Goal: Task Accomplishment & Management: Use online tool/utility

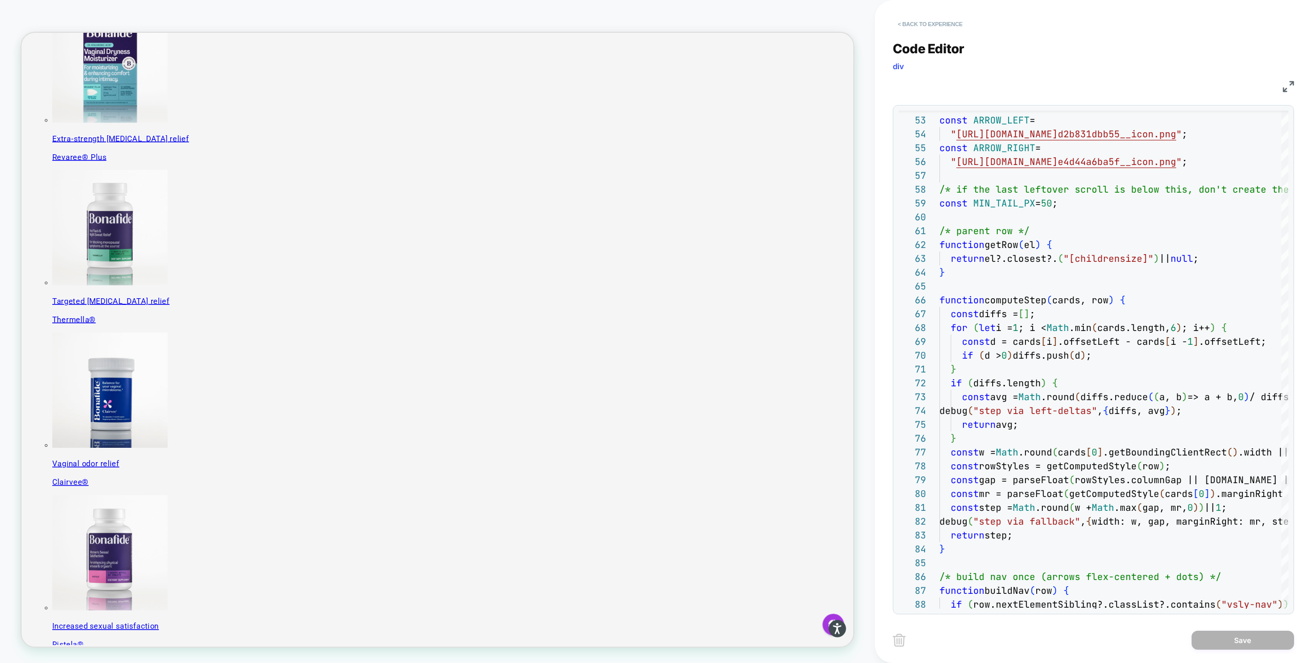
click at [934, 23] on button "< Back to experience" at bounding box center [930, 24] width 75 height 16
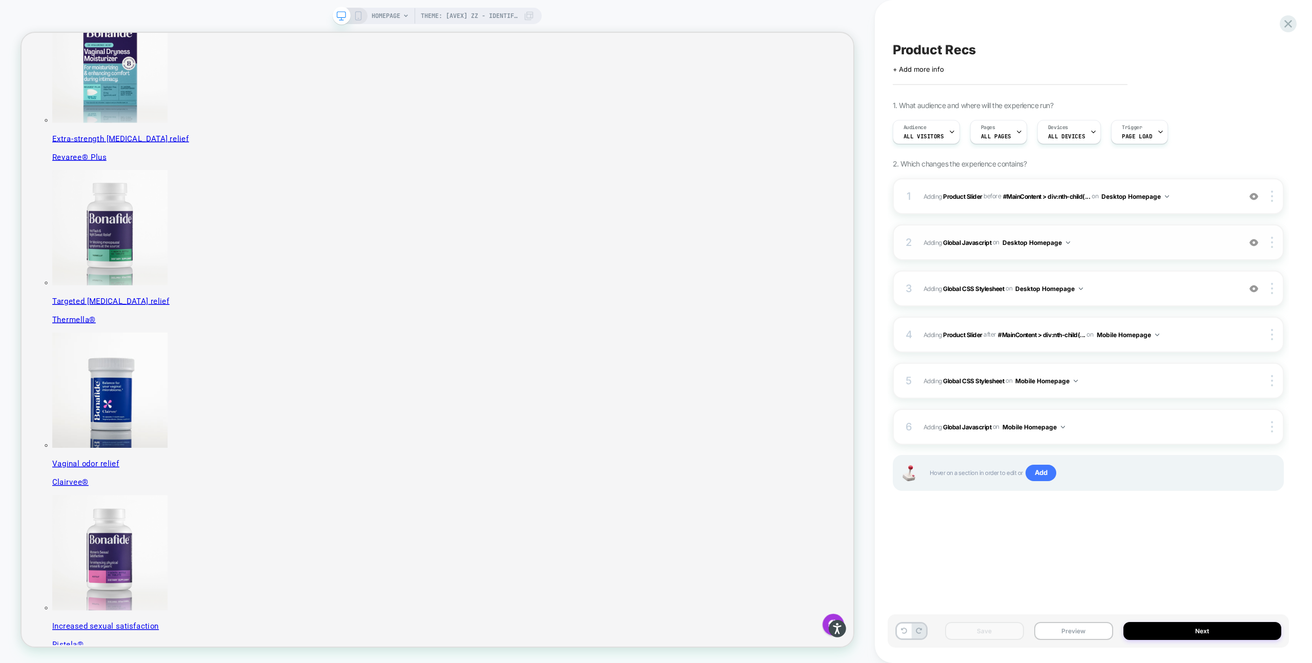
click at [1022, 244] on span "Adding Global Javascript on Desktop Homepage" at bounding box center [1079, 242] width 312 height 13
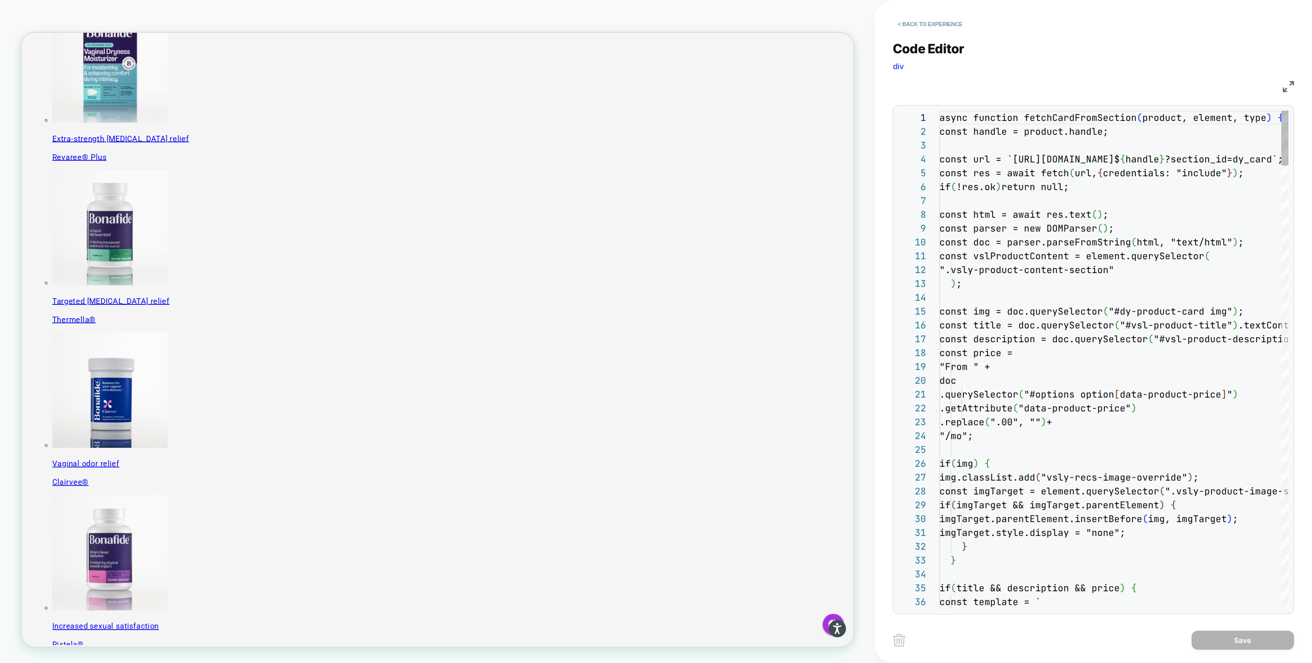
scroll to position [138, 0]
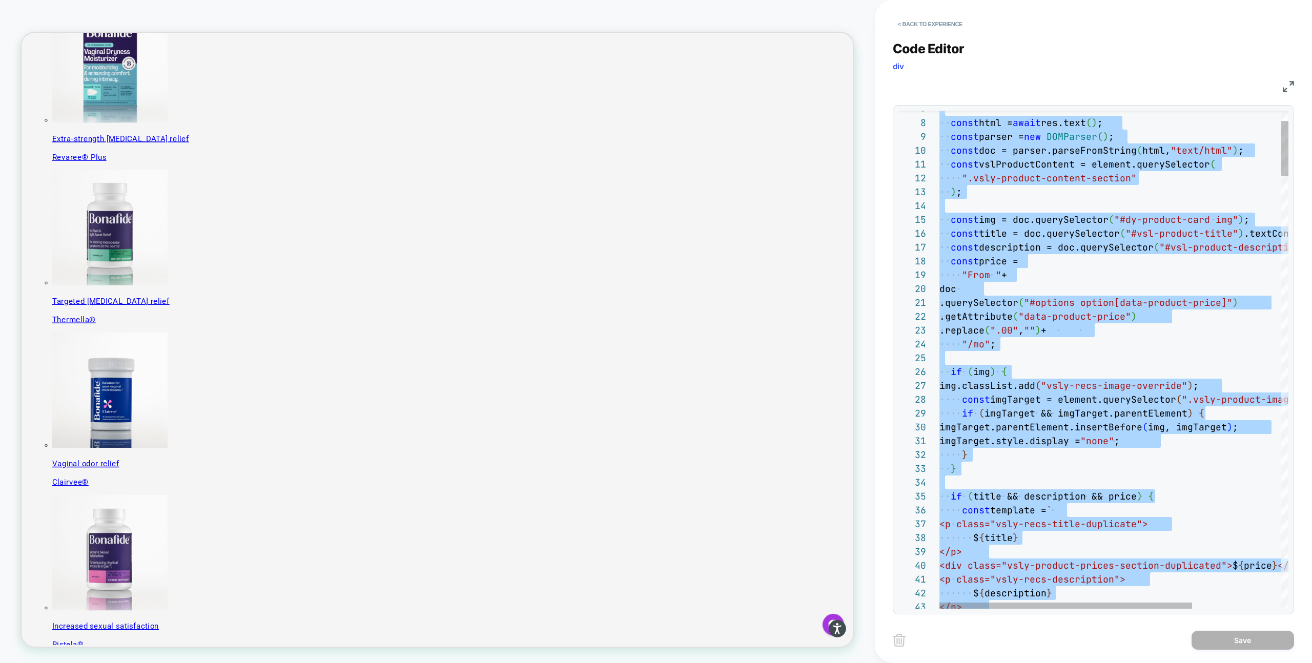
type textarea "**********"
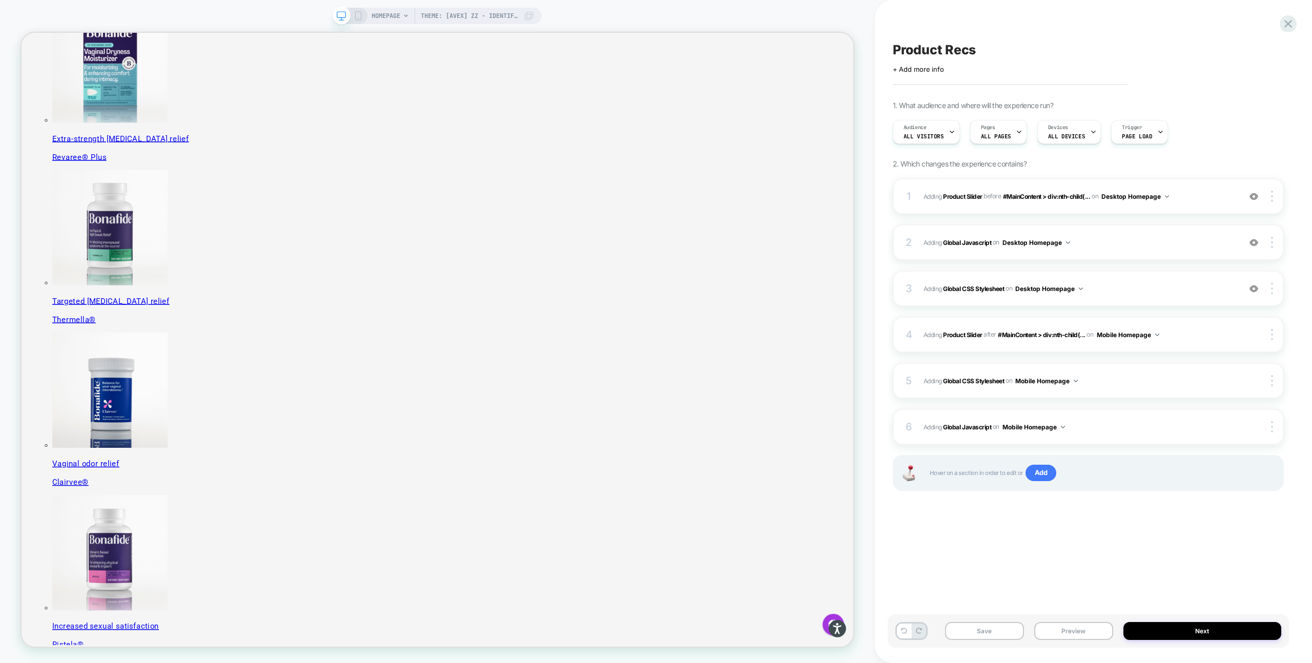
click at [974, 633] on button "Save" at bounding box center [984, 631] width 79 height 18
click at [1022, 247] on span "Adding Global Javascript on Desktop Homepage" at bounding box center [1079, 242] width 312 height 13
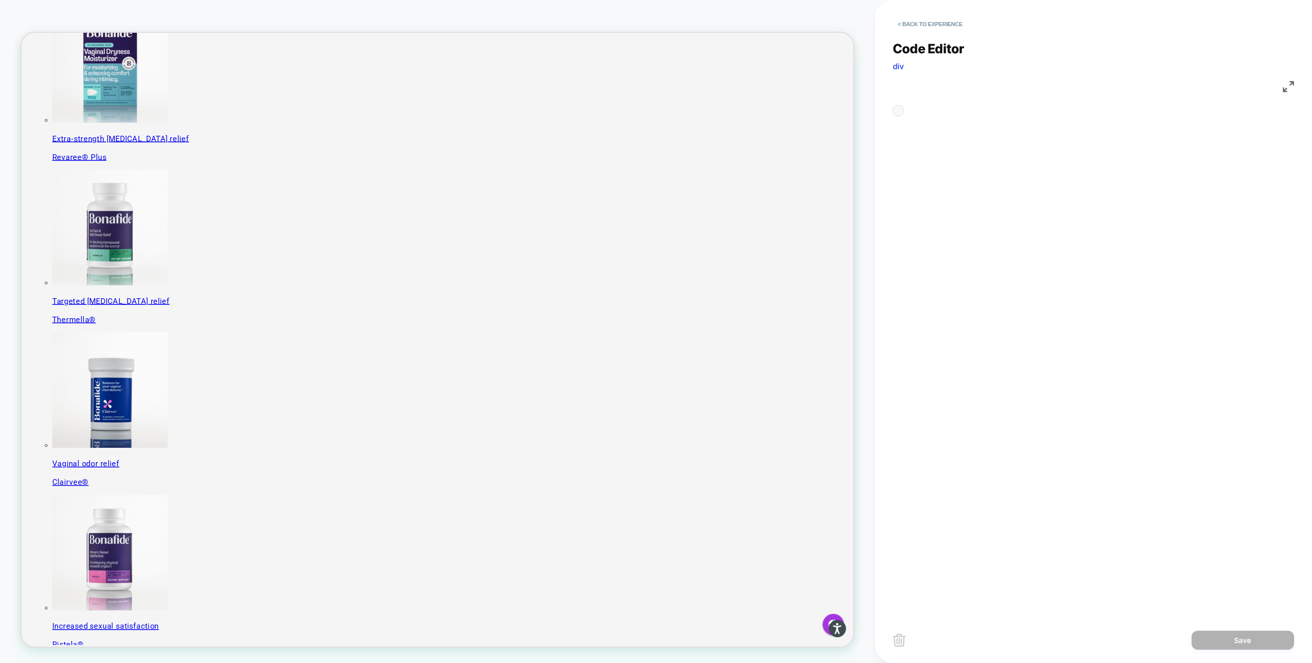
scroll to position [138, 0]
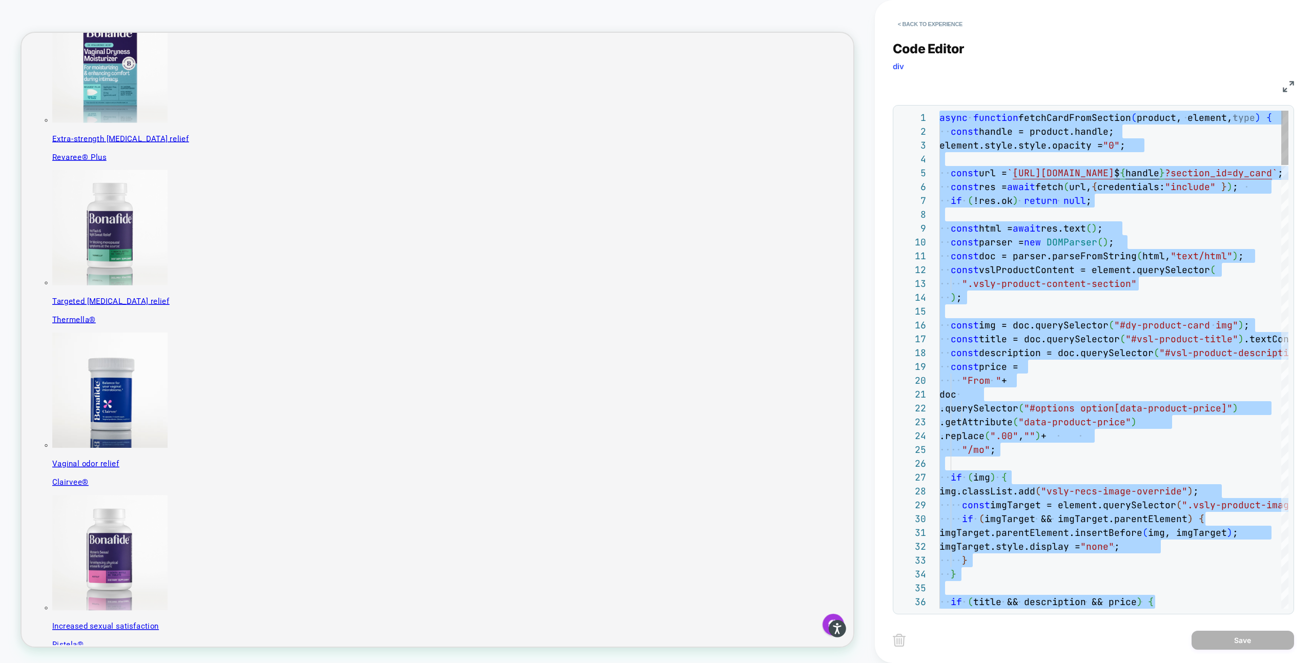
type textarea "**********"
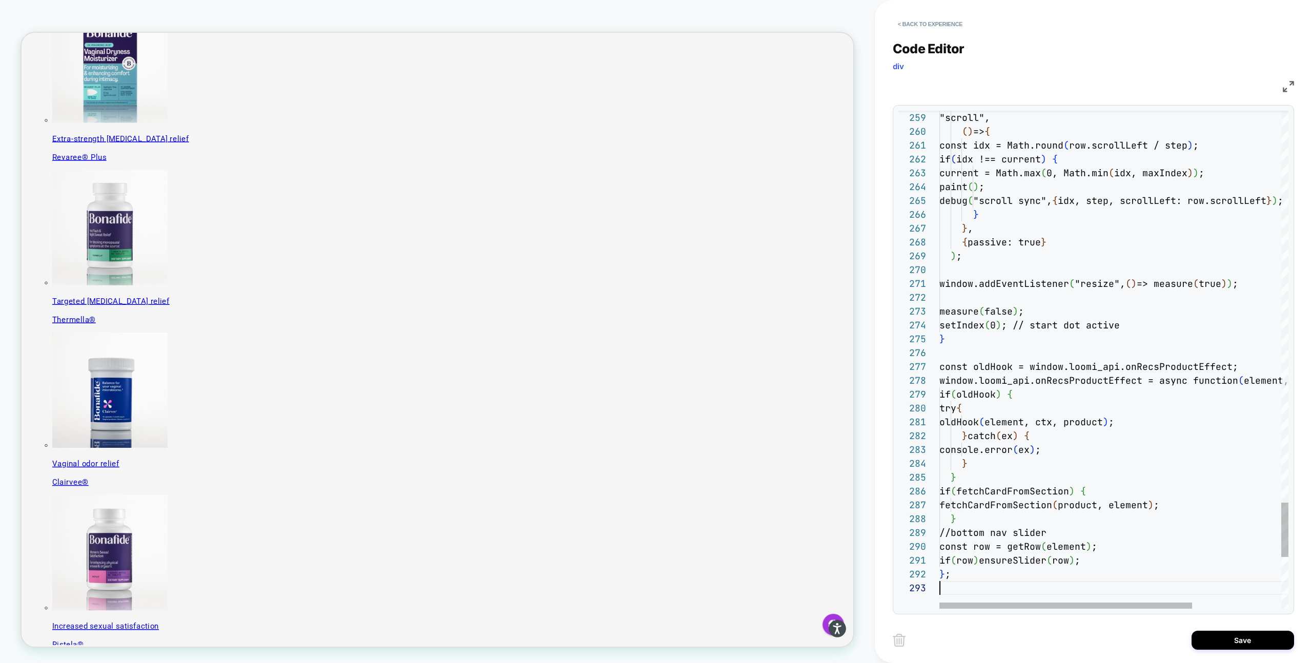
scroll to position [28, 0]
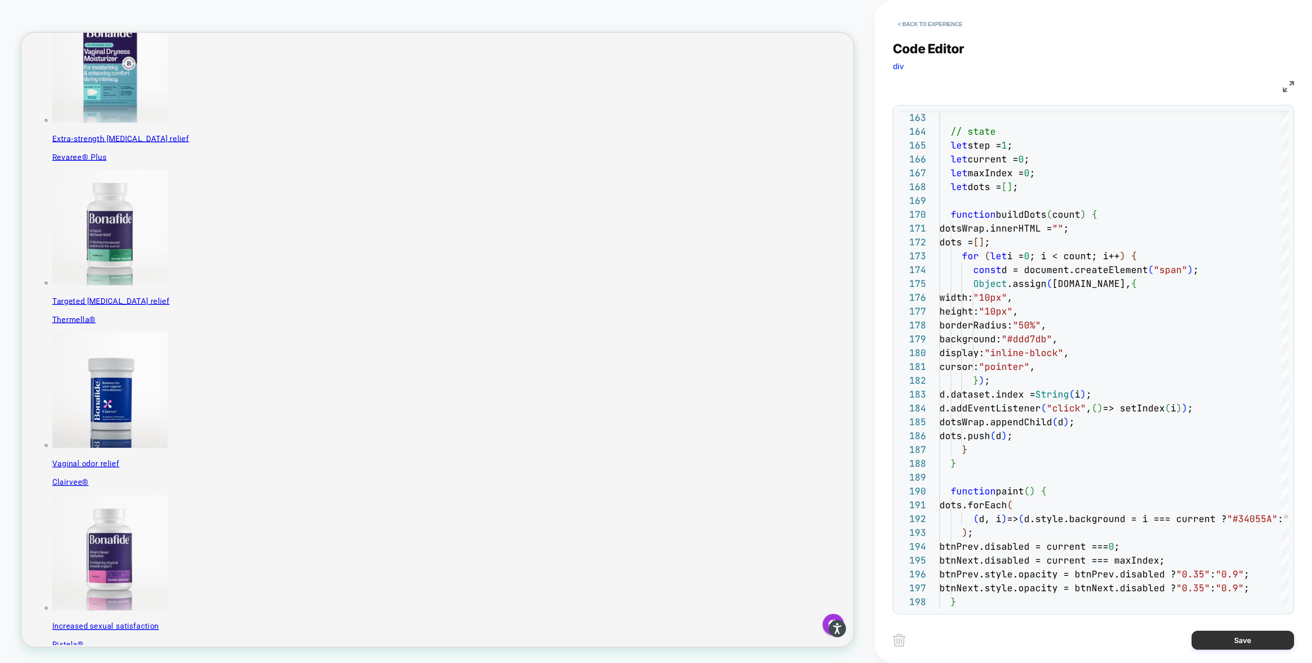
click at [1022, 638] on button "Save" at bounding box center [1242, 640] width 102 height 19
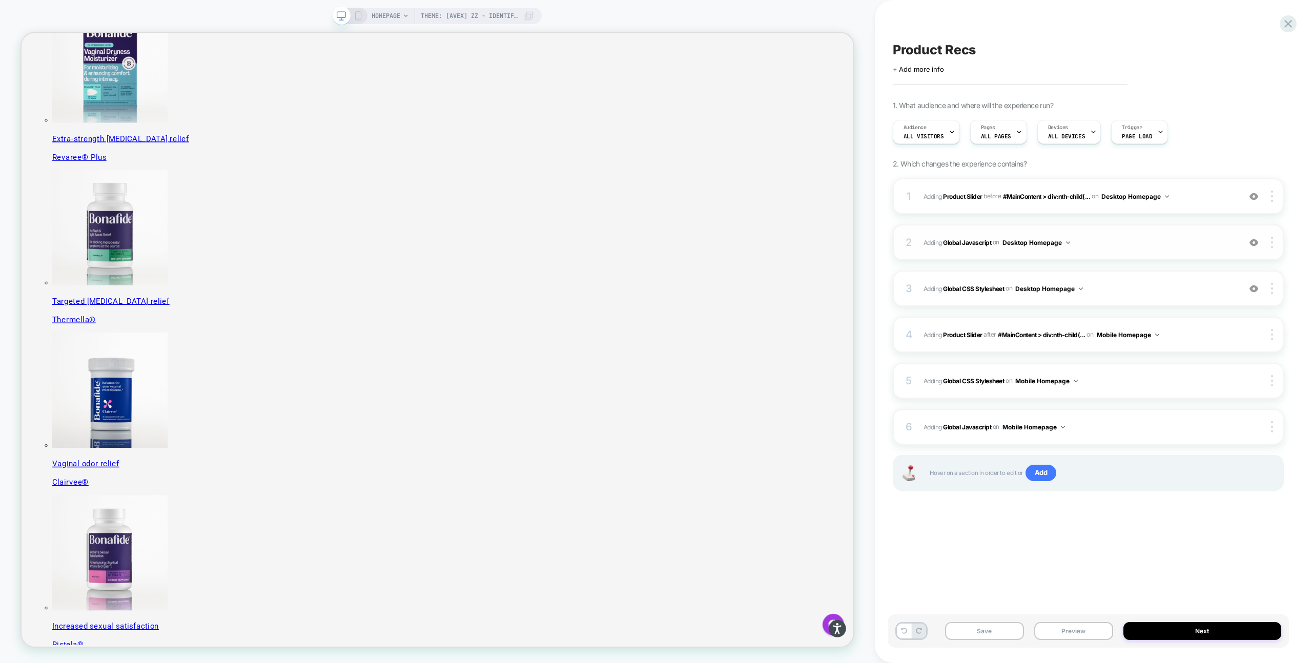
click at [1022, 236] on span "Adding Global Javascript on Desktop Homepage" at bounding box center [1079, 242] width 312 height 13
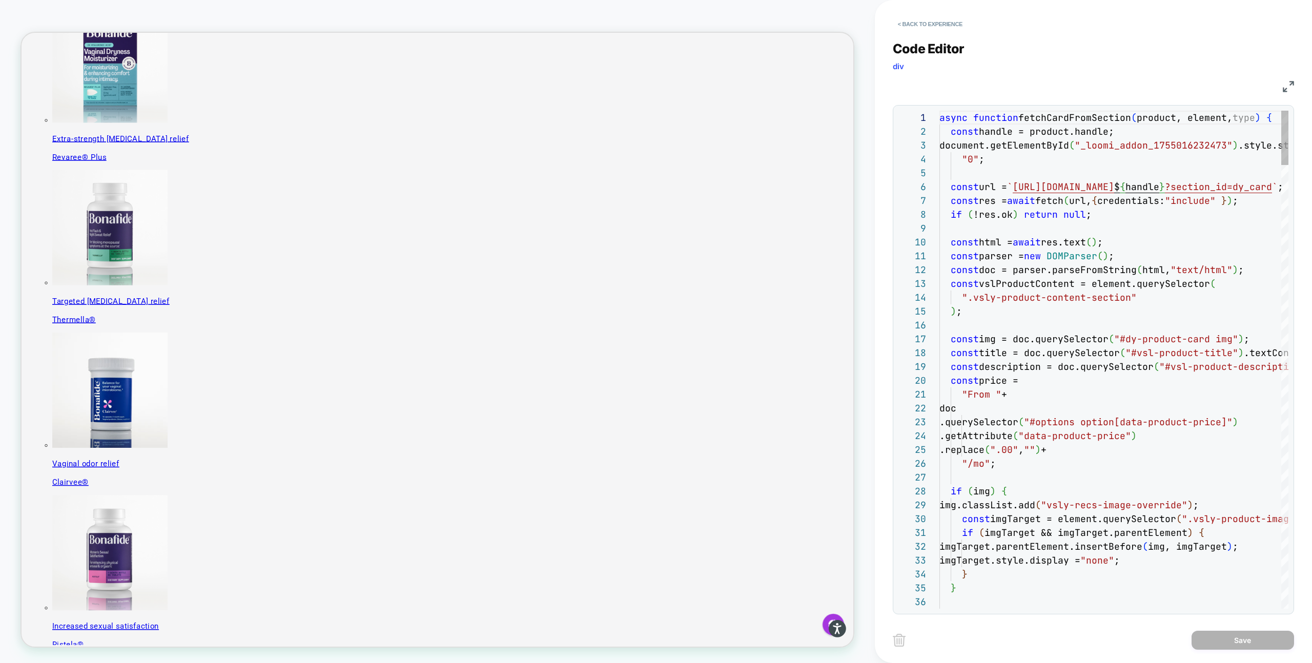
scroll to position [138, 0]
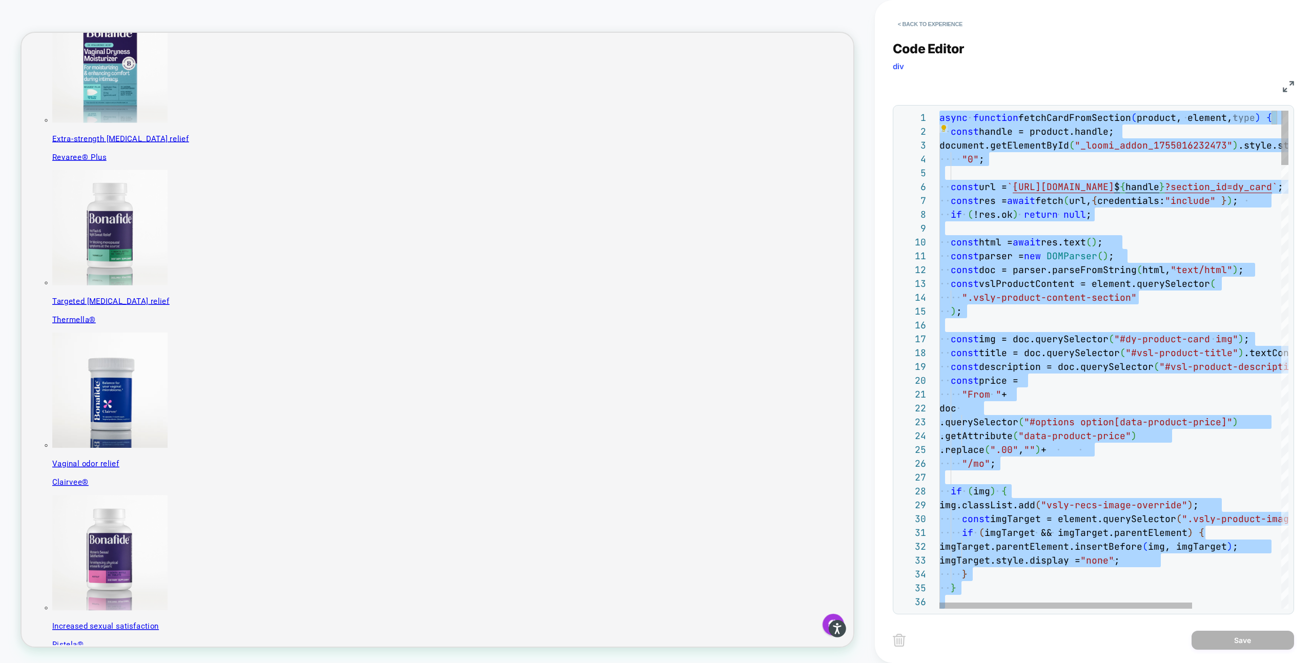
type textarea "**********"
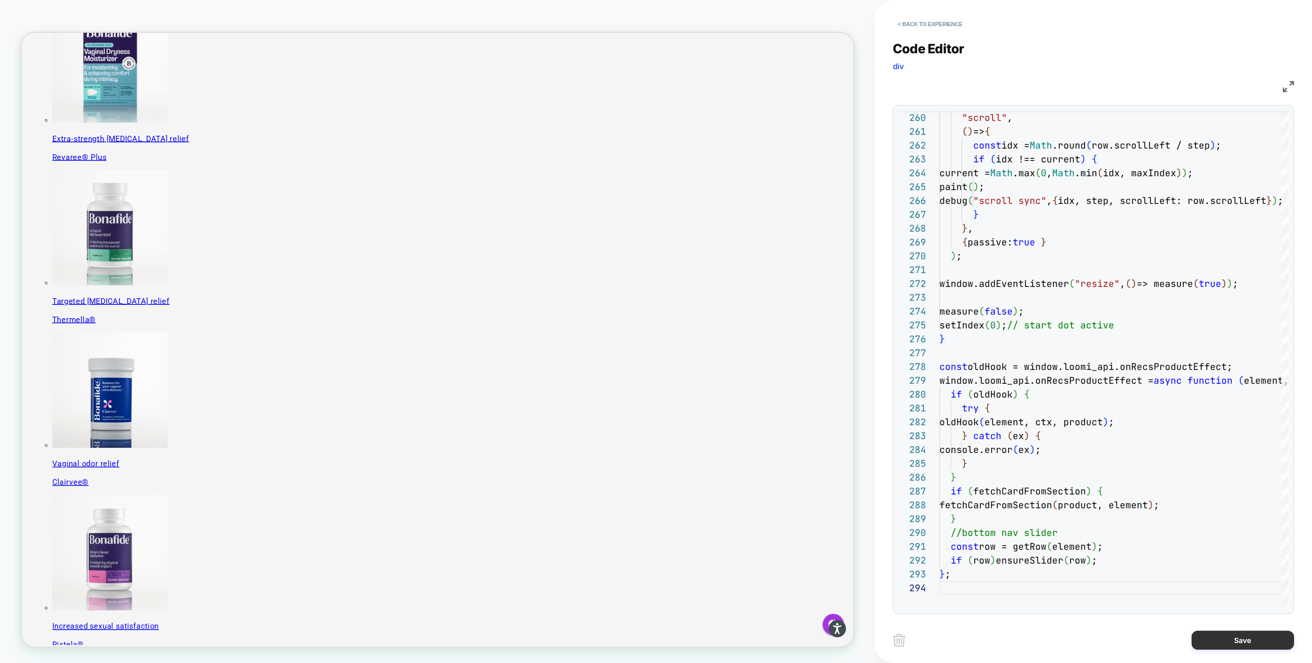
click at [1022, 631] on button "Save" at bounding box center [1242, 640] width 102 height 19
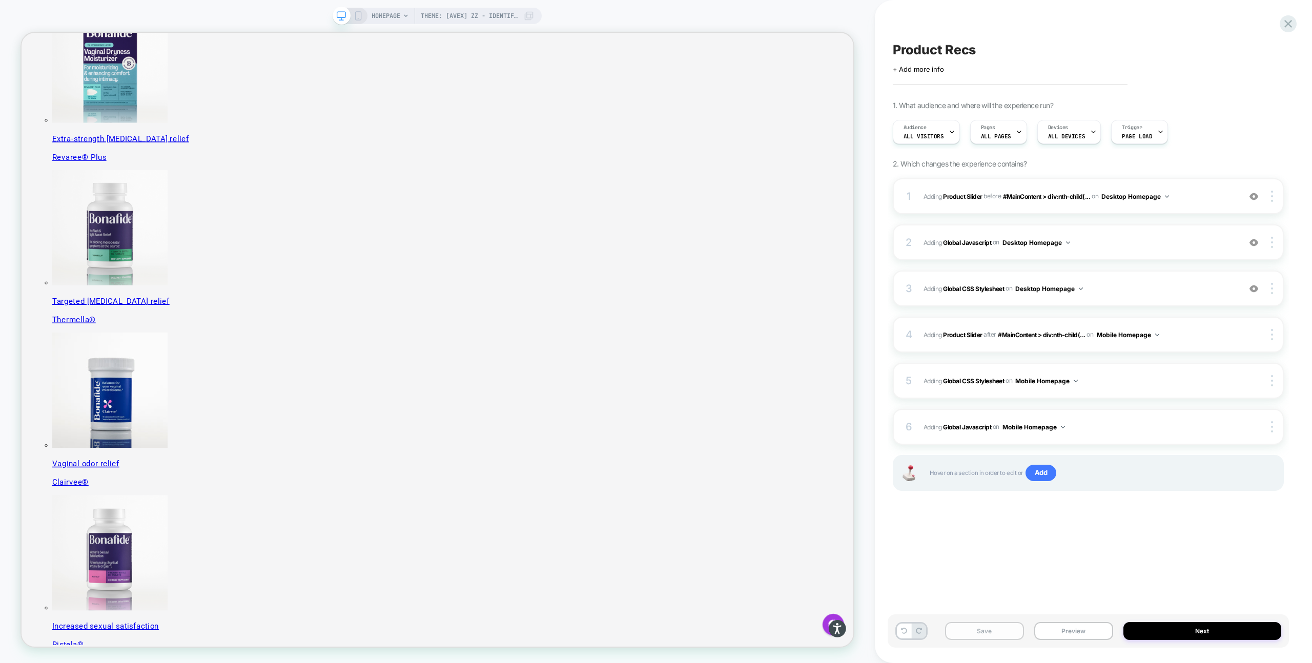
click at [992, 635] on button "Save" at bounding box center [984, 631] width 79 height 18
click at [1022, 631] on button "Preview" at bounding box center [1073, 631] width 79 height 18
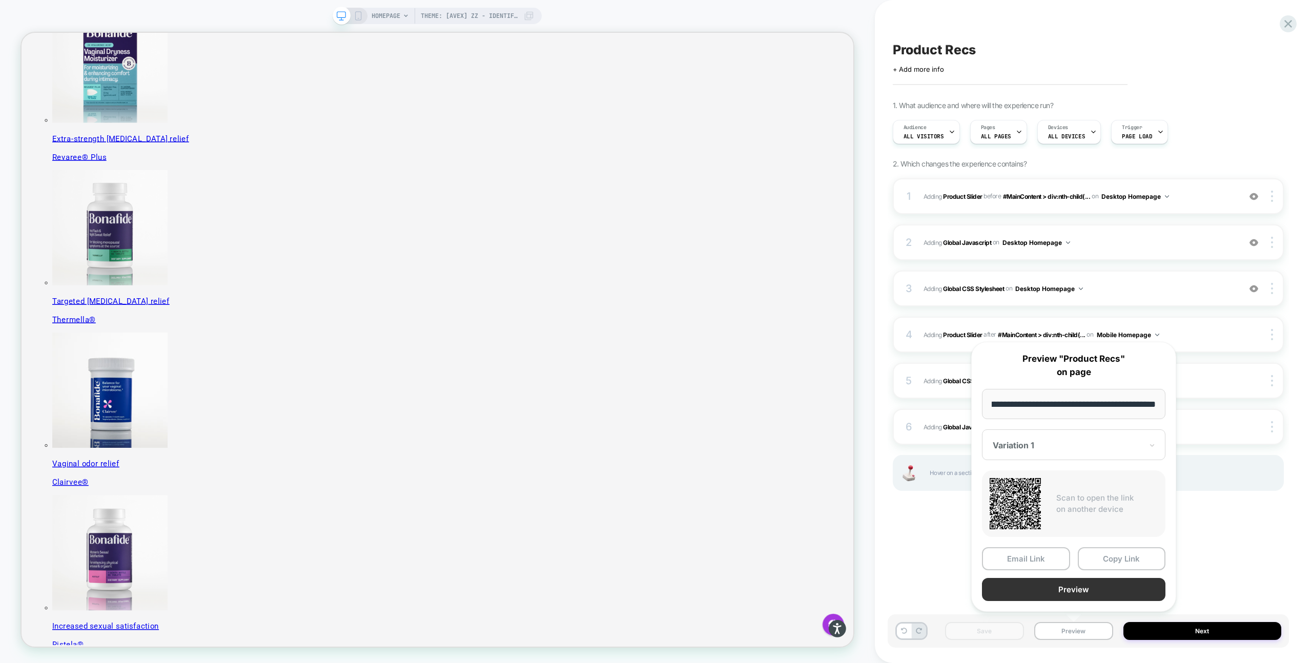
scroll to position [0, 0]
click at [1022, 594] on button "Preview" at bounding box center [1073, 589] width 183 height 23
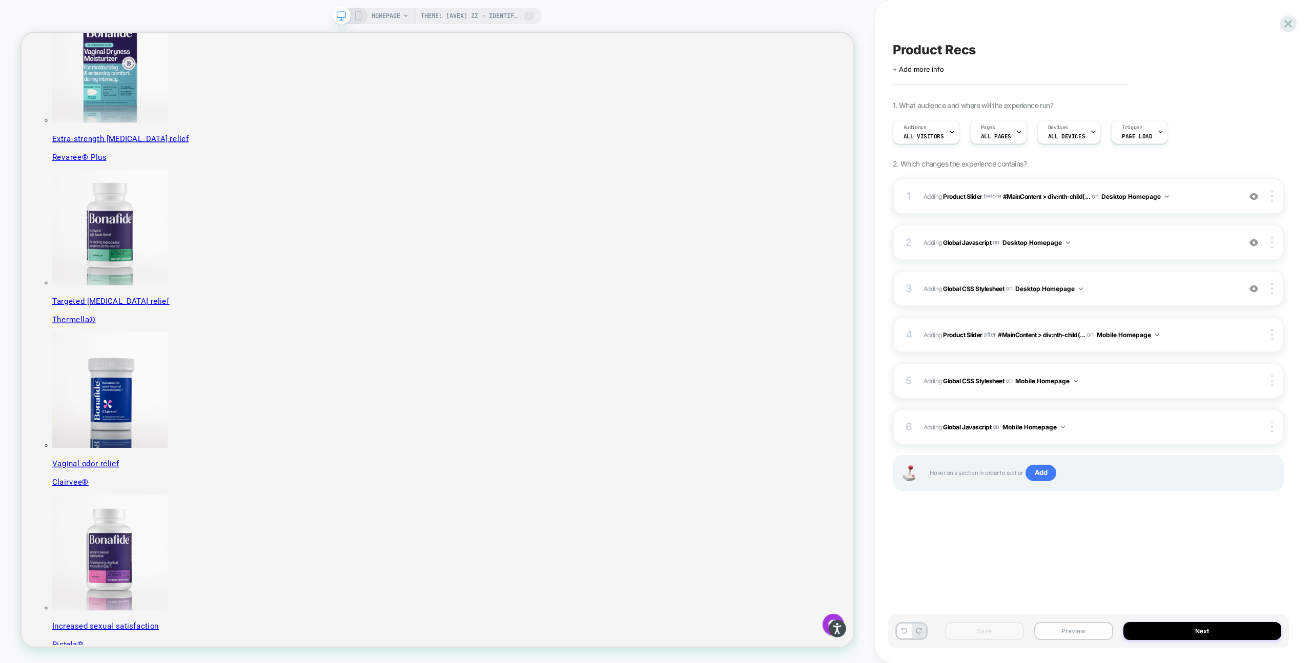
click at [1022, 633] on button "Preview" at bounding box center [1073, 631] width 79 height 18
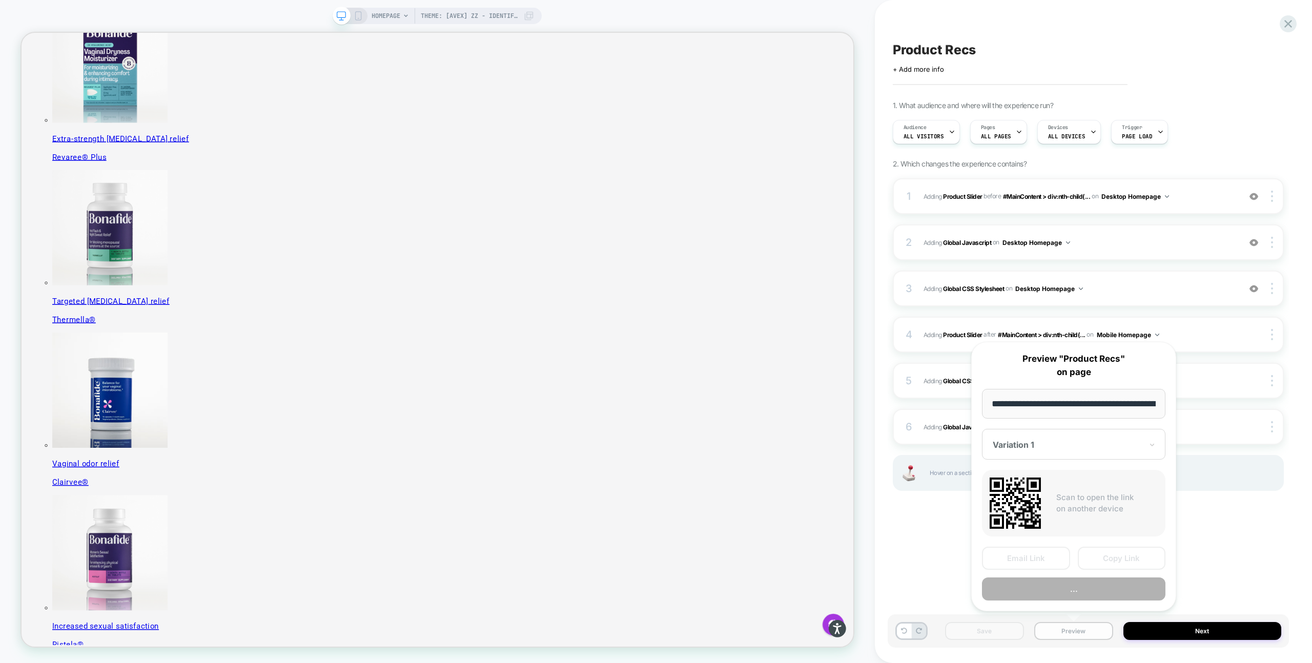
scroll to position [0, 88]
click at [1022, 590] on button "Preview" at bounding box center [1073, 589] width 183 height 23
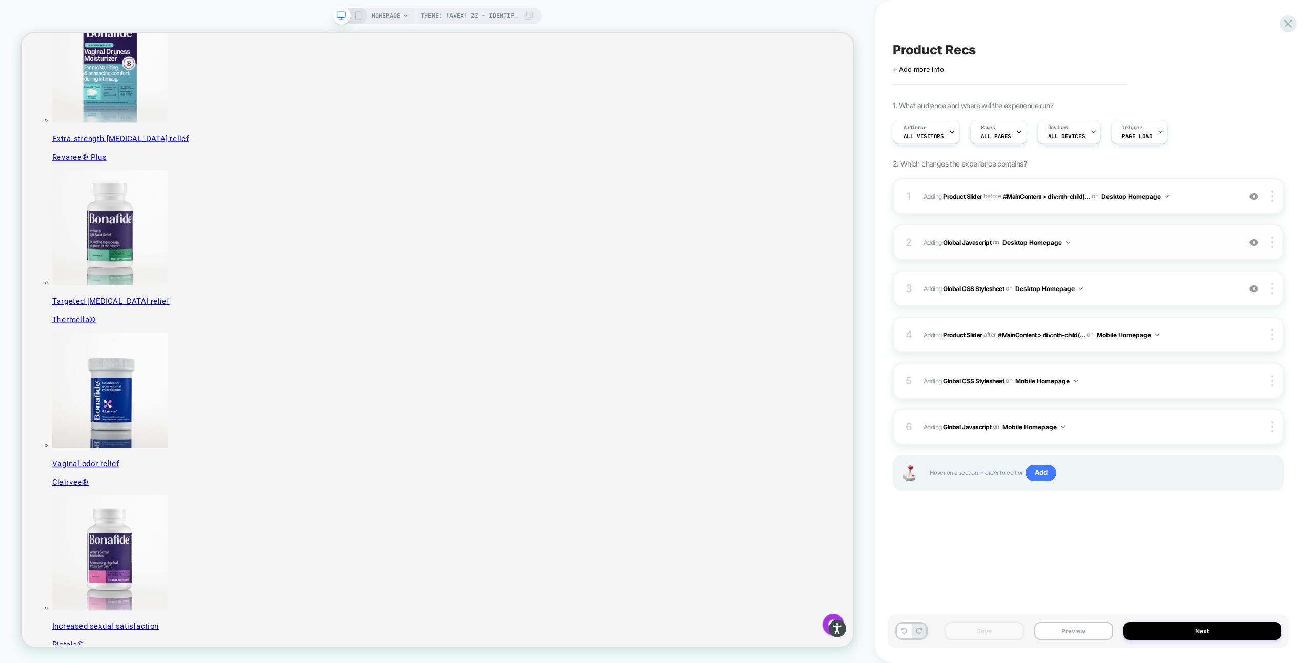
click at [1022, 249] on div "2 Adding Global Javascript on Desktop Homepage Add Before Add After Copy to Mob…" at bounding box center [1088, 242] width 391 height 36
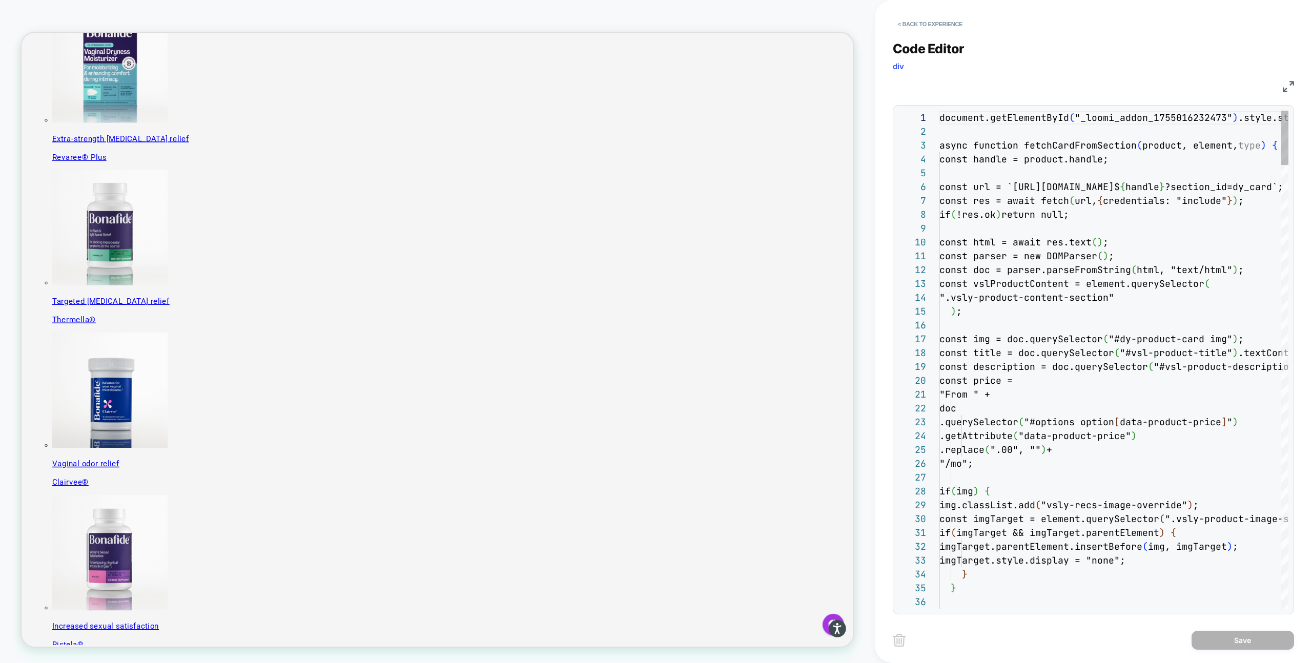
scroll to position [138, 0]
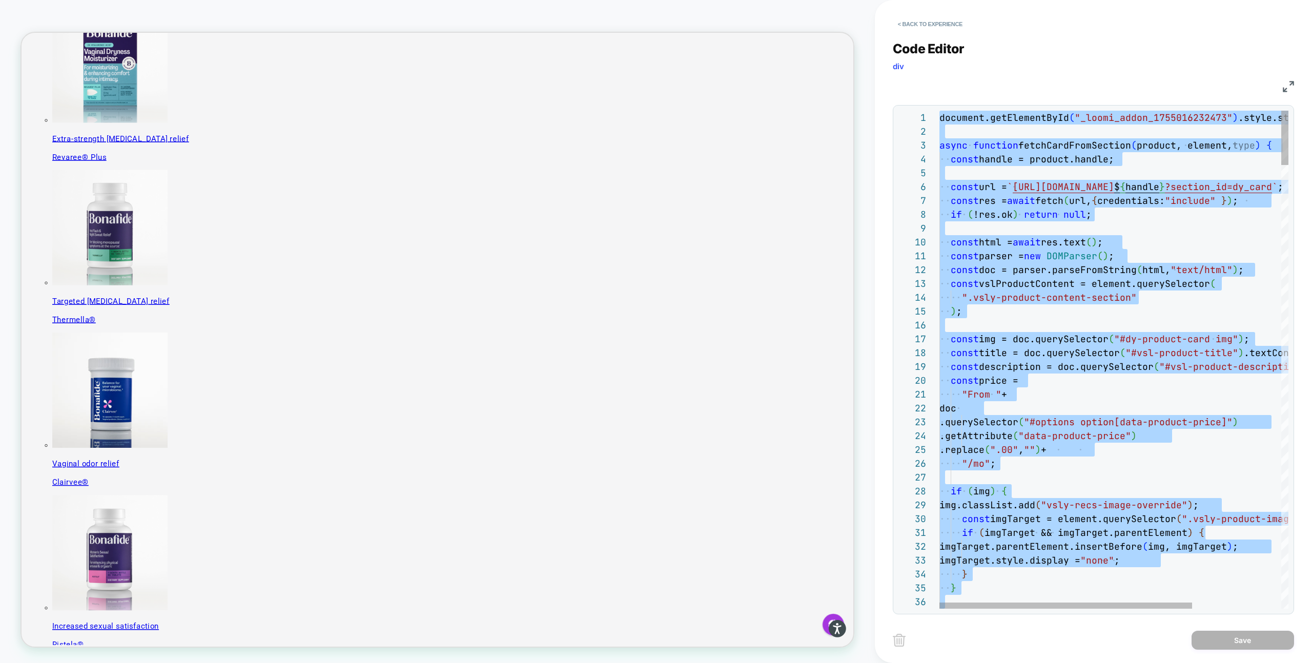
type textarea "**********"
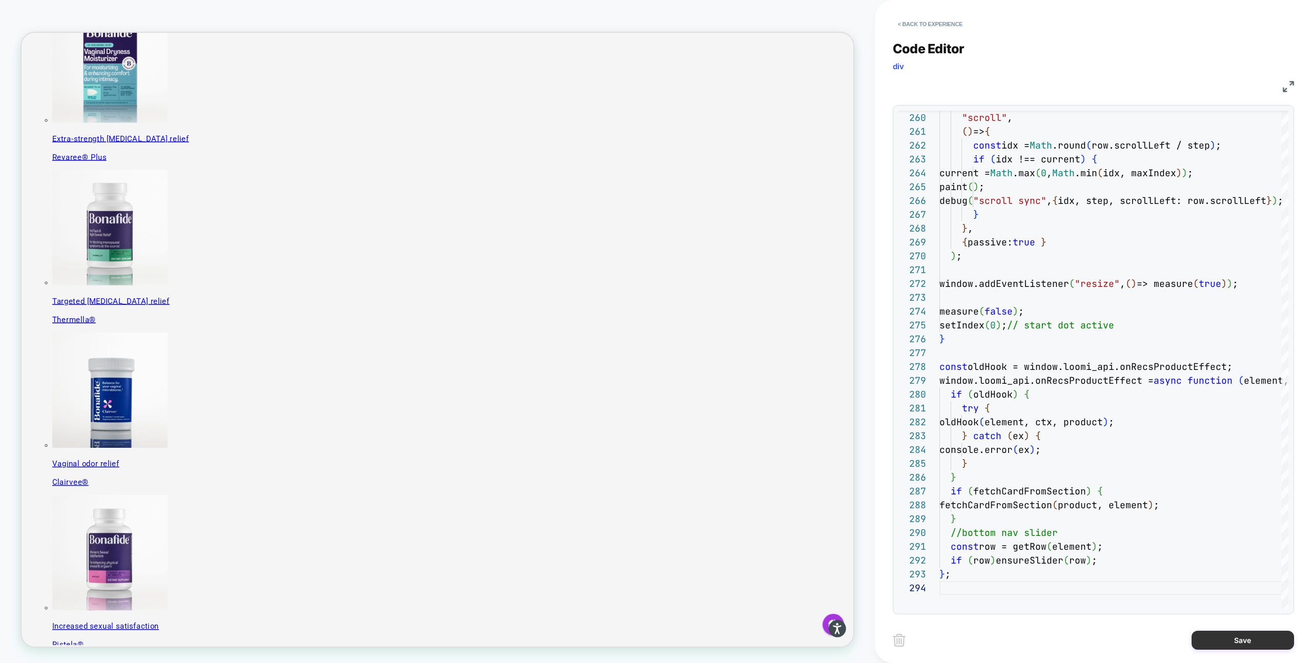
click at [1022, 638] on button "Save" at bounding box center [1242, 640] width 102 height 19
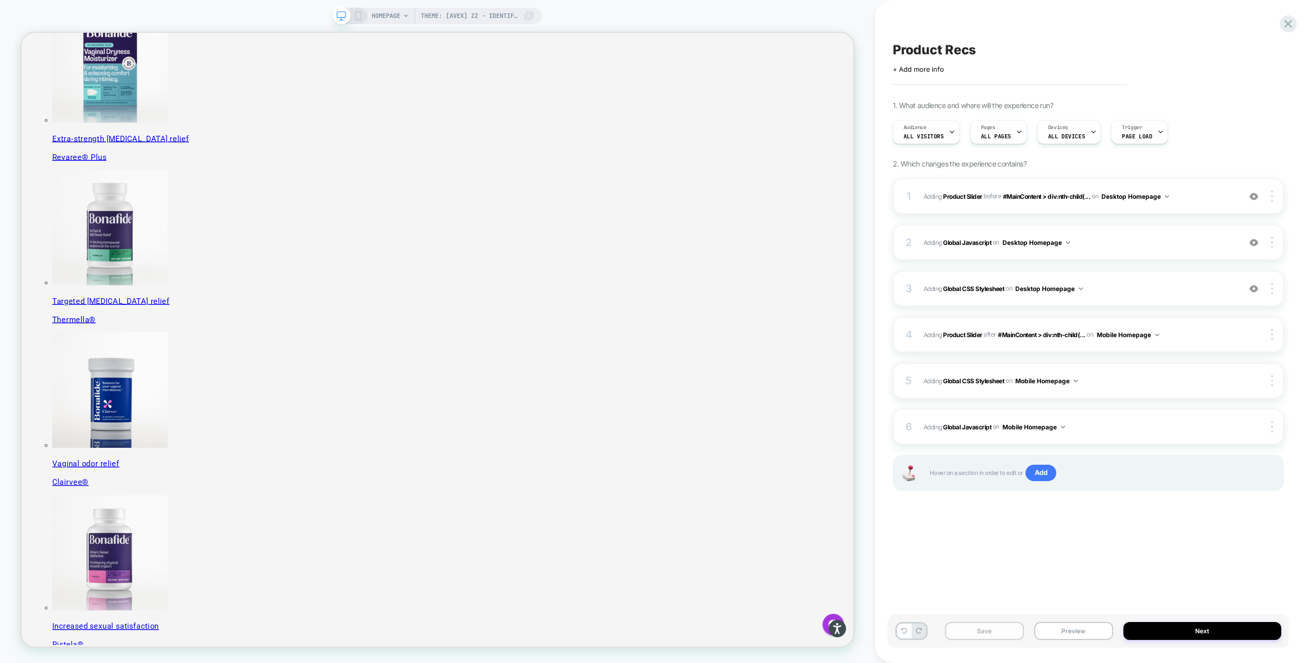
click at [989, 633] on button "Save" at bounding box center [984, 631] width 79 height 18
click at [1022, 629] on button "Preview" at bounding box center [1073, 631] width 79 height 18
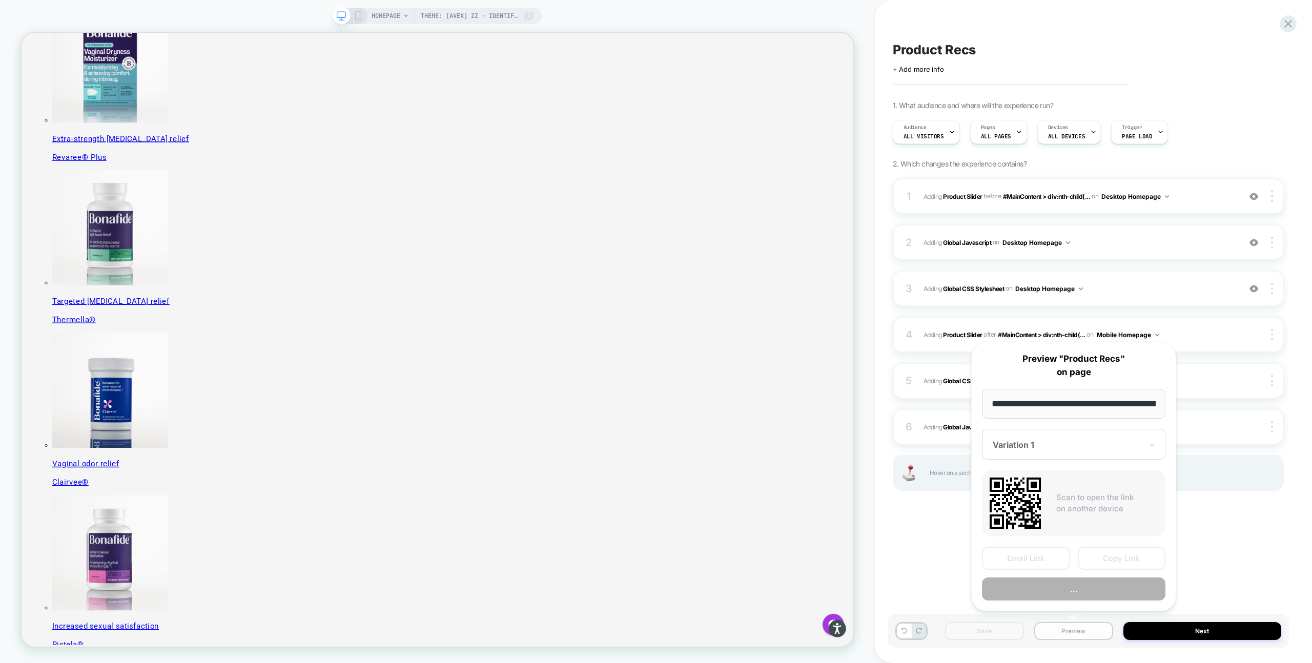
scroll to position [0, 88]
click at [1022, 584] on button "Preview" at bounding box center [1073, 589] width 183 height 23
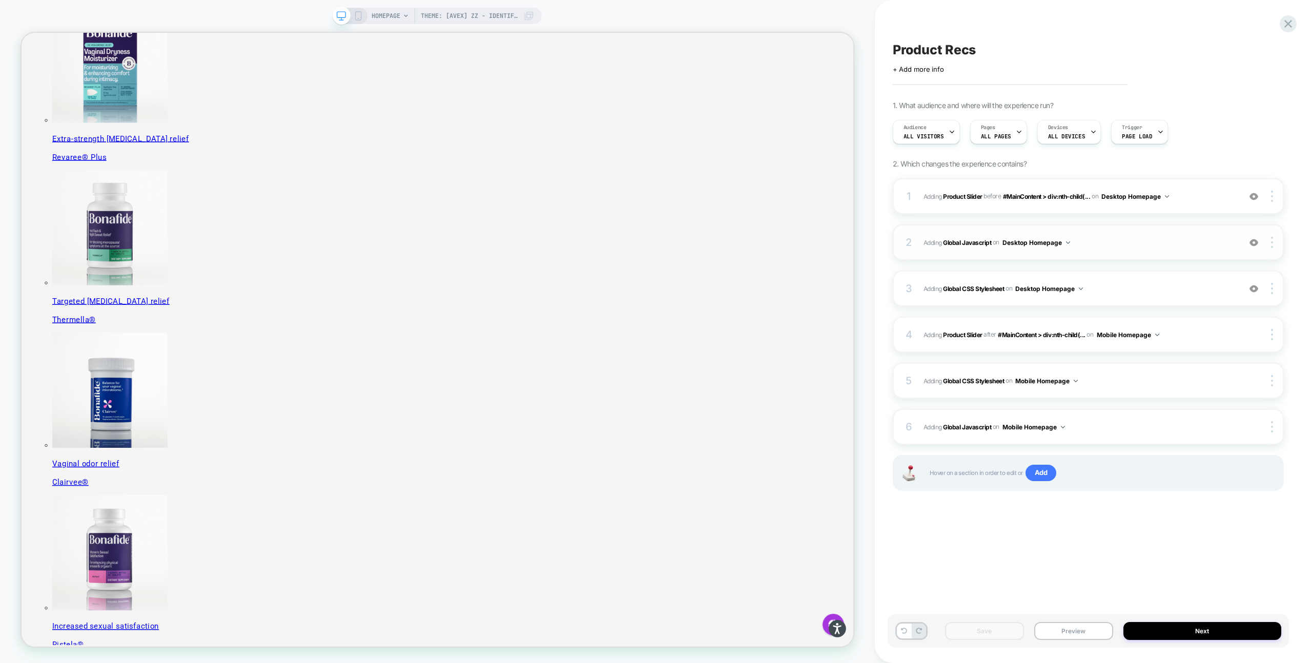
click at [1022, 234] on div "2 Adding Global Javascript on Desktop Homepage Add Before Add After Copy to Mob…" at bounding box center [1088, 242] width 391 height 36
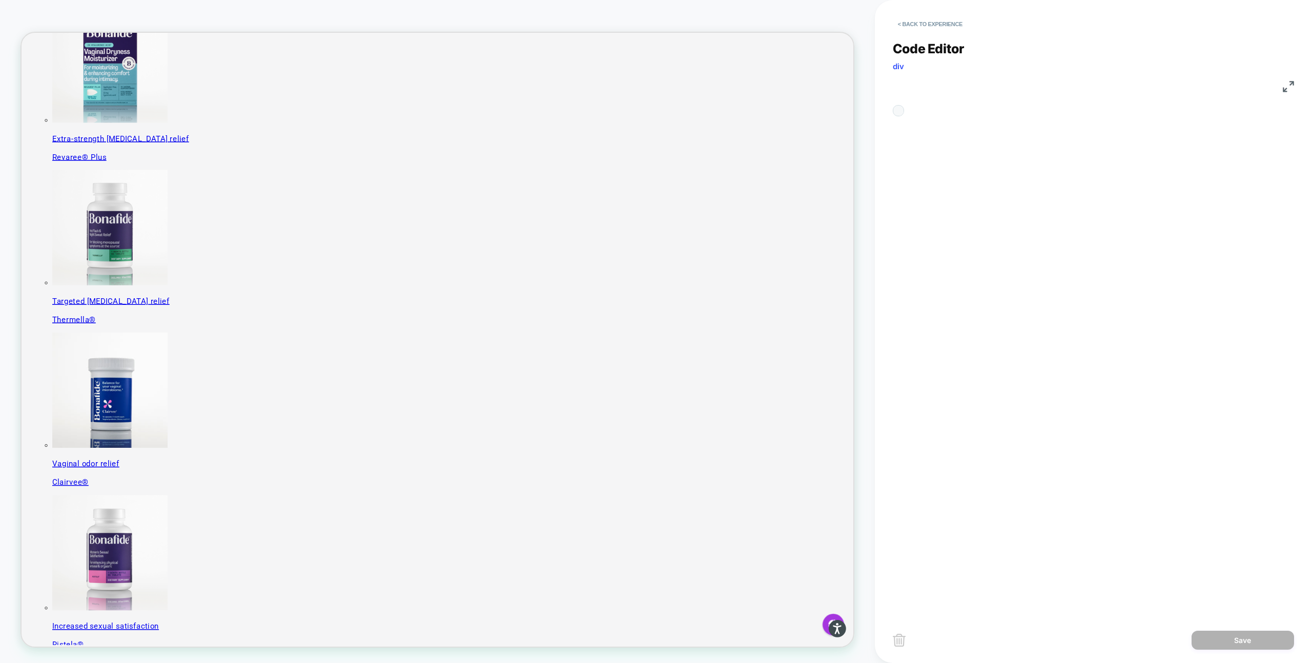
scroll to position [138, 0]
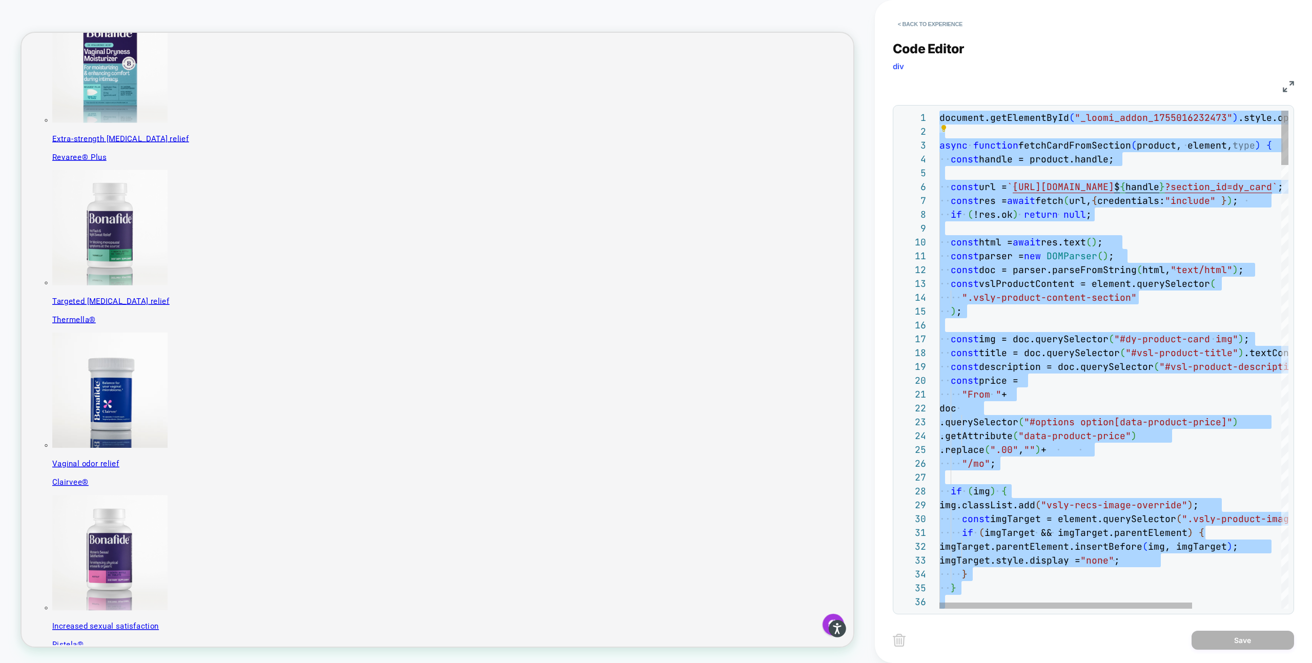
type textarea "**********"
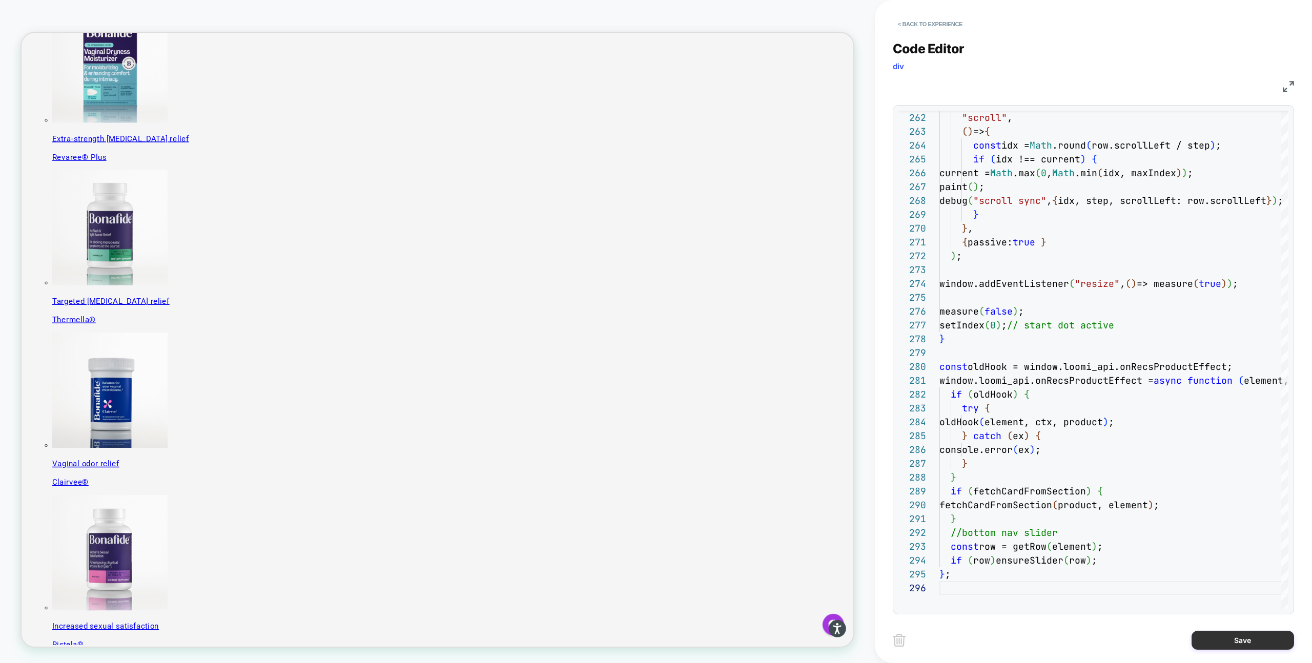
click at [1022, 637] on button "Save" at bounding box center [1242, 640] width 102 height 19
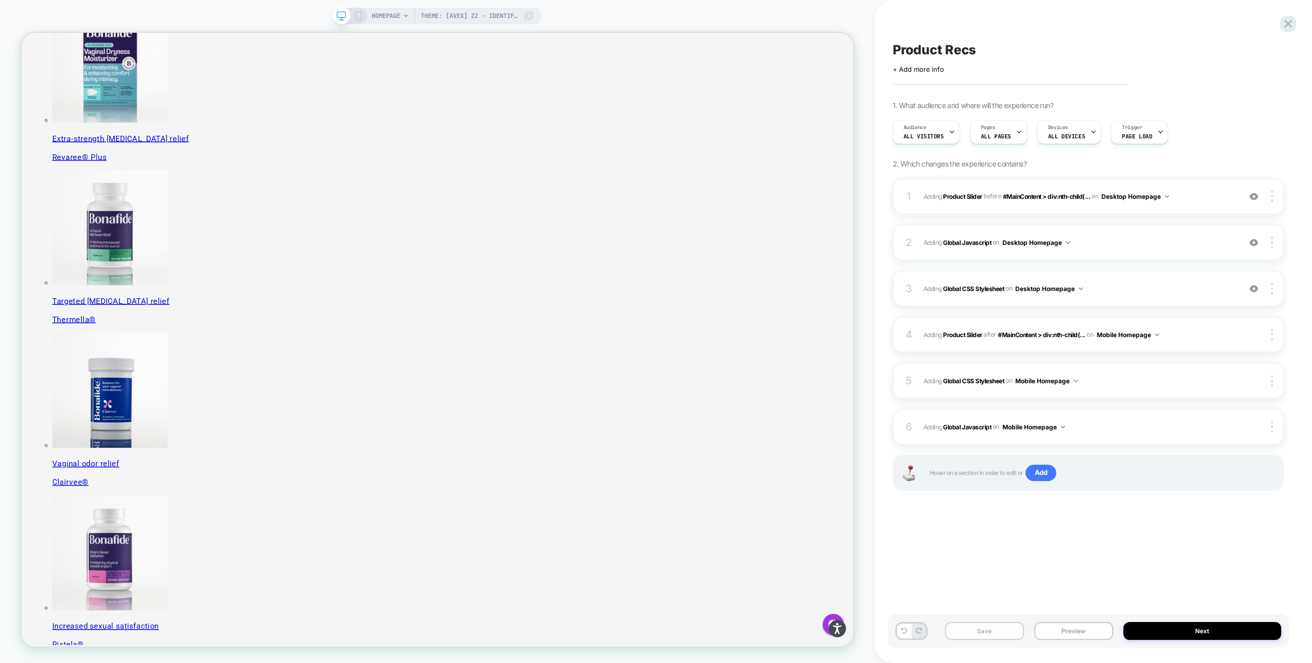
click at [968, 635] on button "Save" at bounding box center [984, 631] width 79 height 18
click at [1022, 625] on button "Preview" at bounding box center [1073, 631] width 79 height 18
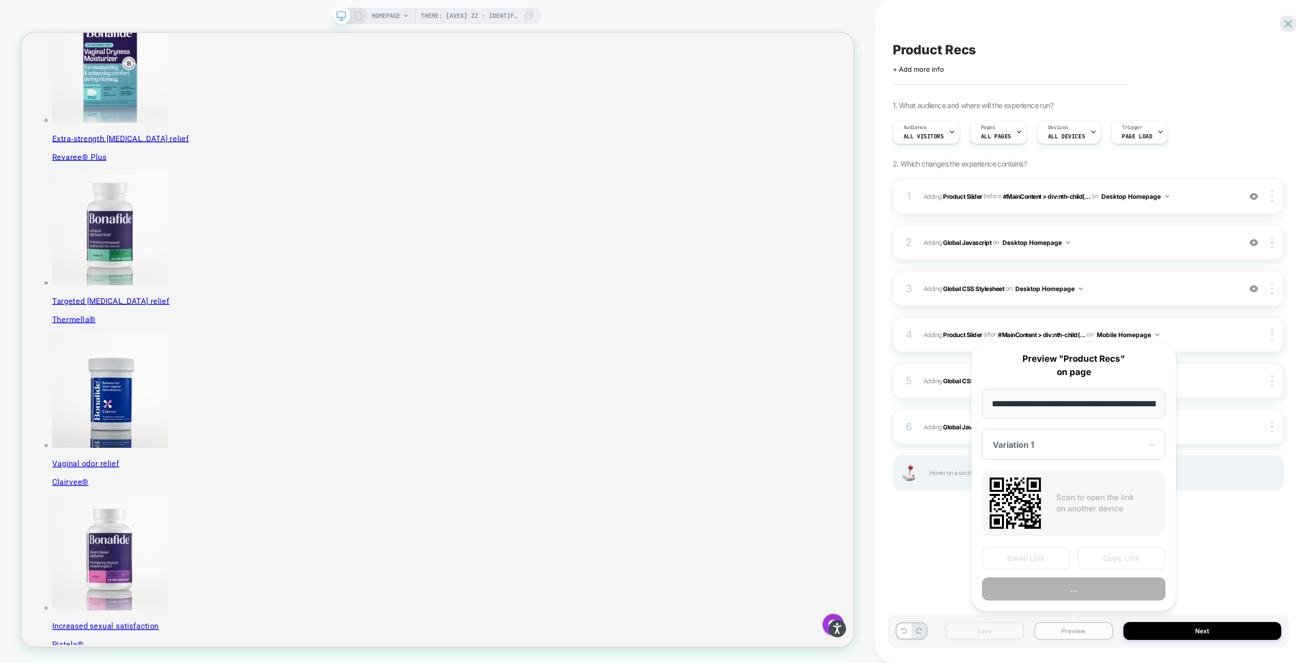
scroll to position [0, 88]
click at [1022, 584] on button "Preview" at bounding box center [1073, 589] width 183 height 23
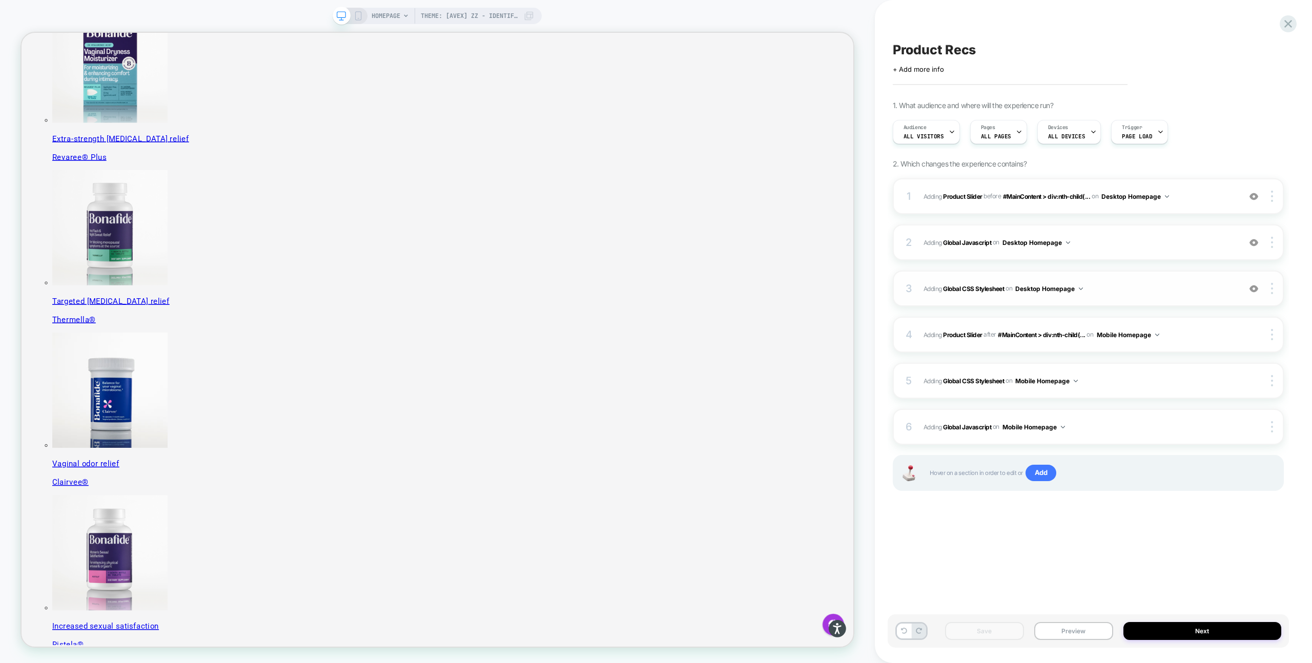
click at [1022, 290] on span "Adding Global CSS Stylesheet on Desktop Homepage" at bounding box center [1079, 288] width 312 height 13
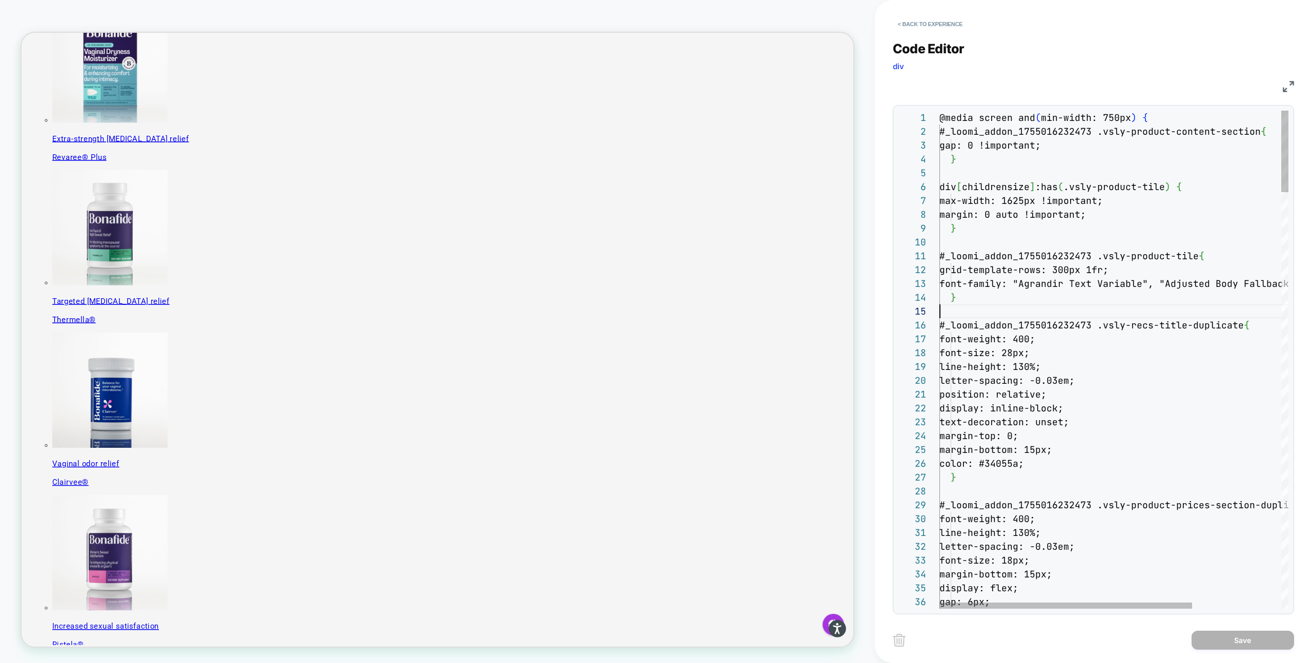
type textarea "**********"
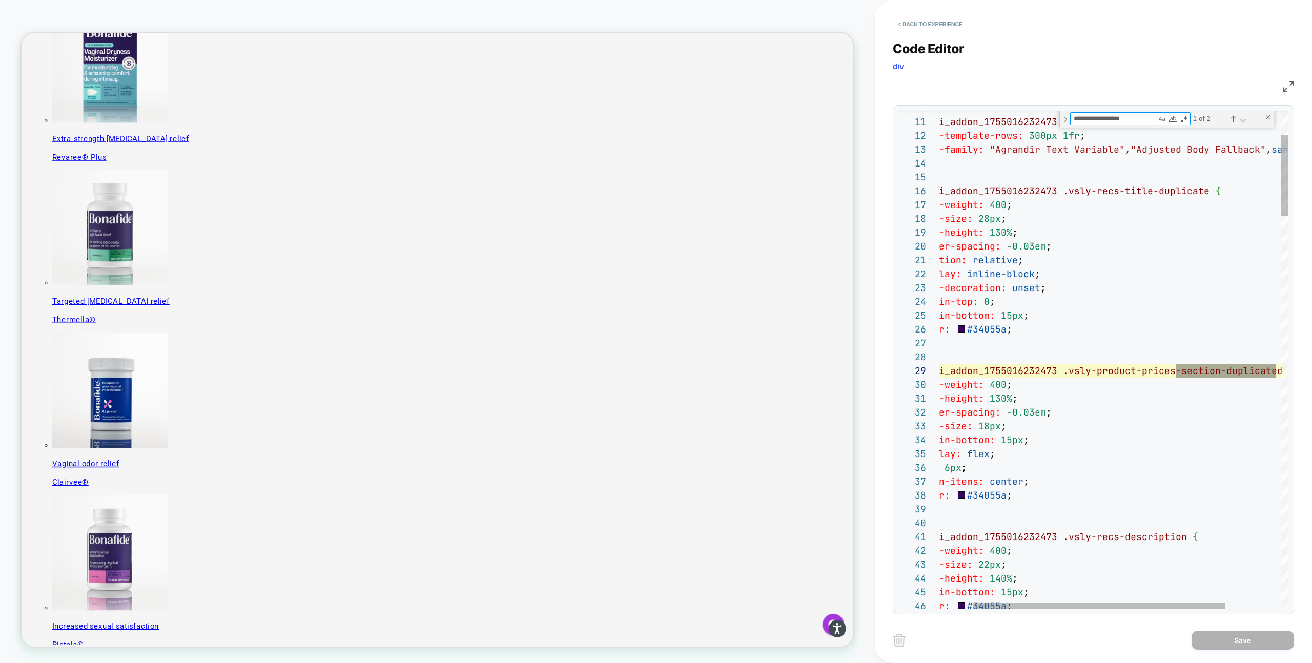
type textarea "**********"
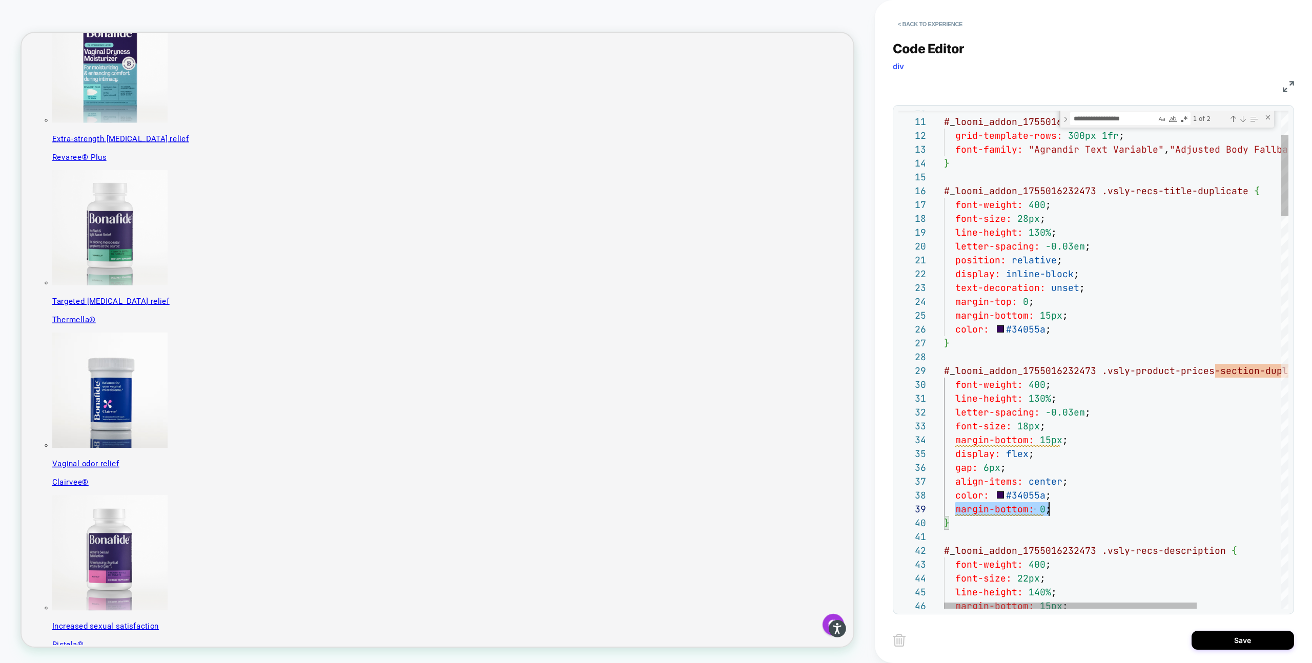
scroll to position [111, 116]
drag, startPoint x: 1045, startPoint y: 510, endPoint x: 1051, endPoint y: 510, distance: 6.1
drag, startPoint x: 1077, startPoint y: 445, endPoint x: 948, endPoint y: 445, distance: 128.6
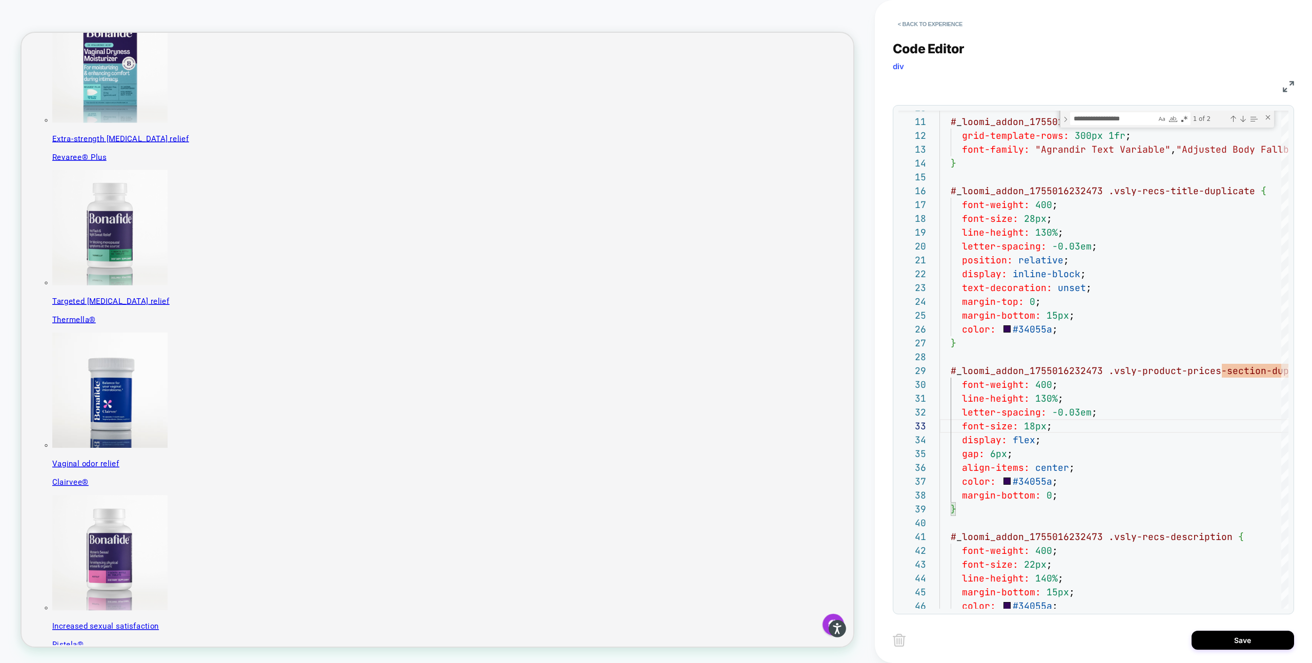
type textarea "**********"
drag, startPoint x: 1036, startPoint y: 492, endPoint x: 926, endPoint y: 492, distance: 110.2
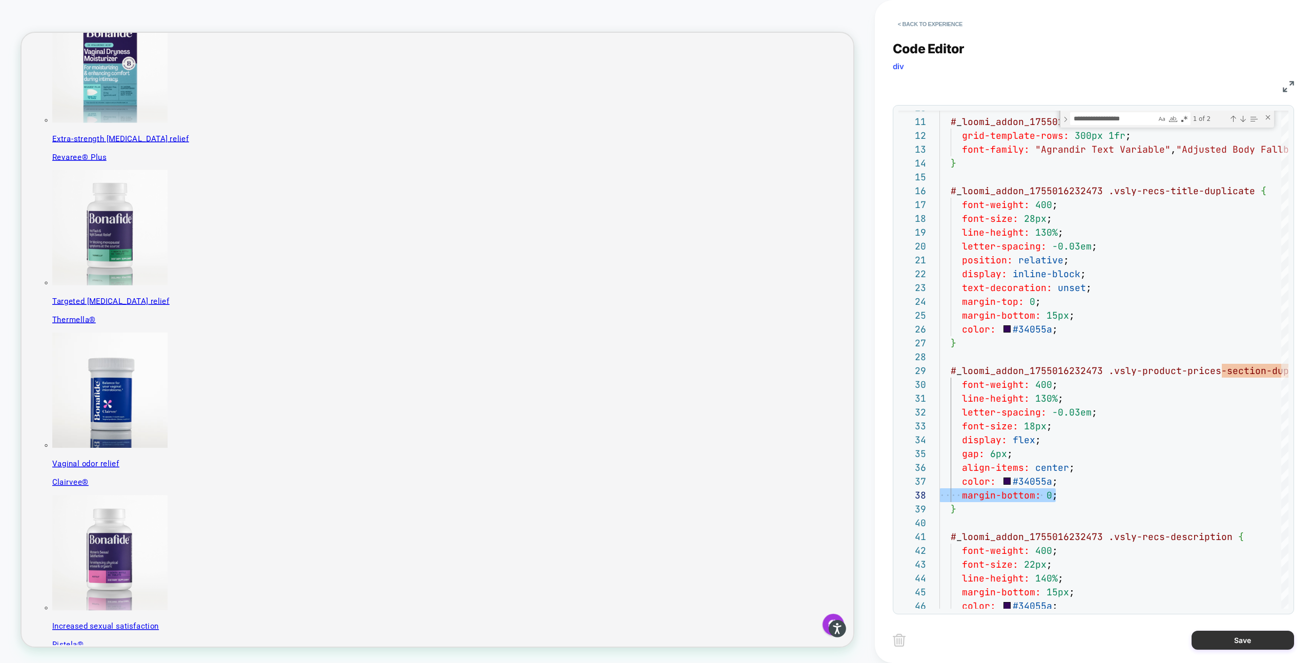
click at [1022, 639] on button "Save" at bounding box center [1242, 640] width 102 height 19
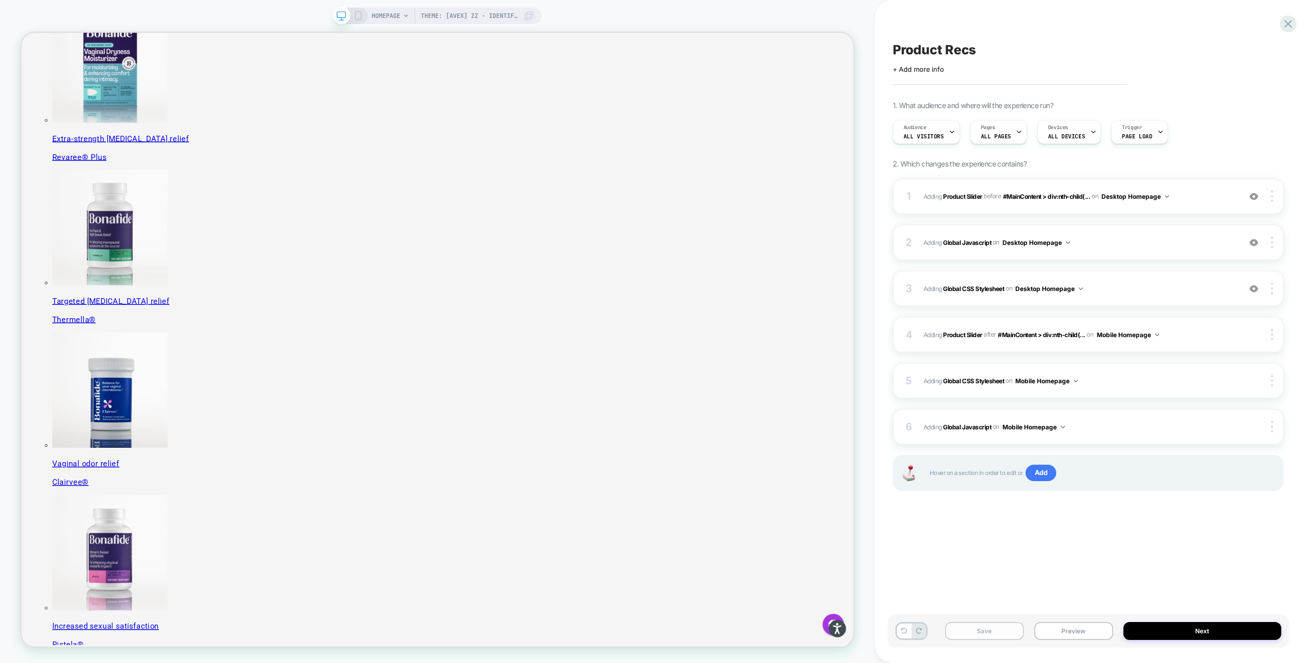
click at [974, 635] on button "Save" at bounding box center [984, 631] width 79 height 18
click at [362, 15] on icon at bounding box center [358, 15] width 9 height 9
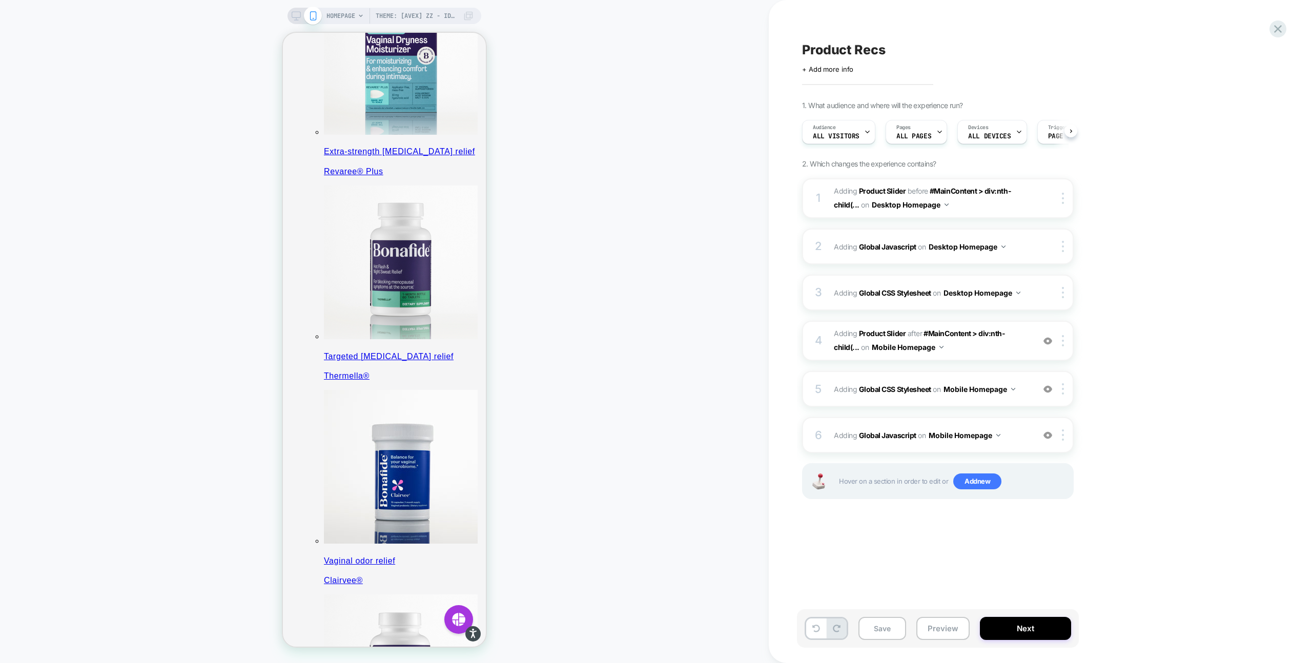
scroll to position [0, 1]
click at [1019, 388] on span "Adding Global CSS Stylesheet on Mobile Homepage" at bounding box center [931, 389] width 195 height 15
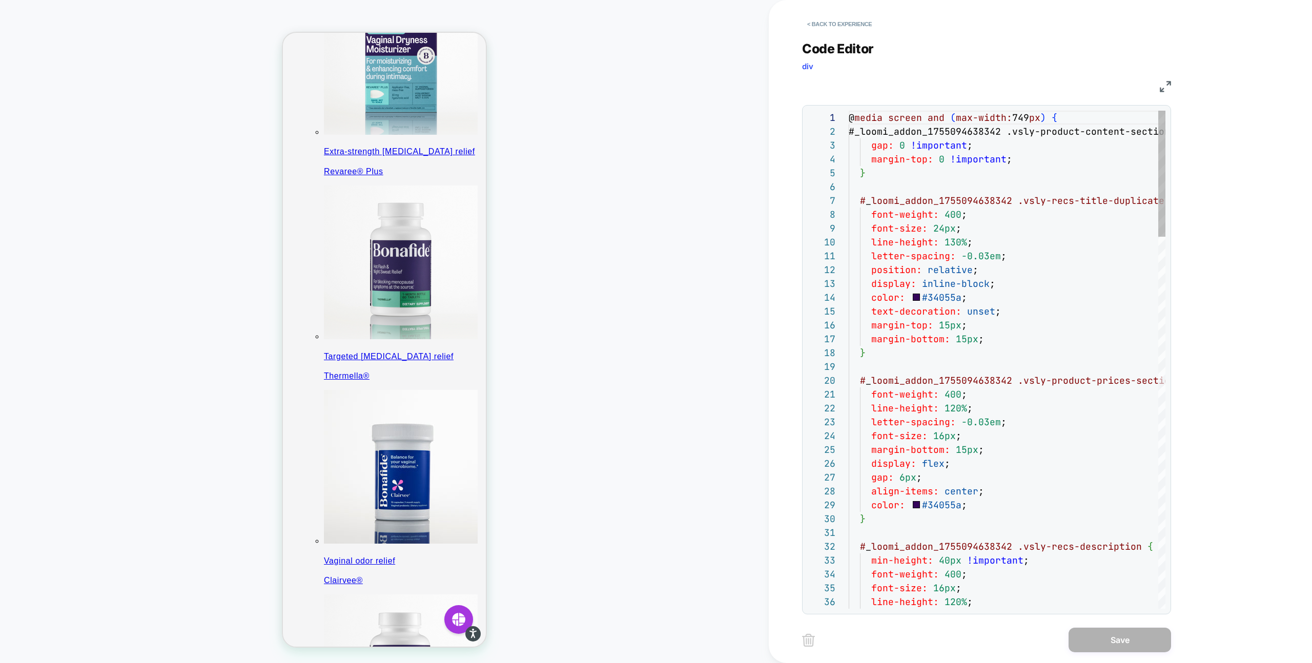
scroll to position [138, 0]
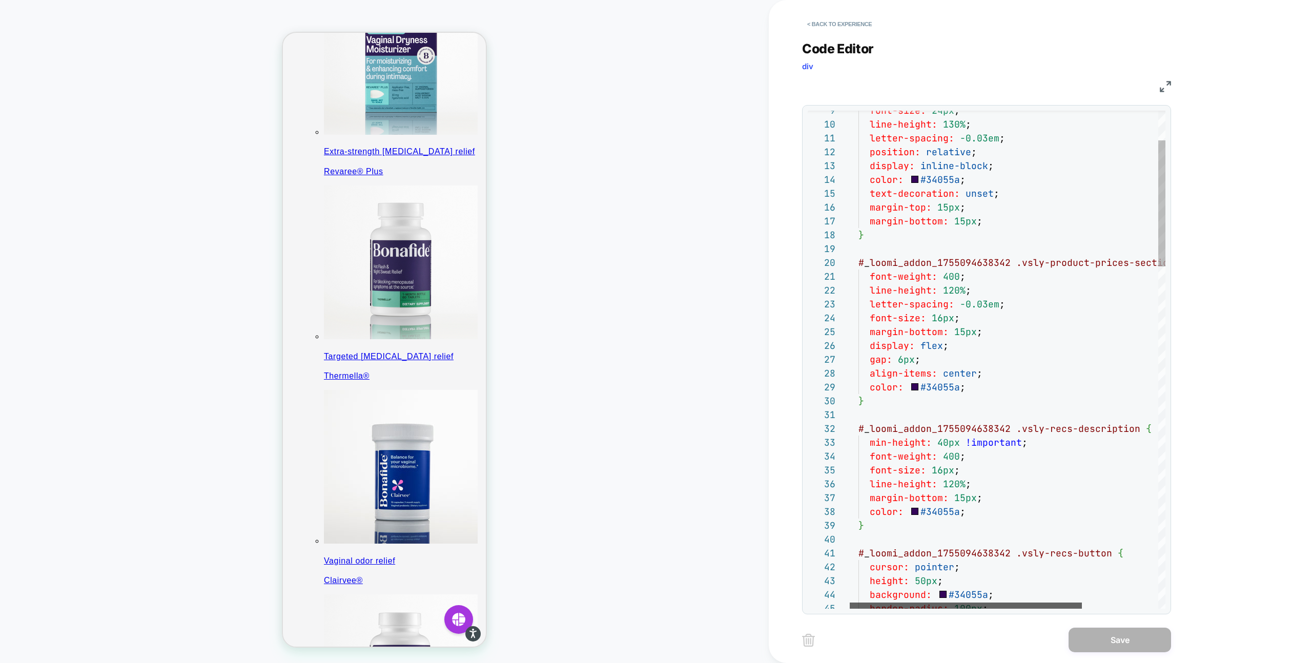
click at [895, 603] on div at bounding box center [965, 606] width 232 height 6
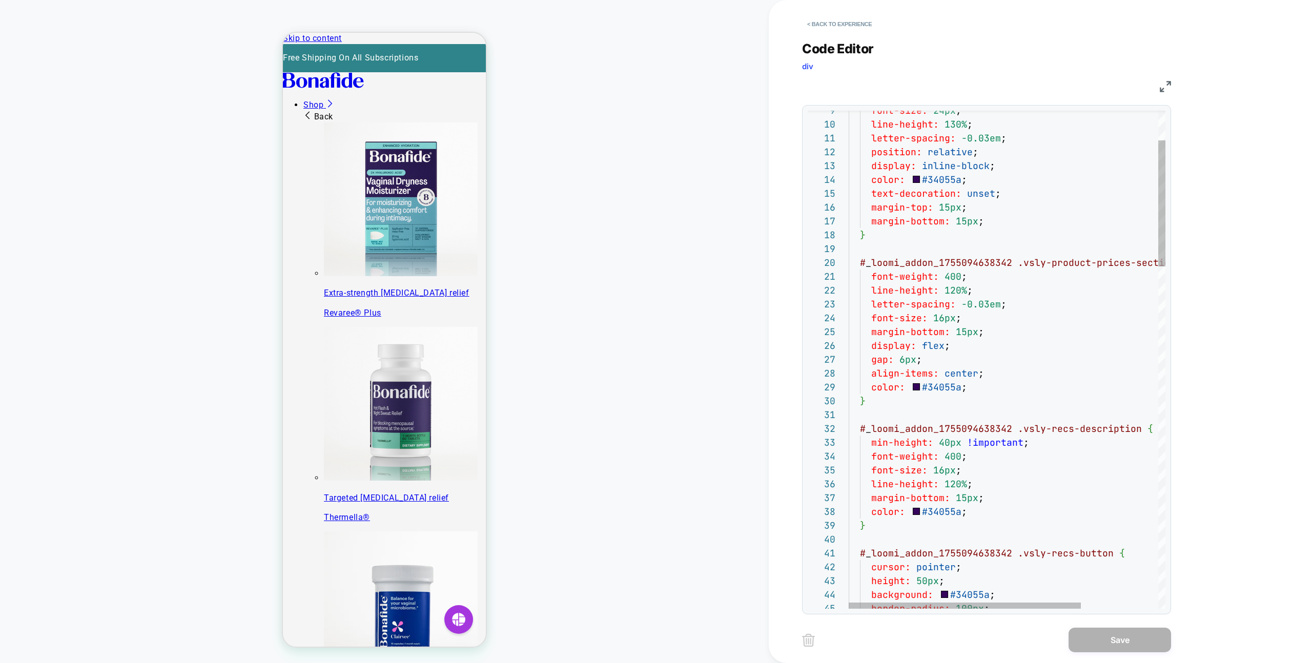
scroll to position [141, 0]
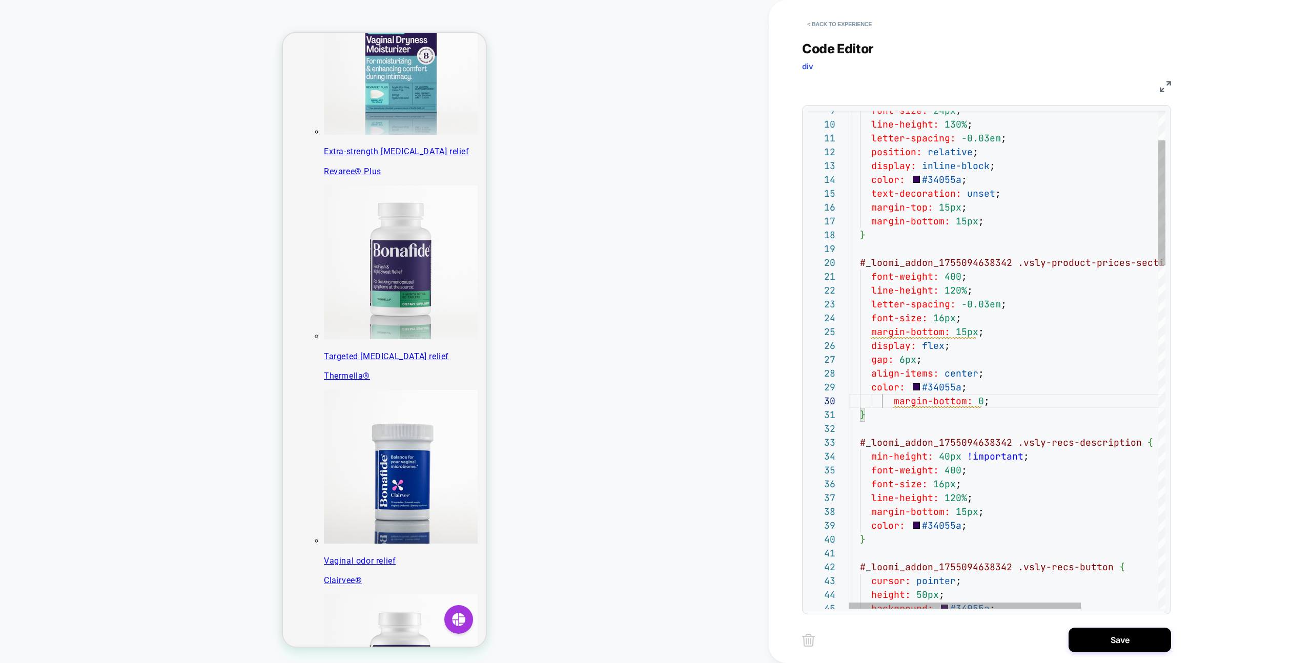
scroll to position [0, 0]
drag, startPoint x: 972, startPoint y: 334, endPoint x: 855, endPoint y: 334, distance: 117.3
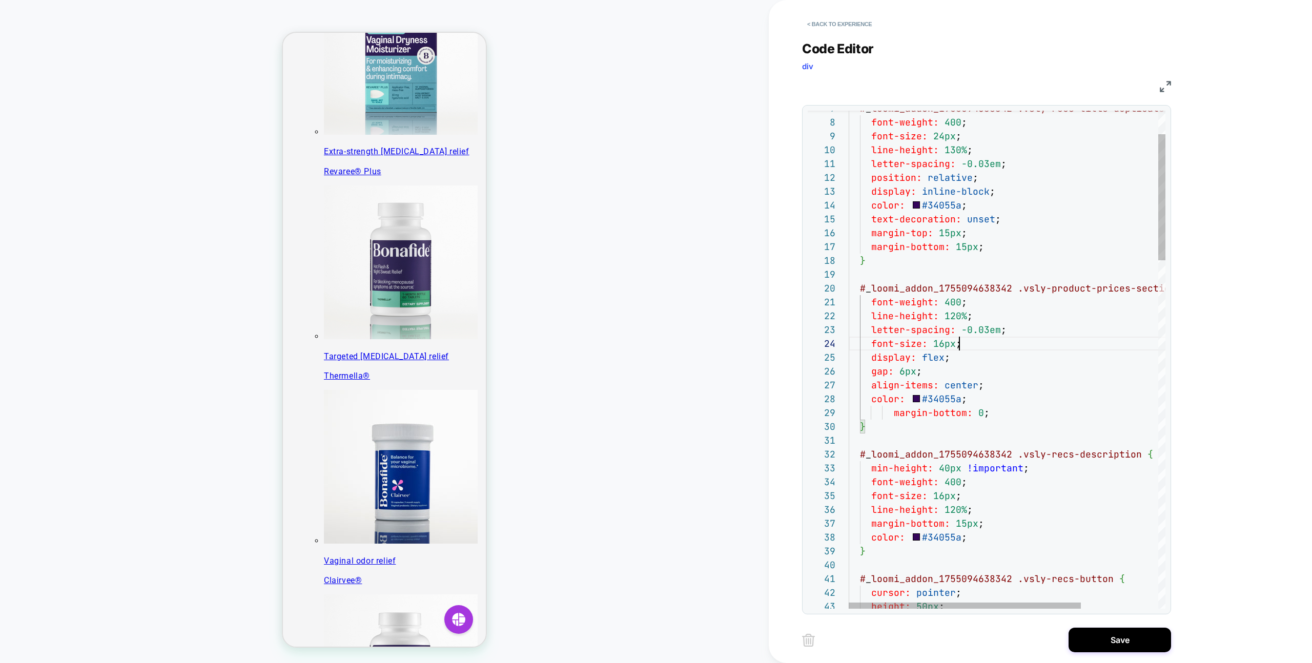
scroll to position [41, 111]
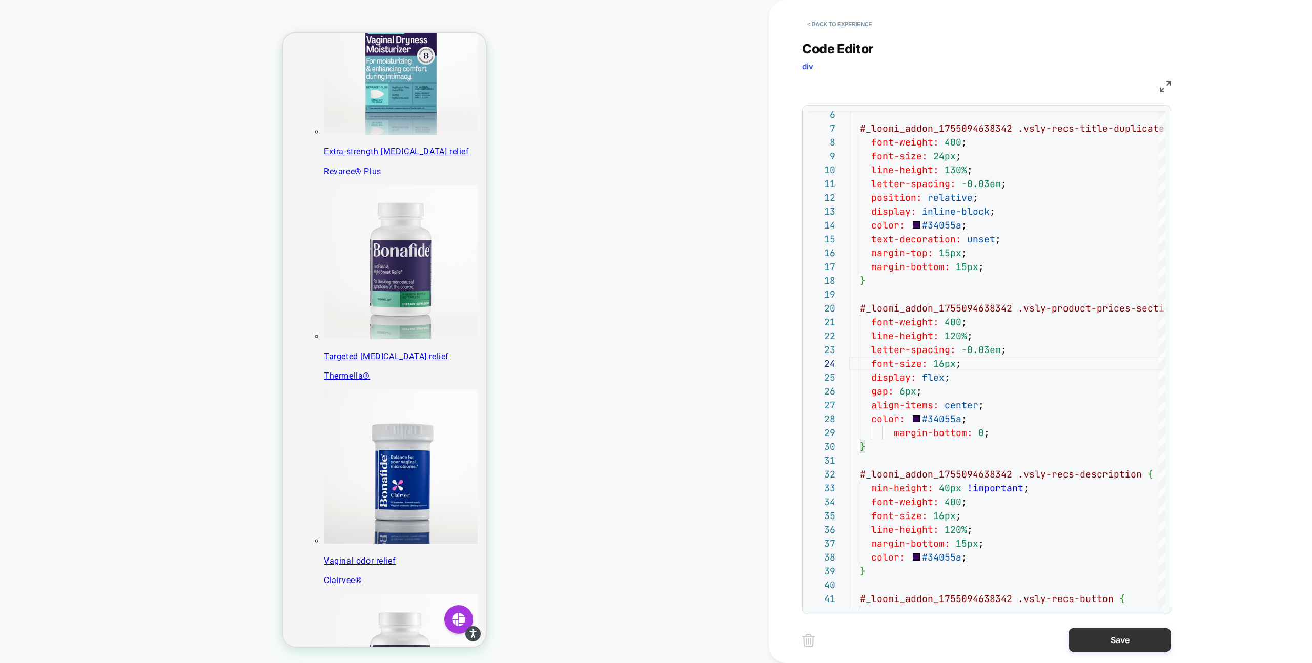
type textarea "**********"
click at [1022, 629] on button "Save" at bounding box center [1119, 640] width 102 height 25
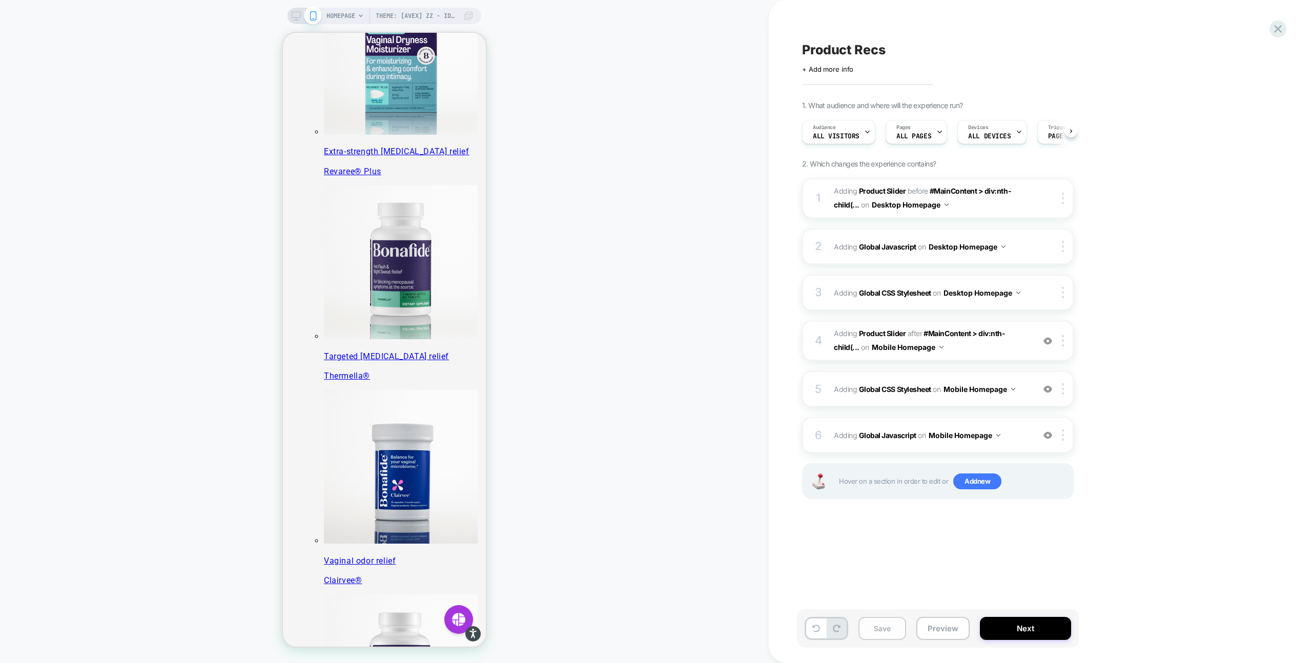
scroll to position [0, 1]
click at [886, 632] on button "Save" at bounding box center [882, 628] width 48 height 23
drag, startPoint x: 1027, startPoint y: 393, endPoint x: 1096, endPoint y: 391, distance: 69.7
click at [1022, 391] on div "1. What audience and where will the experience run? Audience All Visitors Pages…" at bounding box center [989, 313] width 374 height 424
click at [1022, 338] on div at bounding box center [1064, 340] width 17 height 11
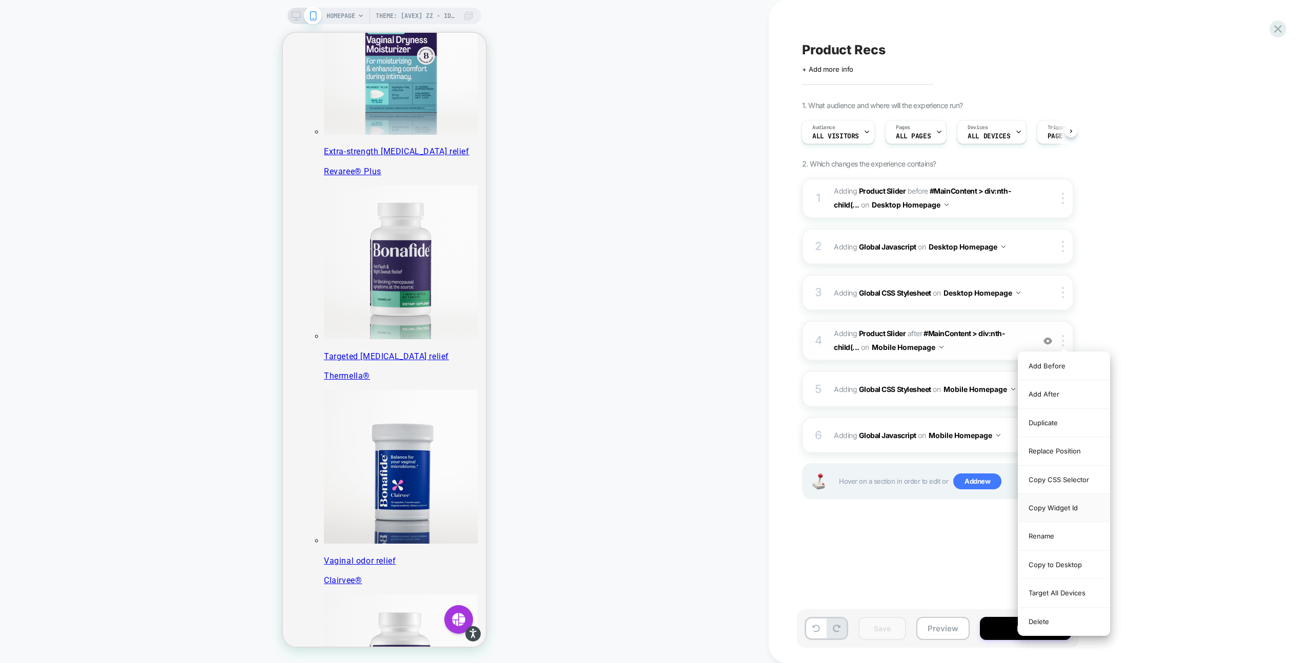
click at [1022, 508] on div "Copy Widget Id" at bounding box center [1063, 508] width 91 height 28
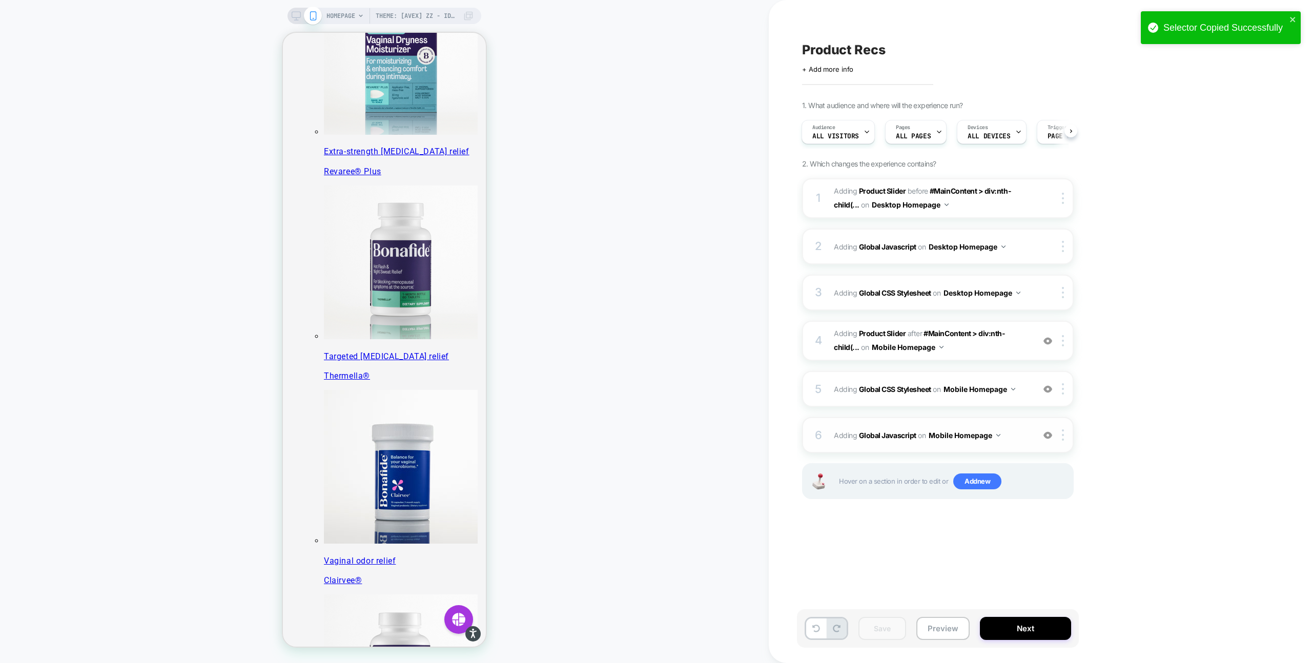
click at [1020, 429] on span "Adding Global Javascript on Mobile Homepage" at bounding box center [931, 435] width 195 height 15
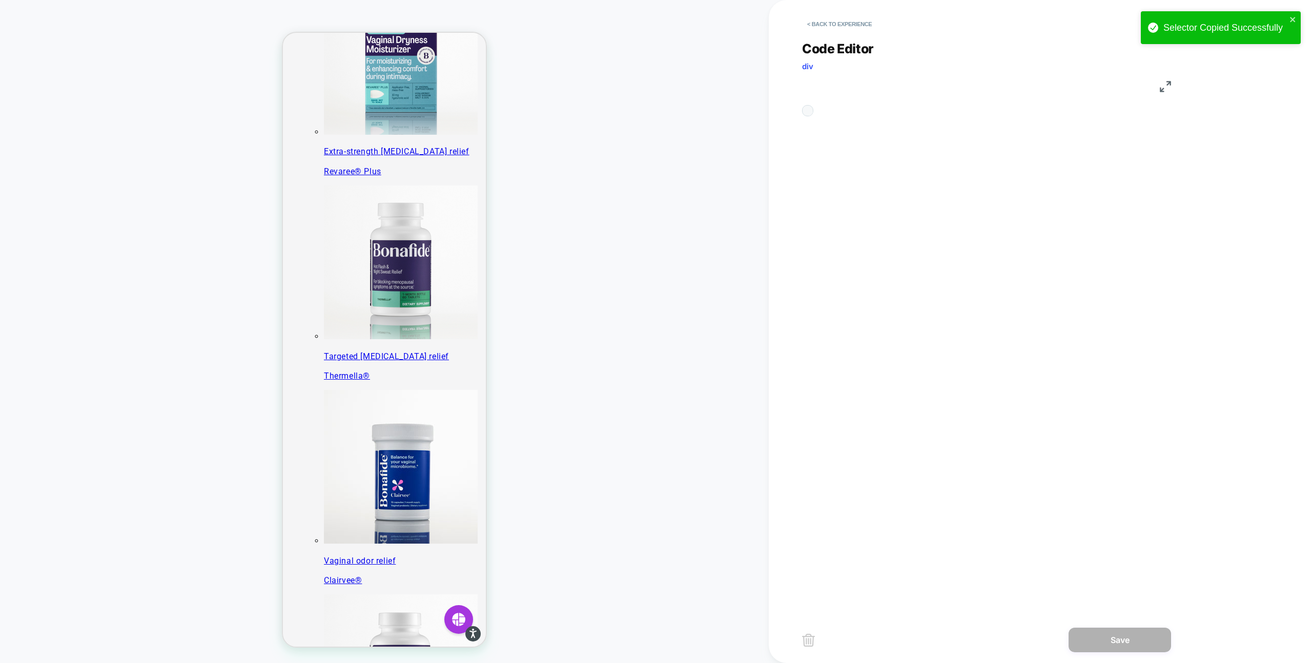
scroll to position [138, 0]
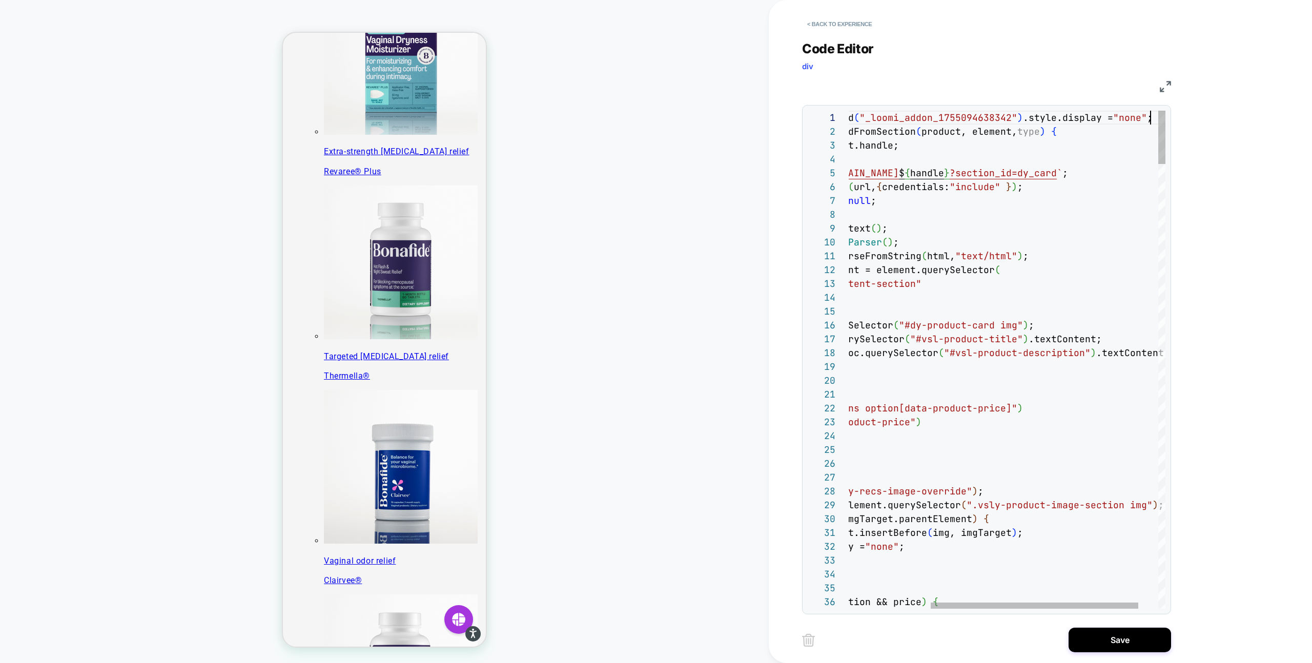
scroll to position [0, 426]
click at [929, 606] on div at bounding box center [1032, 606] width 207 height 6
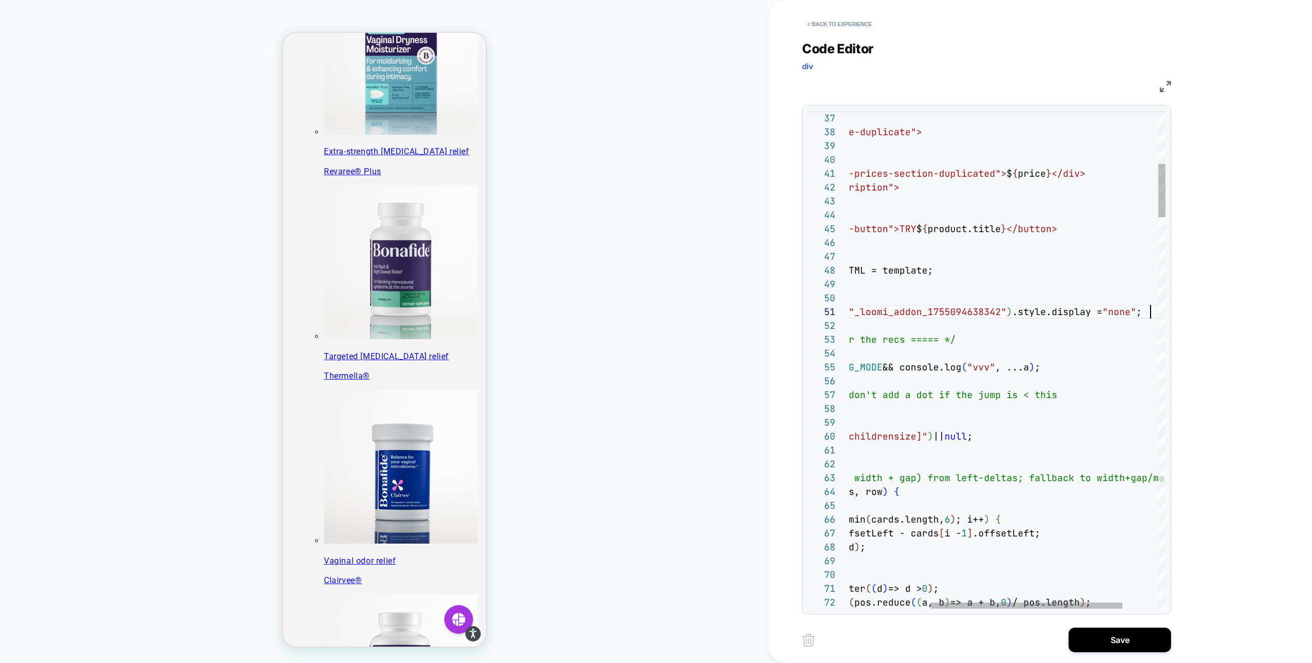
scroll to position [0, 437]
type textarea "**********"
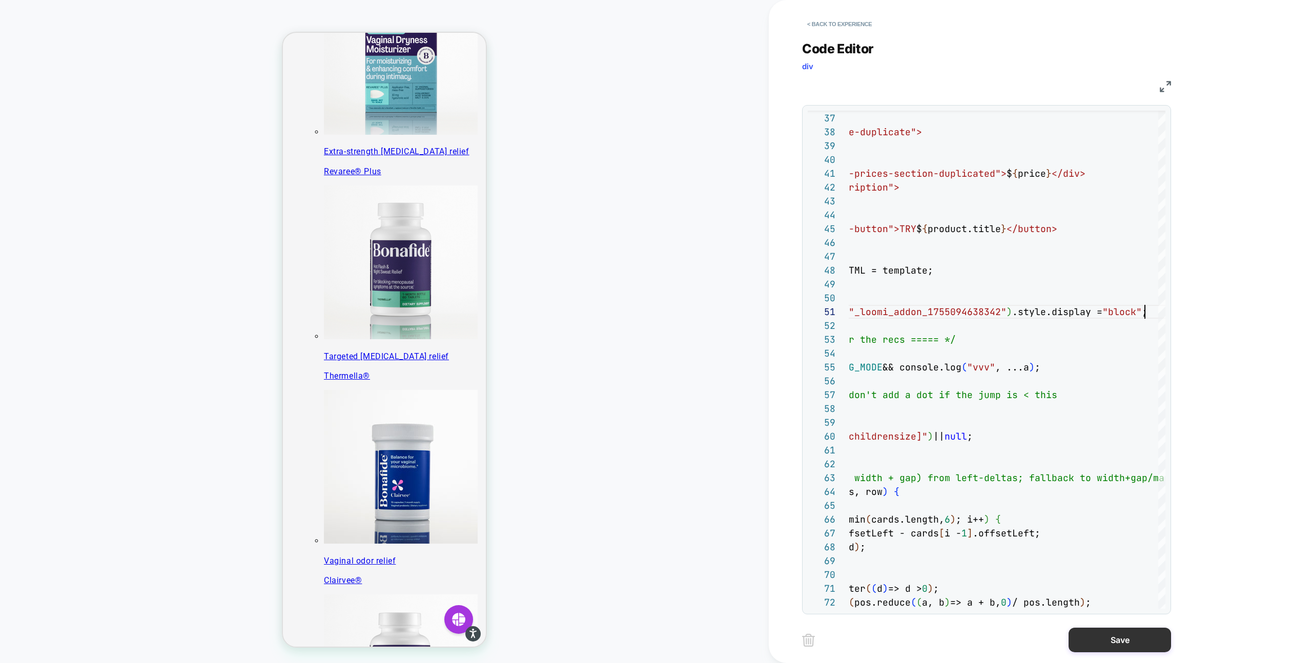
click at [1022, 642] on button "Save" at bounding box center [1119, 640] width 102 height 25
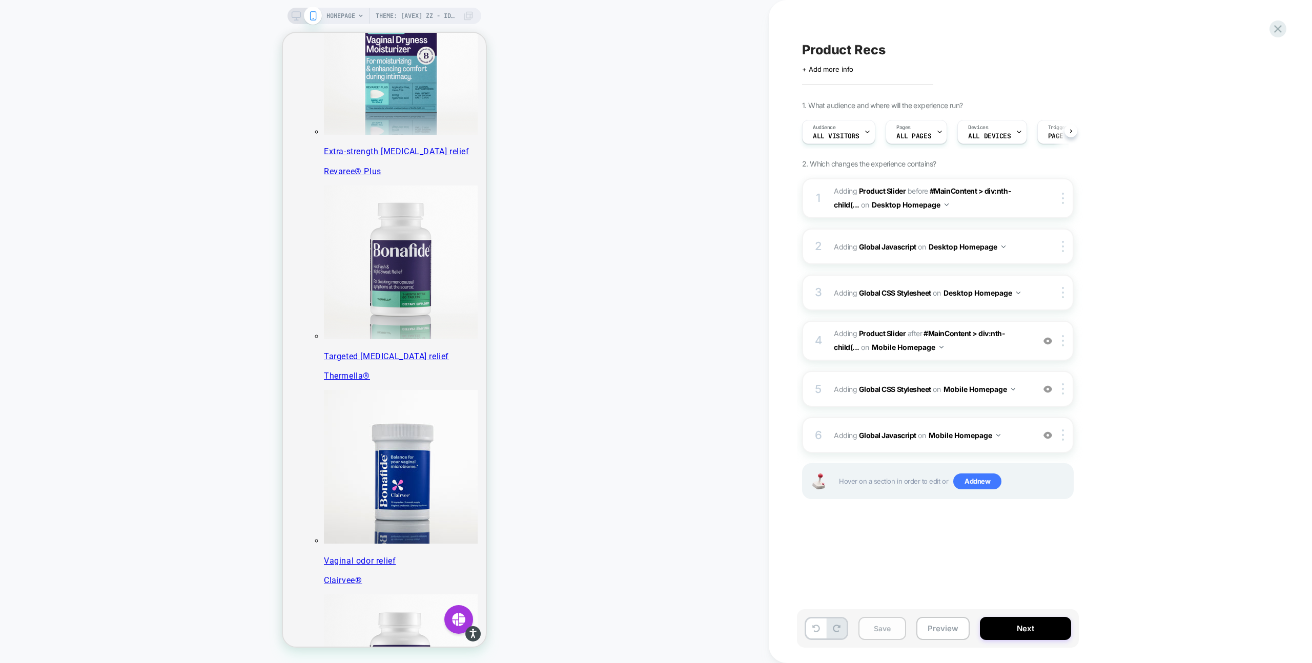
scroll to position [0, 1]
click at [887, 629] on button "Save" at bounding box center [882, 628] width 48 height 23
click at [294, 15] on icon at bounding box center [296, 15] width 9 height 9
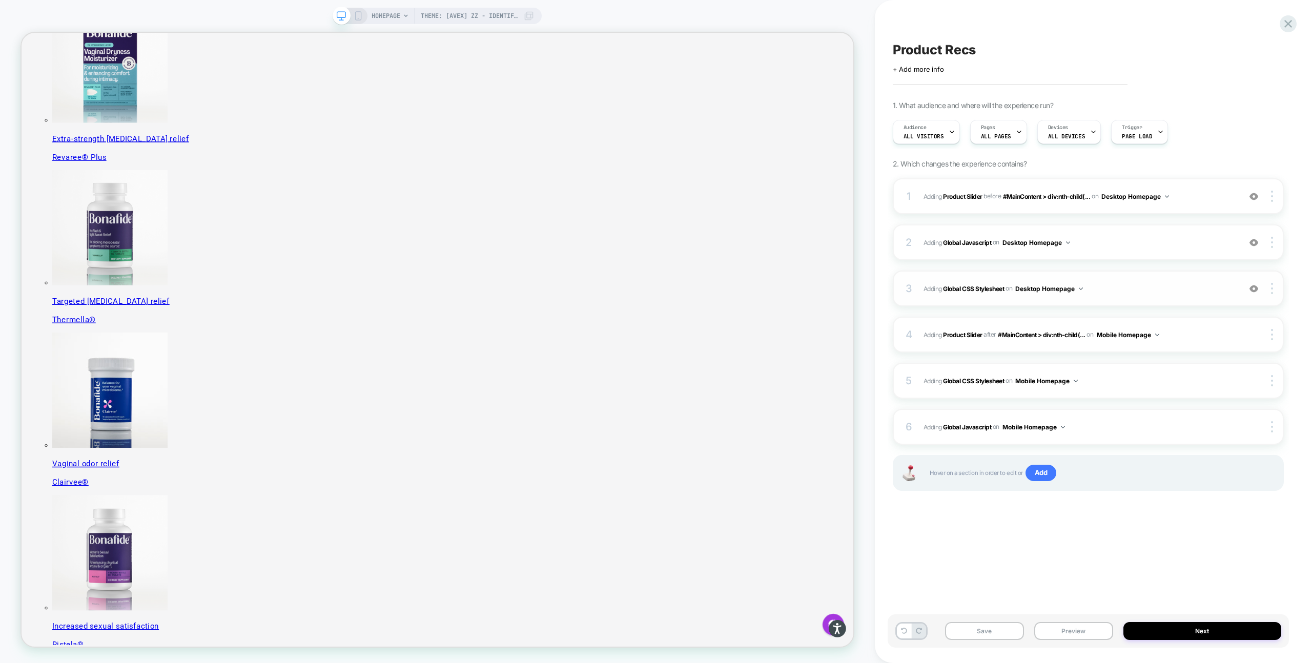
click at [1022, 284] on span "Adding Global CSS Stylesheet on Desktop Homepage" at bounding box center [1079, 288] width 312 height 13
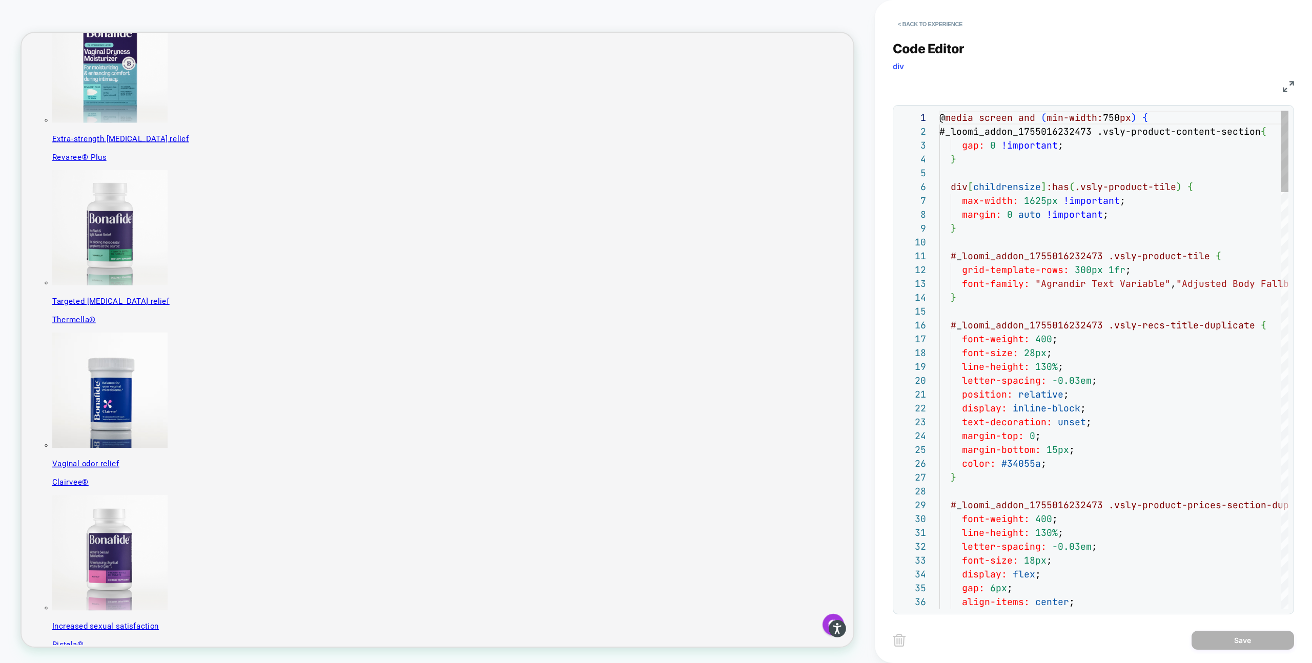
scroll to position [138, 0]
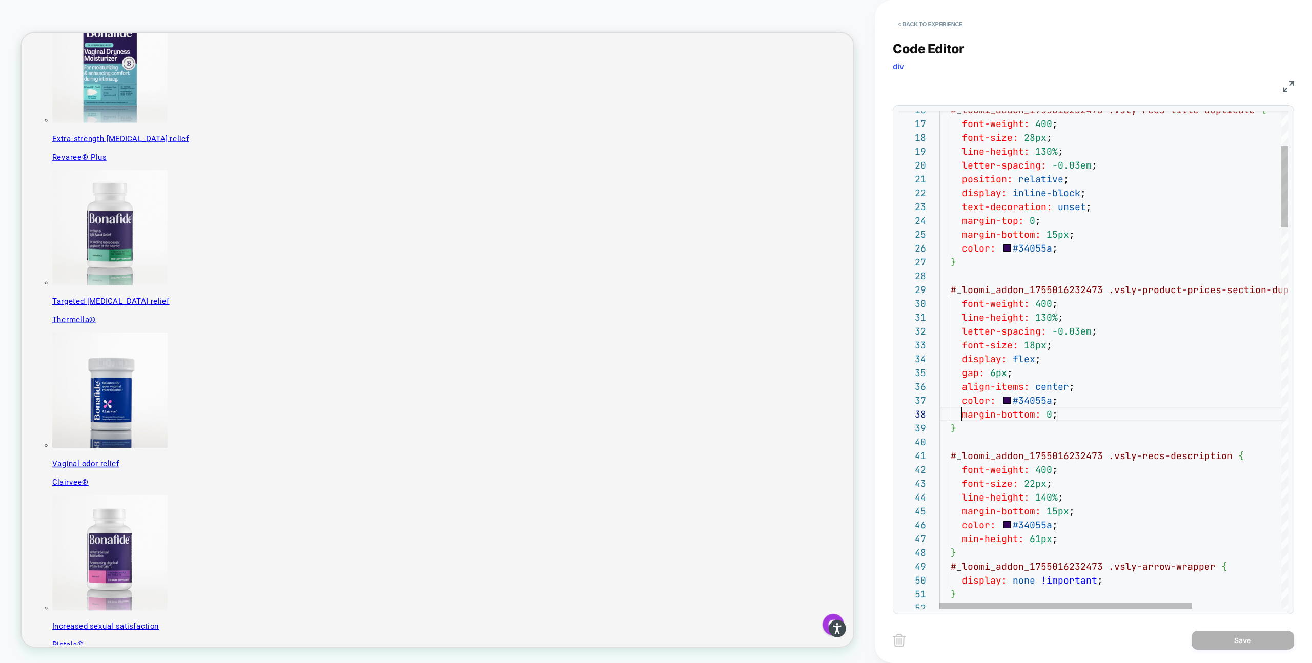
drag, startPoint x: 959, startPoint y: 415, endPoint x: 1139, endPoint y: 415, distance: 180.9
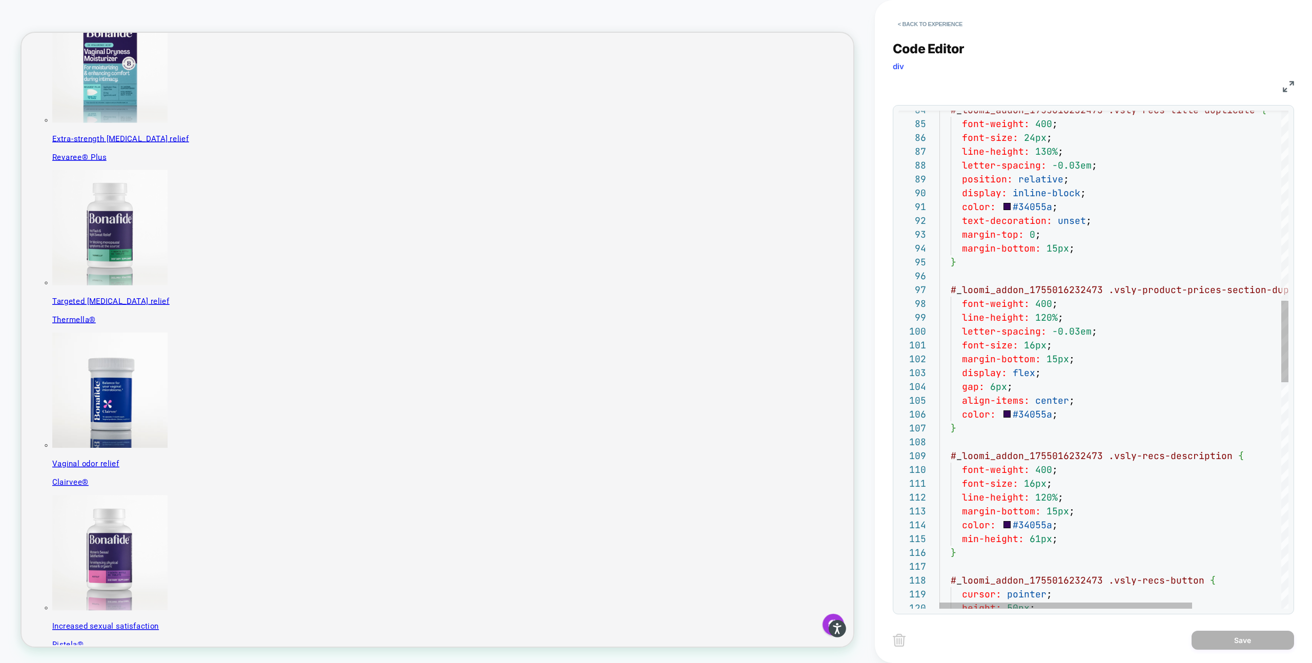
click at [1022, 417] on div "# _ loomi_addon_1755016232473 .vsly-recs-title-duplicate { font-weight: 400 ; f…" at bounding box center [1175, 469] width 472 height 3029
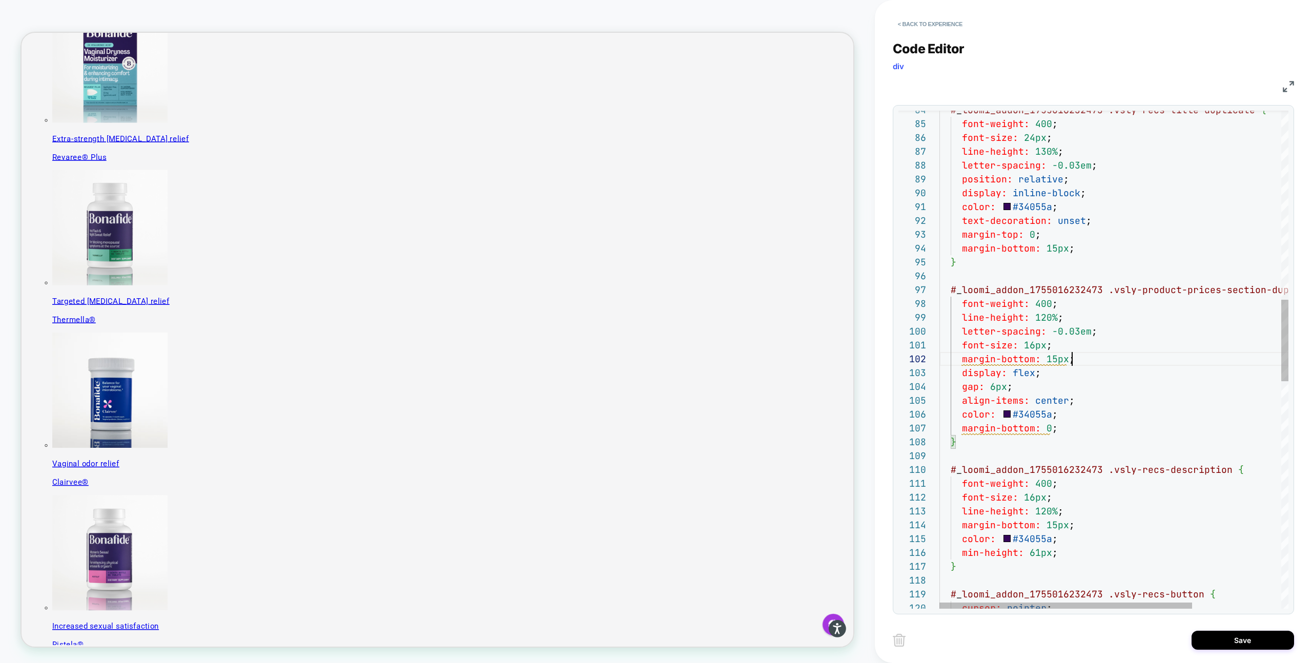
scroll to position [14, 99]
drag, startPoint x: 1075, startPoint y: 358, endPoint x: 918, endPoint y: 358, distance: 157.3
click at [939, 358] on div "# _ loomi_addon_1755016232473 .vsly-recs-title-duplicate { font-weight: 400 ; f…" at bounding box center [1175, 476] width 472 height 3043
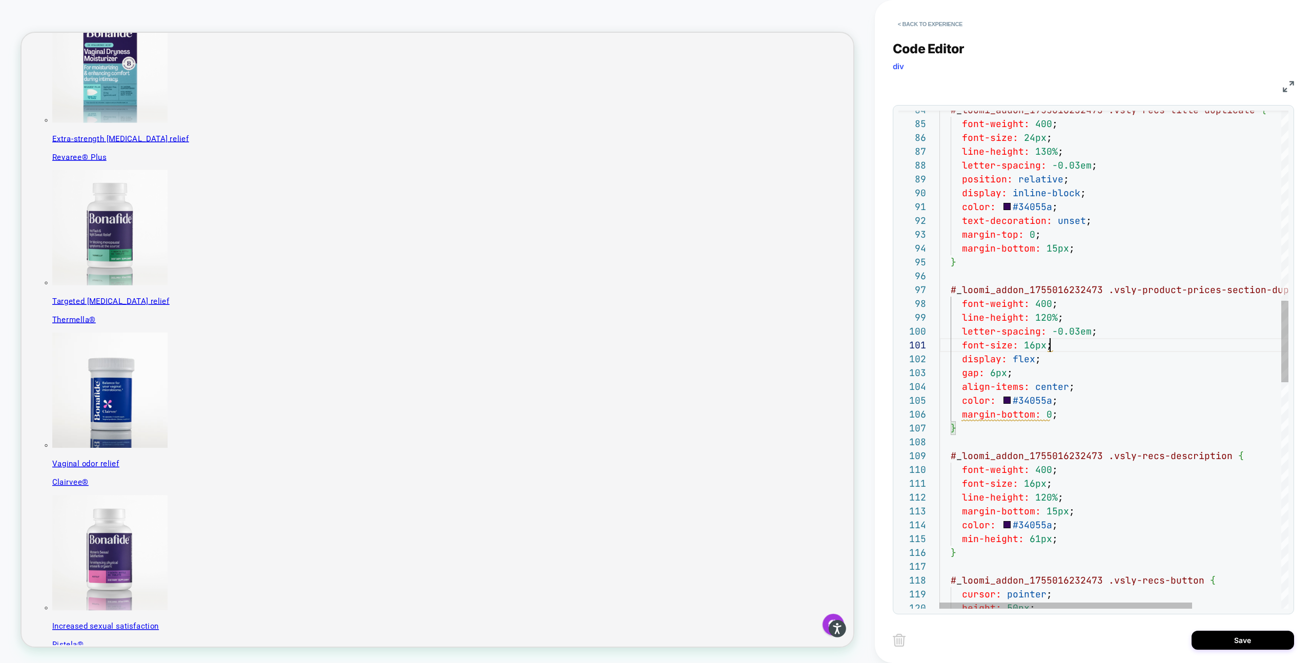
scroll to position [0, 111]
type textarea "**********"
click at [1022, 640] on button "Save" at bounding box center [1242, 640] width 102 height 19
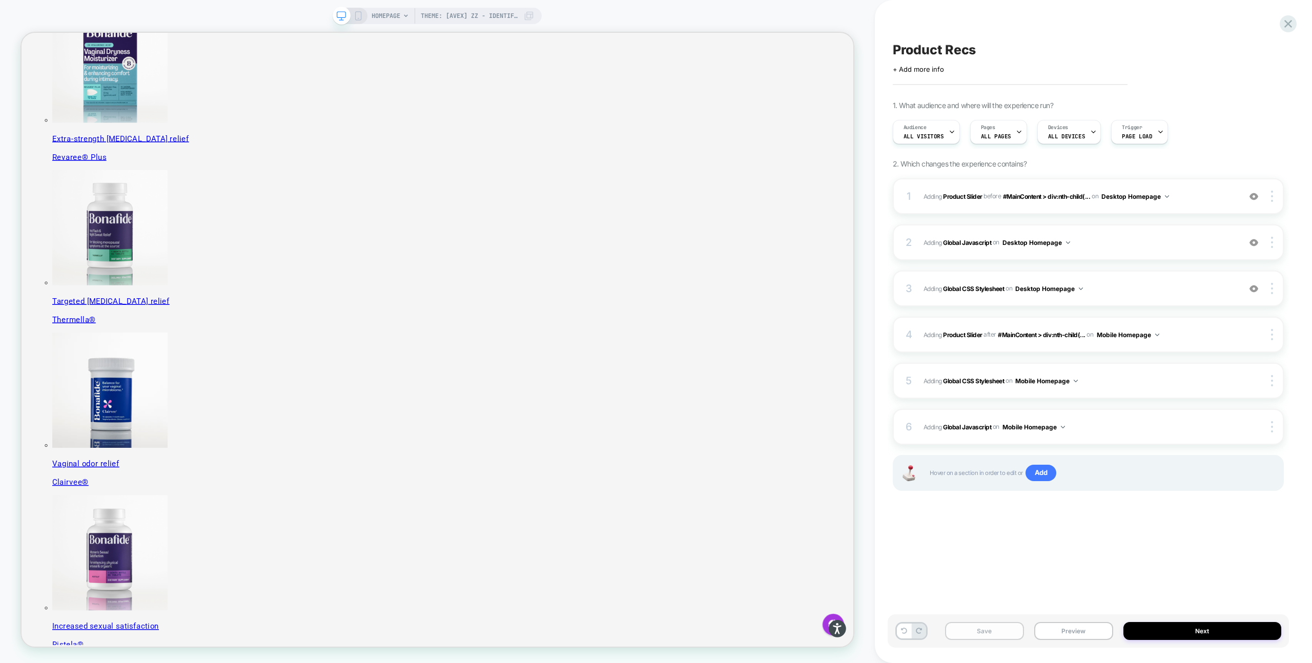
click at [979, 628] on button "Save" at bounding box center [984, 631] width 79 height 18
click at [1022, 631] on button "Preview" at bounding box center [1073, 631] width 79 height 18
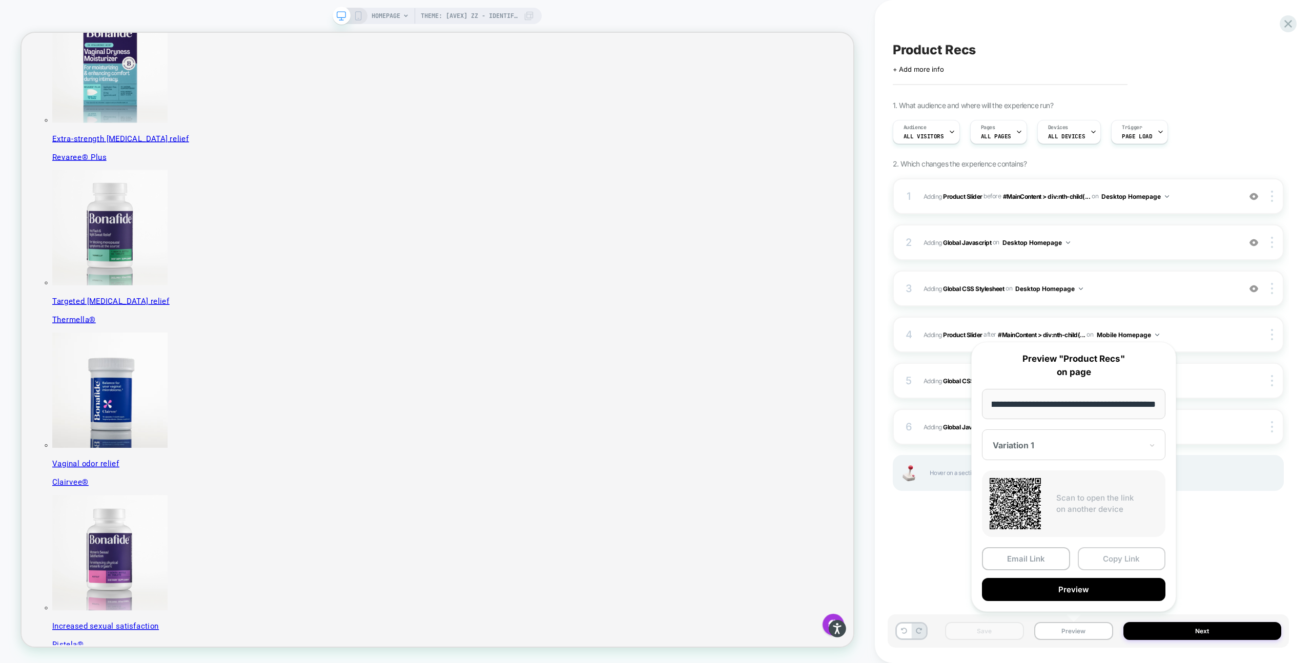
scroll to position [0, 0]
click at [1022, 562] on button "Copy Link" at bounding box center [1121, 558] width 88 height 23
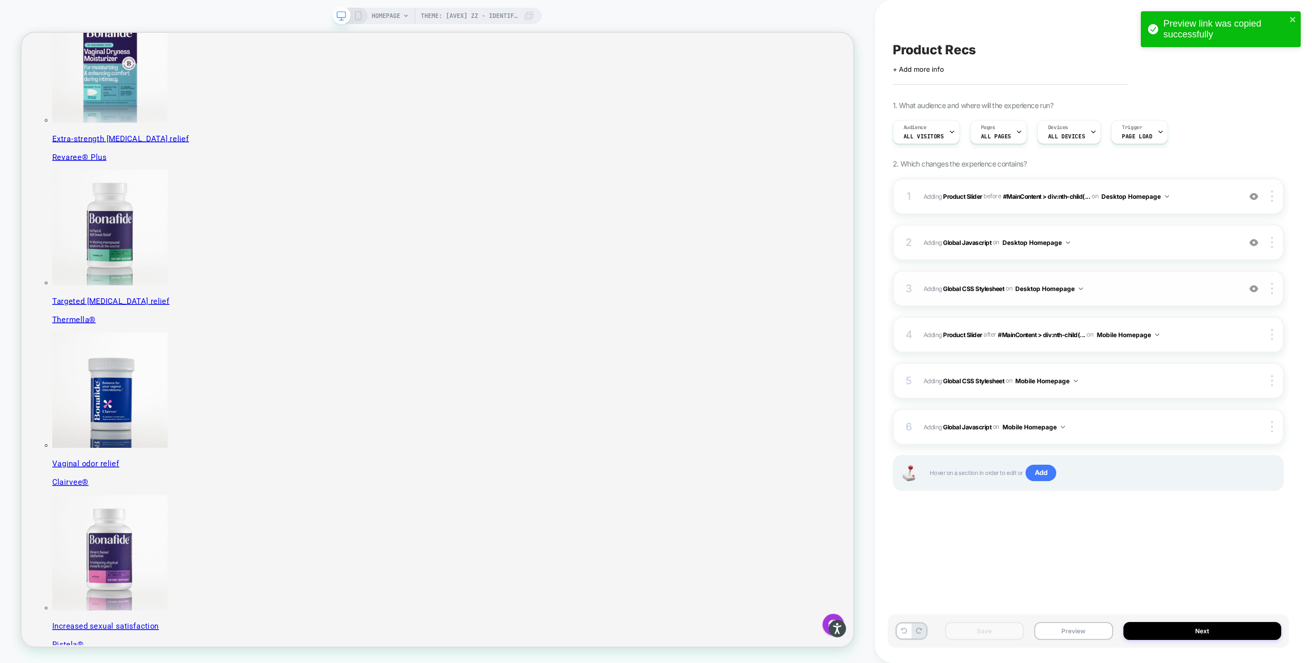
click at [1022, 293] on span "Adding Global CSS Stylesheet on Desktop Homepage" at bounding box center [1079, 288] width 312 height 13
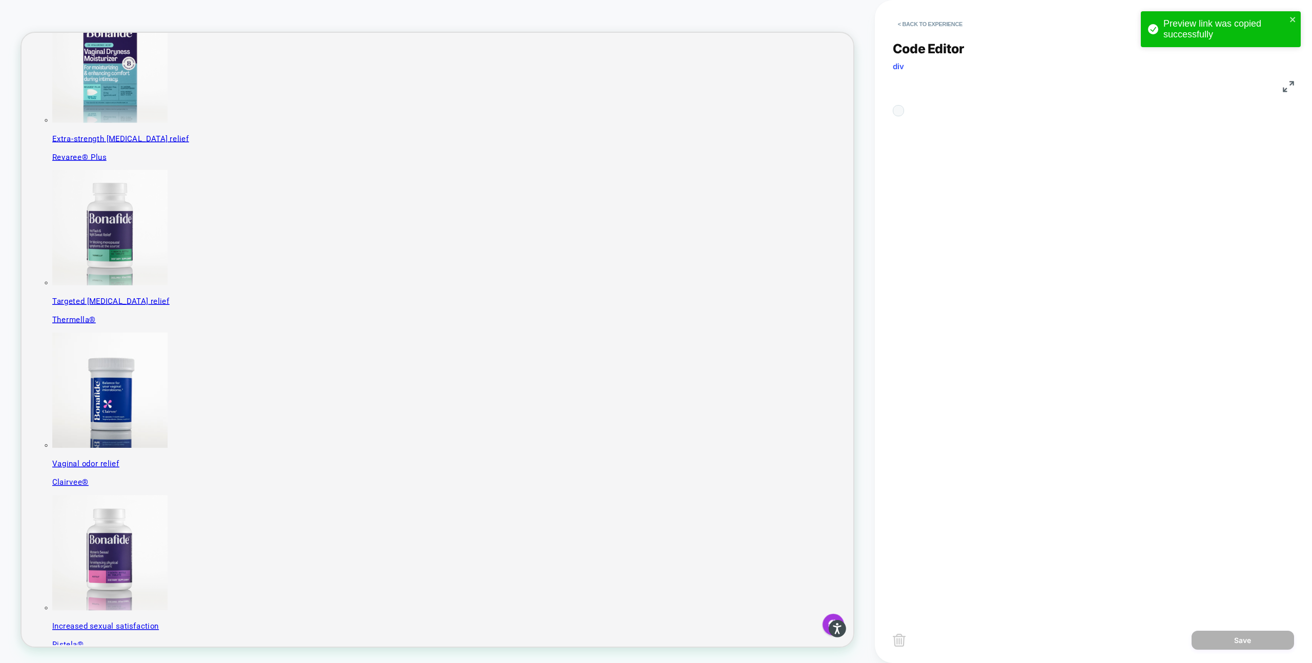
scroll to position [138, 0]
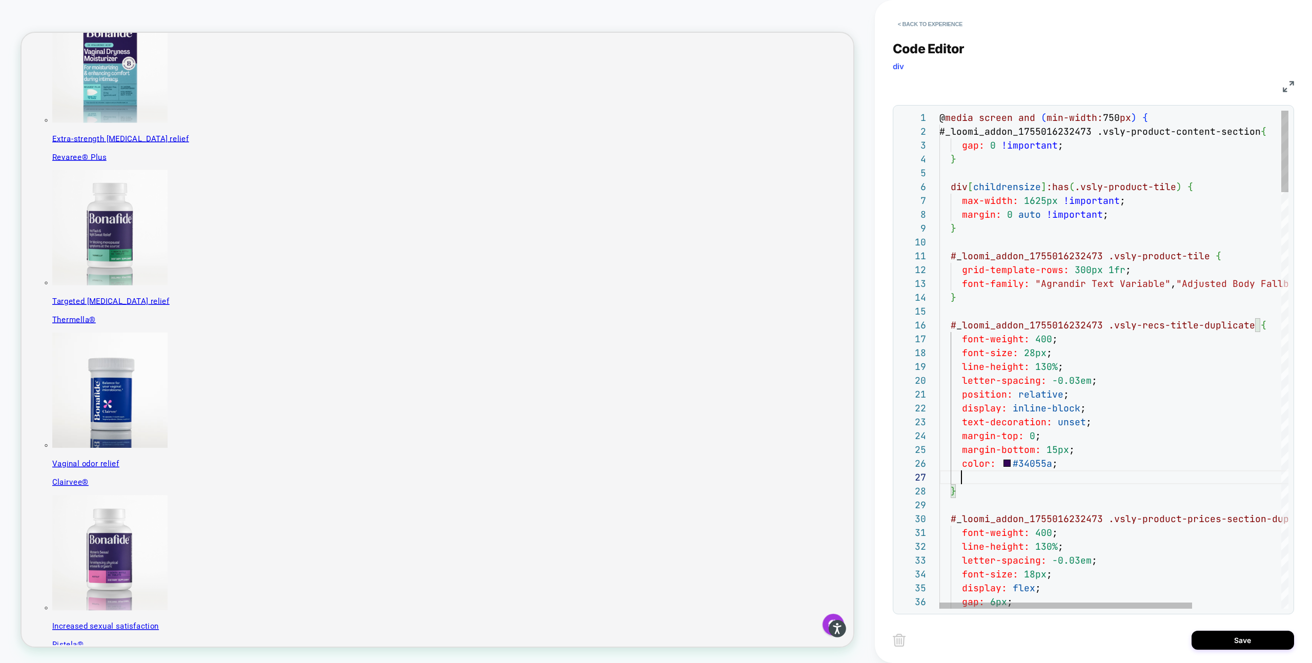
scroll to position [83, 111]
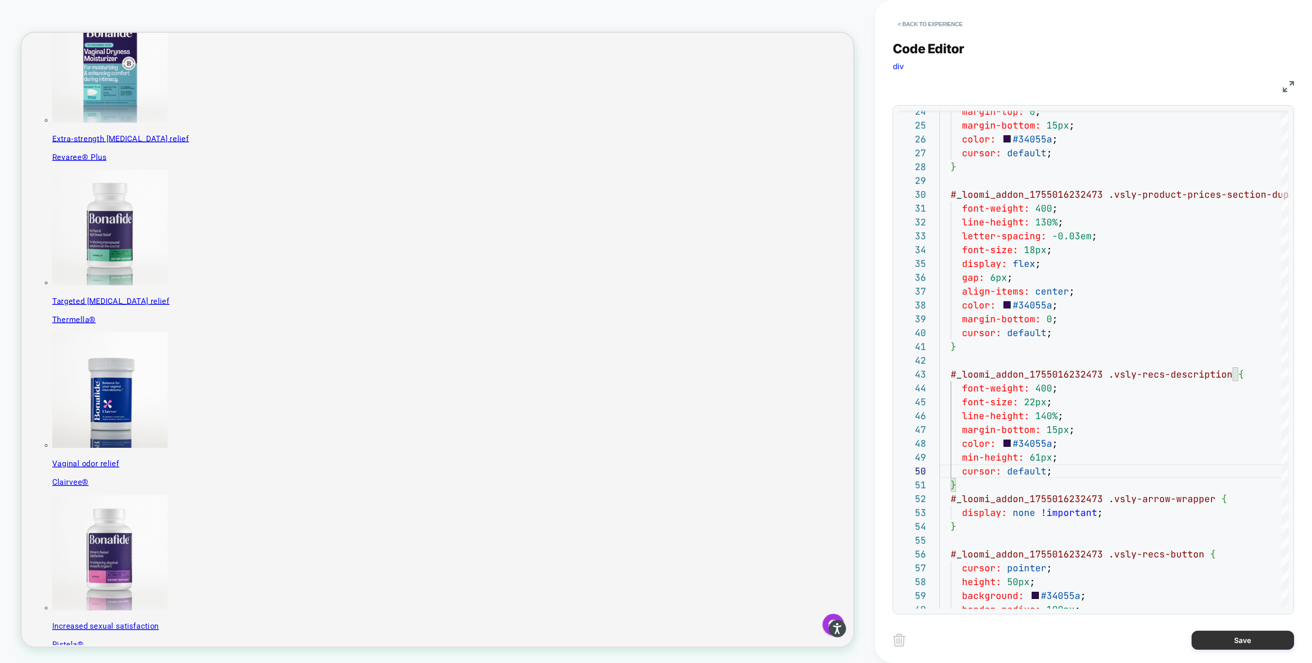
type textarea "**********"
click at [1022, 635] on button "Save" at bounding box center [1242, 640] width 102 height 19
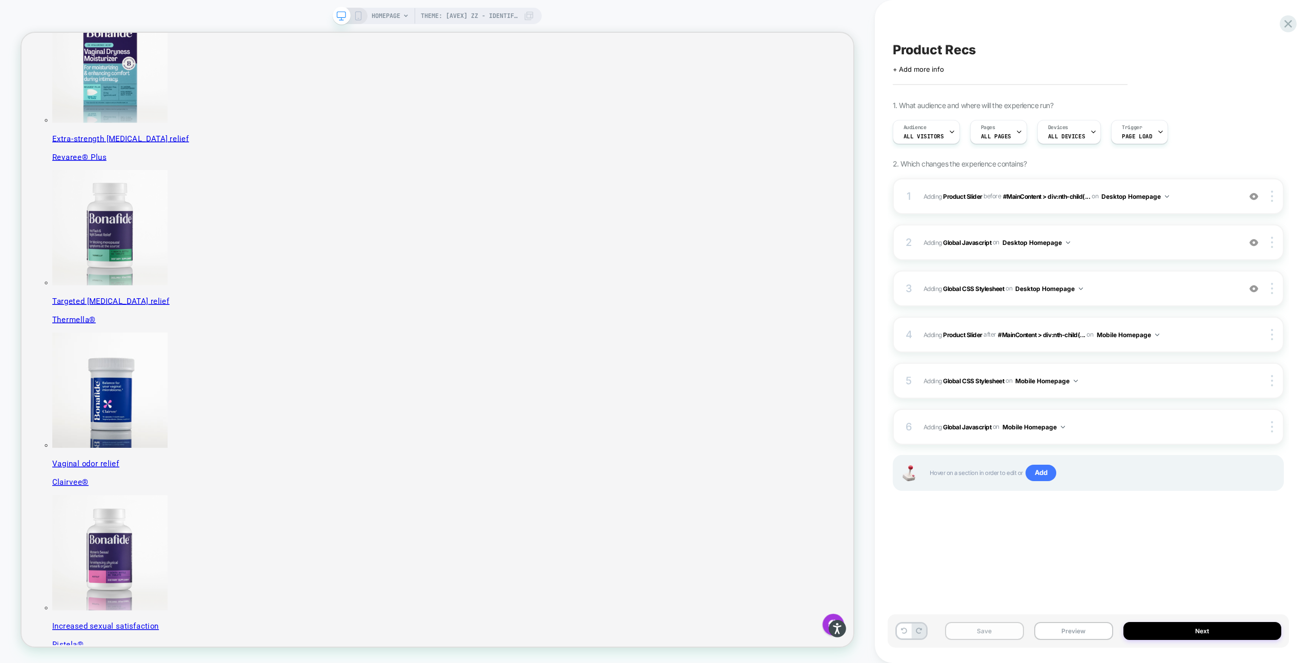
click at [961, 634] on button "Save" at bounding box center [984, 631] width 79 height 18
click at [1022, 274] on div "3 Adding Global CSS Stylesheet on Desktop Homepage Add Before Add After Copy to…" at bounding box center [1088, 289] width 391 height 36
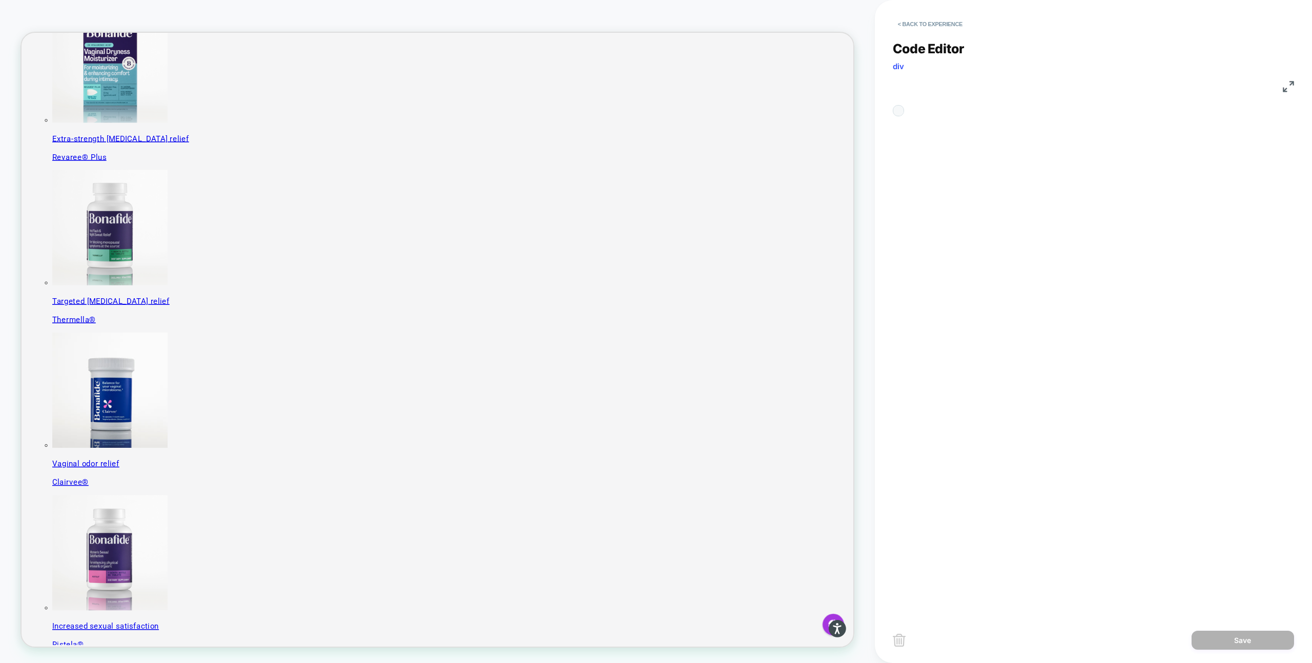
scroll to position [138, 0]
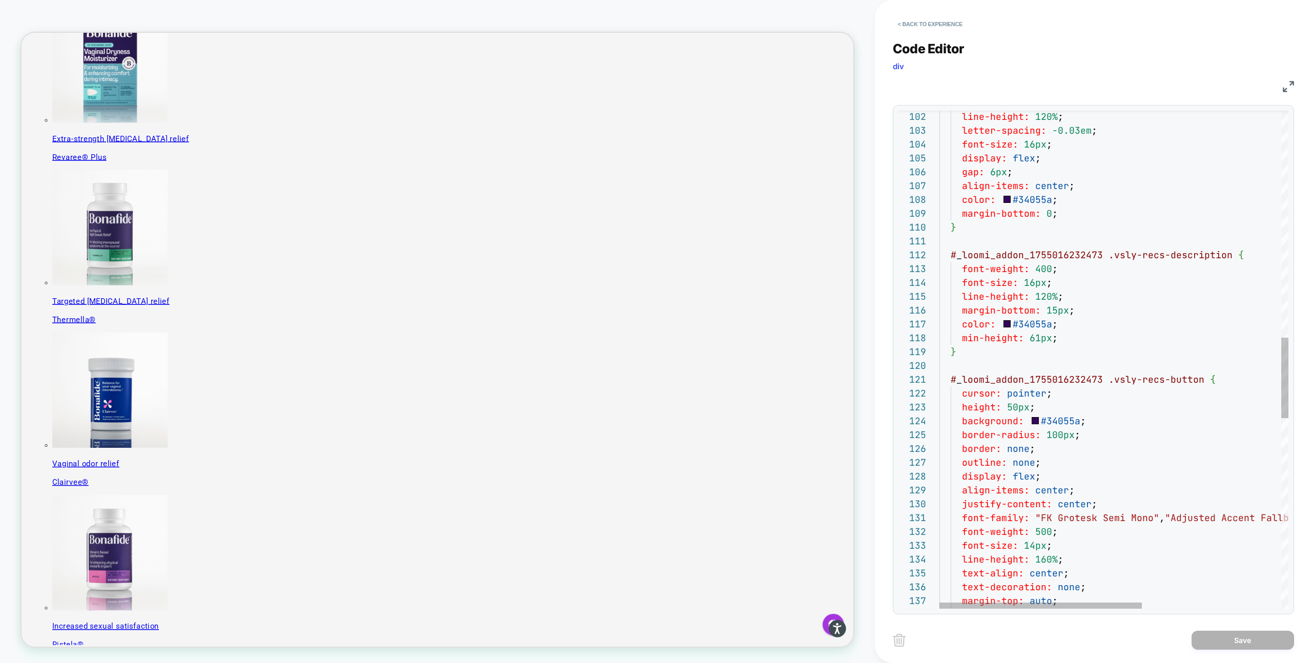
click at [1022, 342] on div "text-transform: uppercase ; font-size: 14px ; line-height: 160% ; text-align: c…" at bounding box center [1233, 247] width 588 height 3071
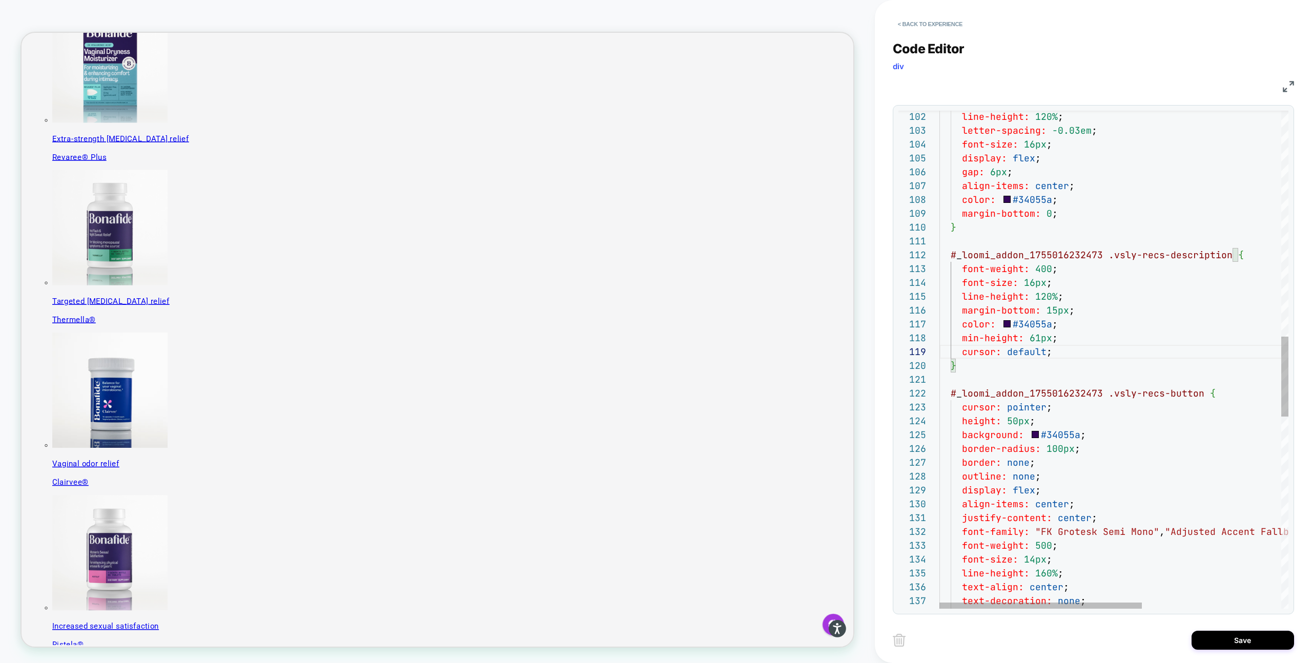
click at [1022, 214] on div "font-size: 14px ; line-height: 160% ; text-align: center ; text-decoration: non…" at bounding box center [1233, 254] width 588 height 3085
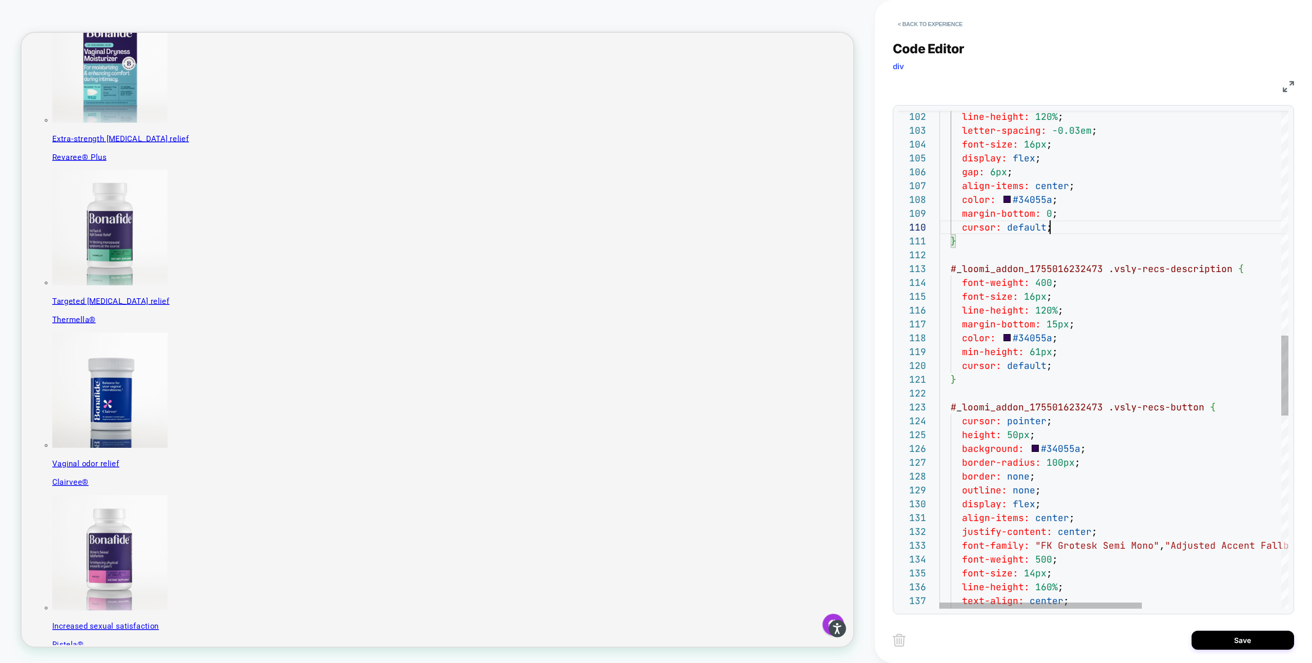
scroll to position [124, 111]
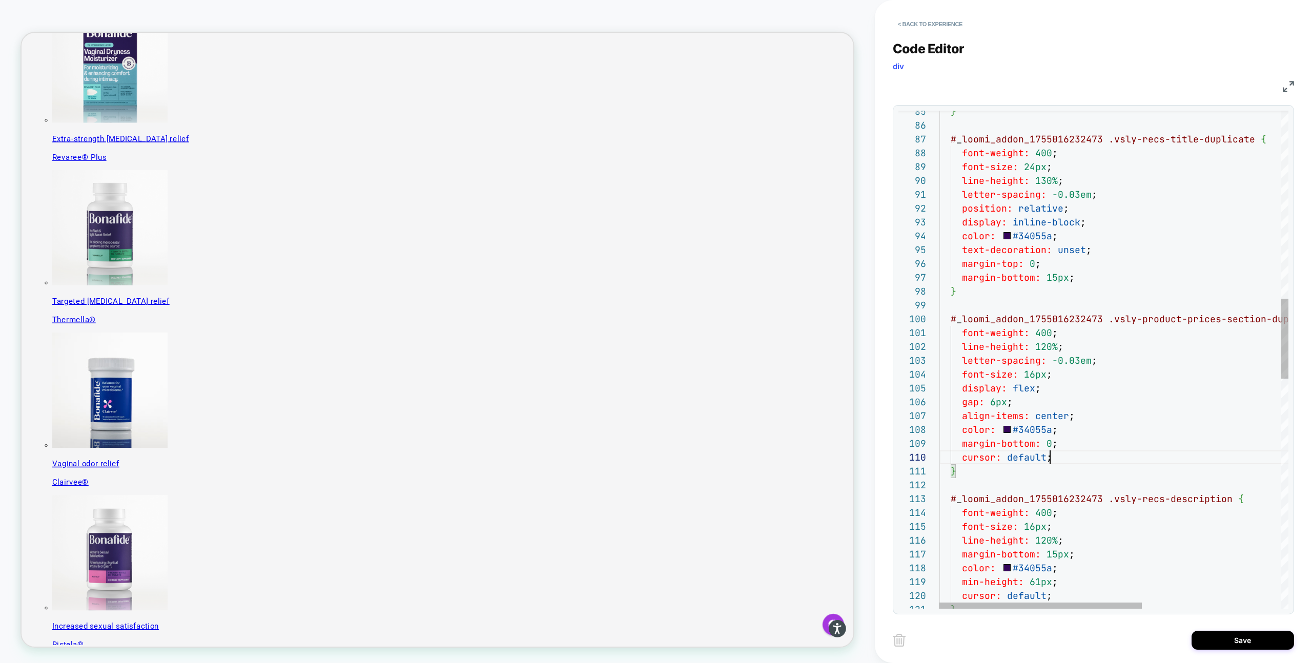
click at [1022, 283] on div "} min-height: 61px ; color: #34055a ; margin-bottom: 15px ; line-height: 120% ;…" at bounding box center [1233, 492] width 588 height 3099
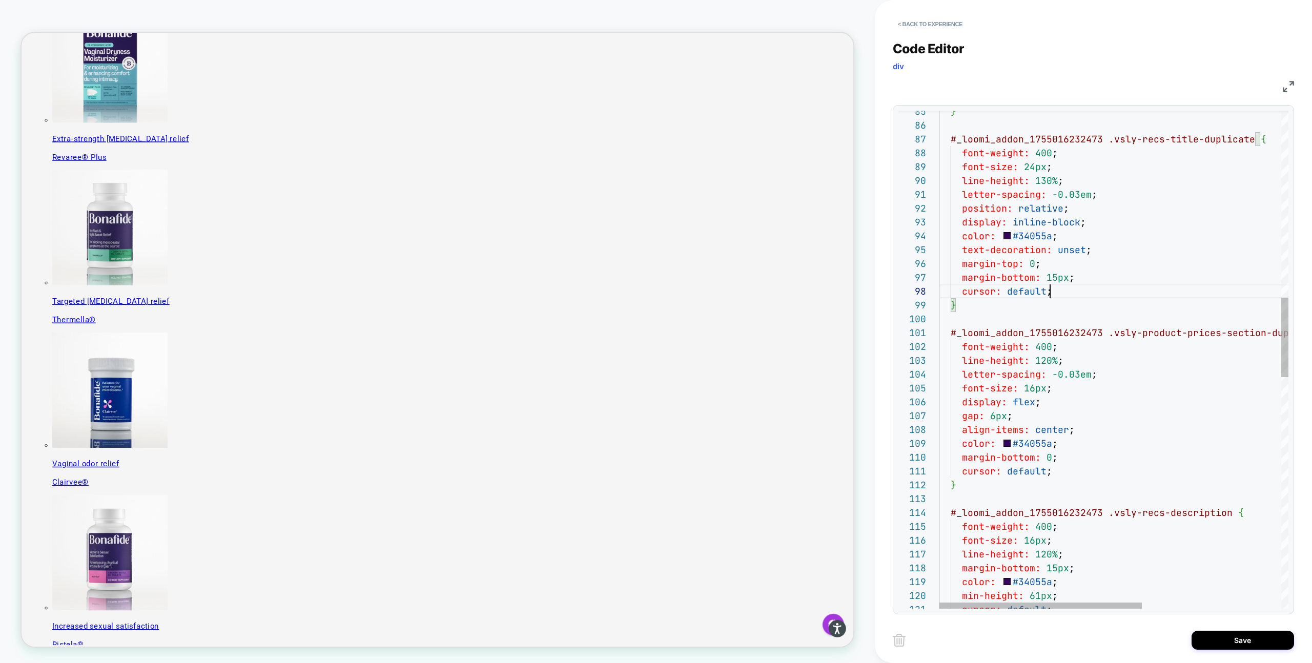
scroll to position [97, 111]
type textarea "**********"
click at [1022, 638] on button "Save" at bounding box center [1242, 640] width 102 height 19
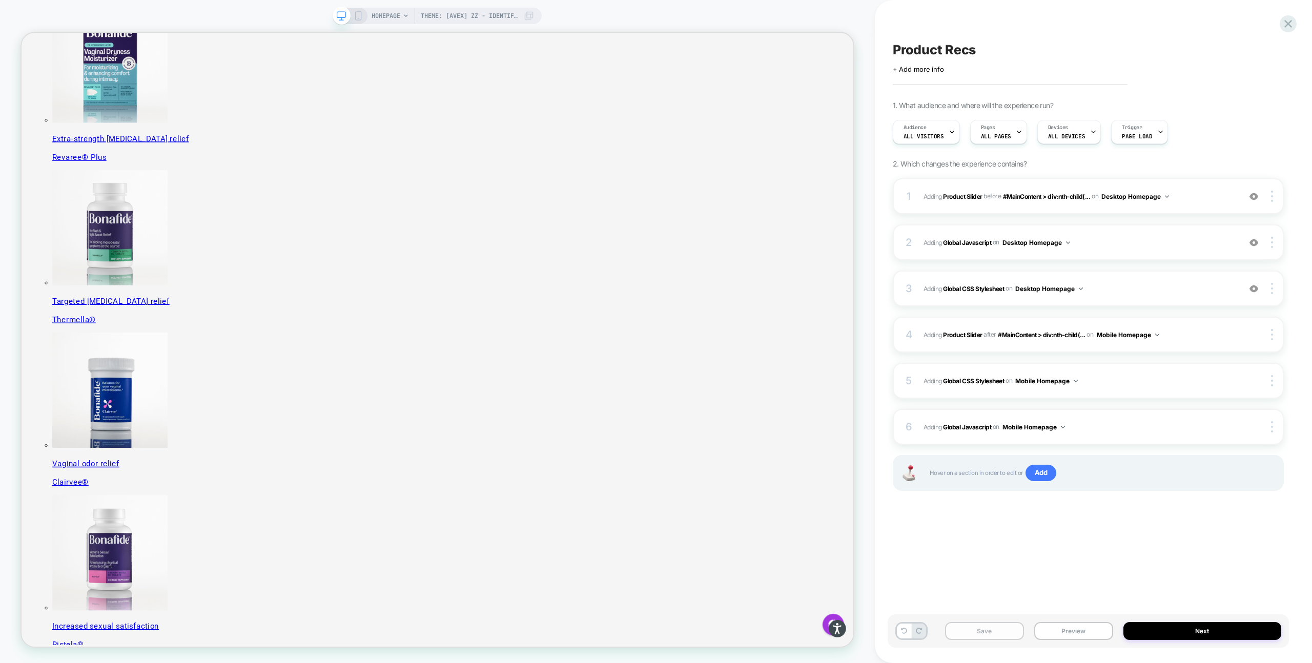
click at [972, 636] on button "Save" at bounding box center [984, 631] width 79 height 18
click at [355, 18] on icon at bounding box center [358, 15] width 9 height 9
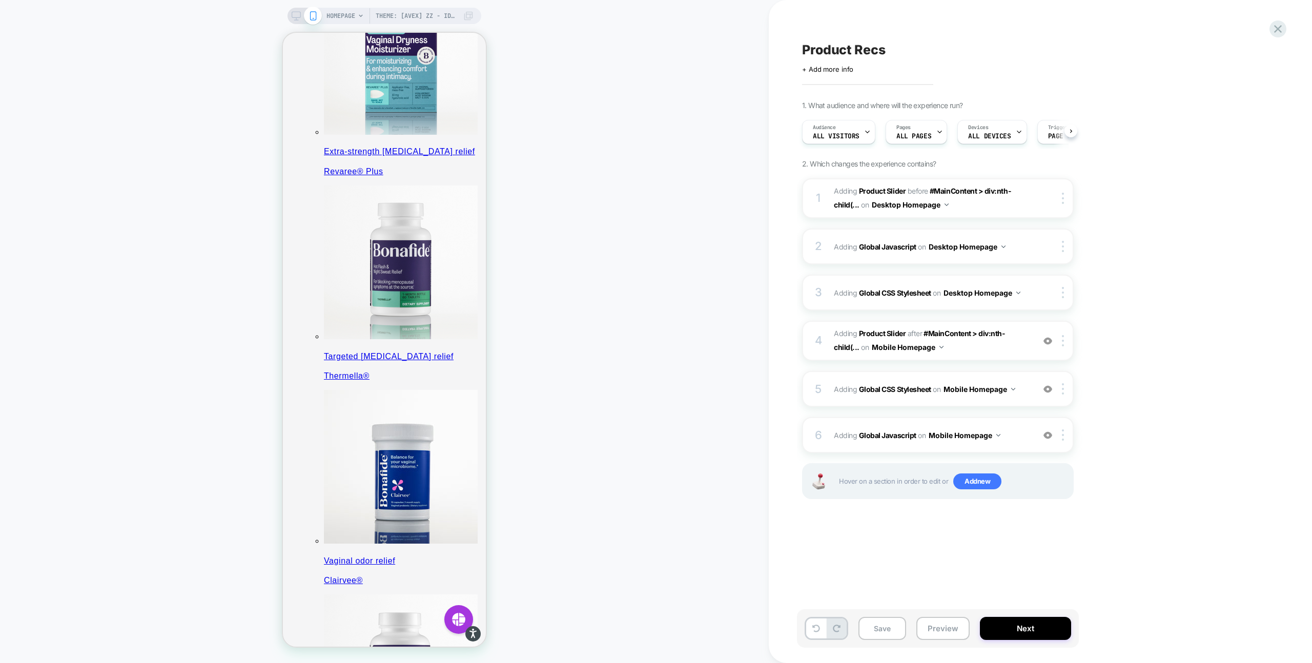
scroll to position [0, 1]
click at [1021, 392] on span "Adding Global CSS Stylesheet on Mobile Homepage" at bounding box center [931, 389] width 195 height 15
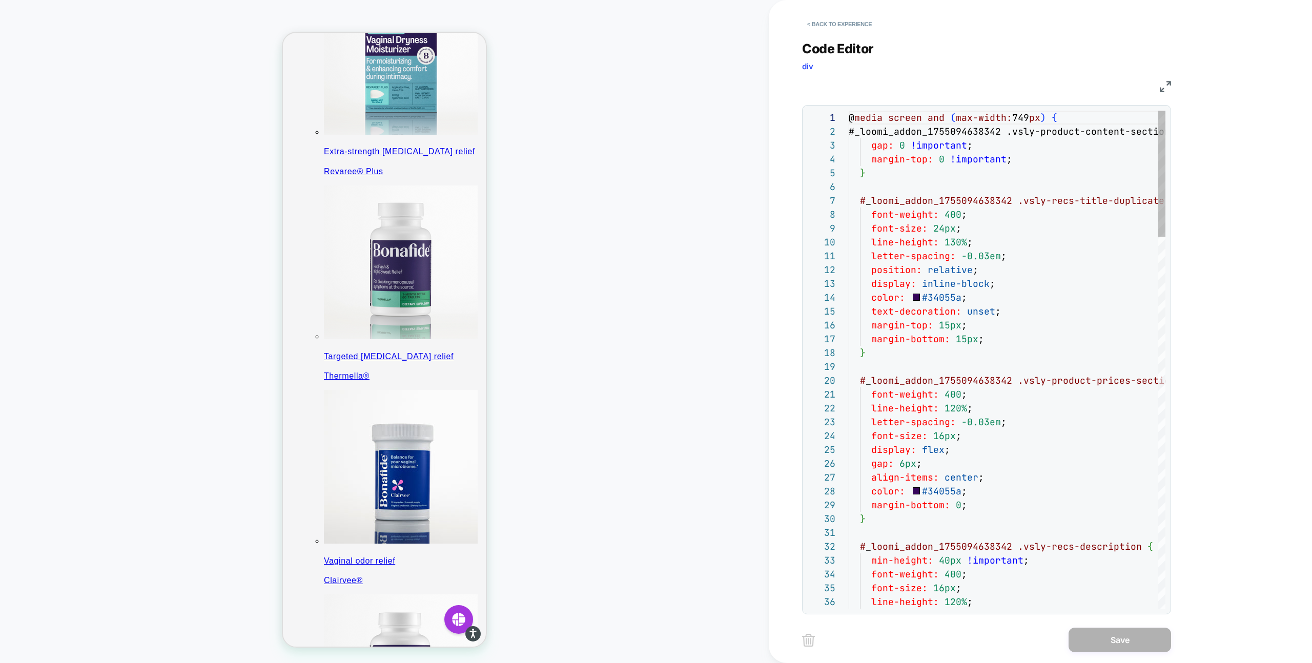
scroll to position [138, 0]
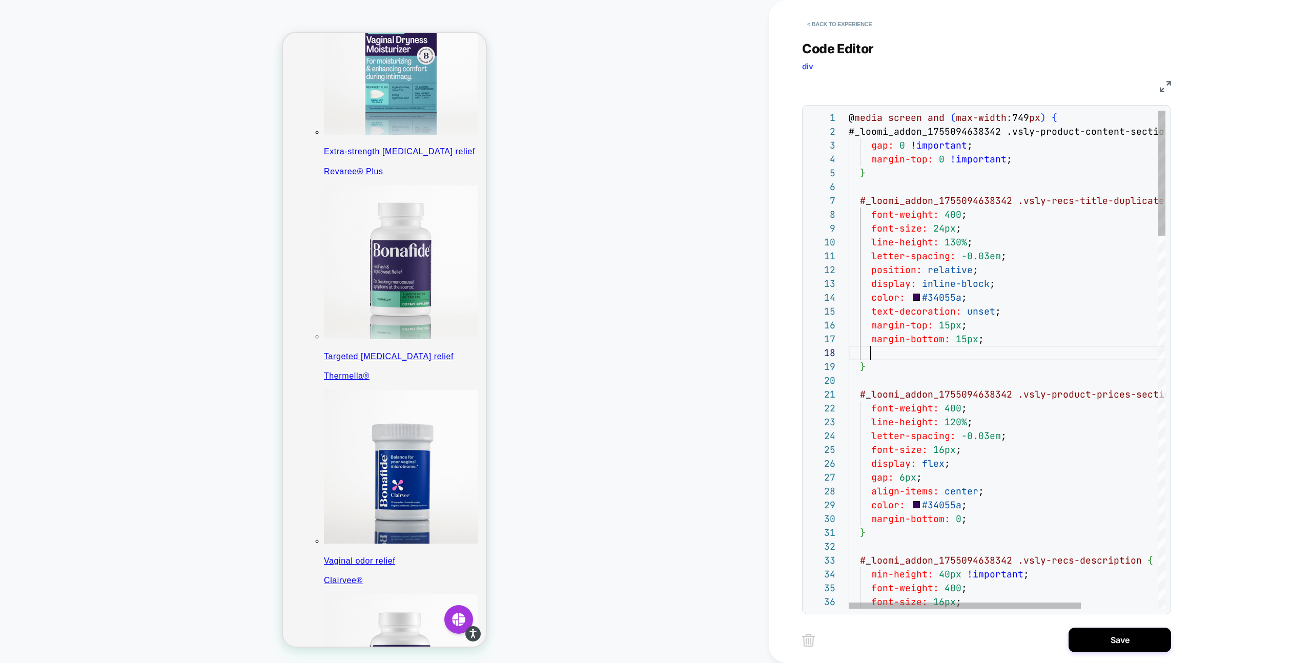
type textarea "**********"
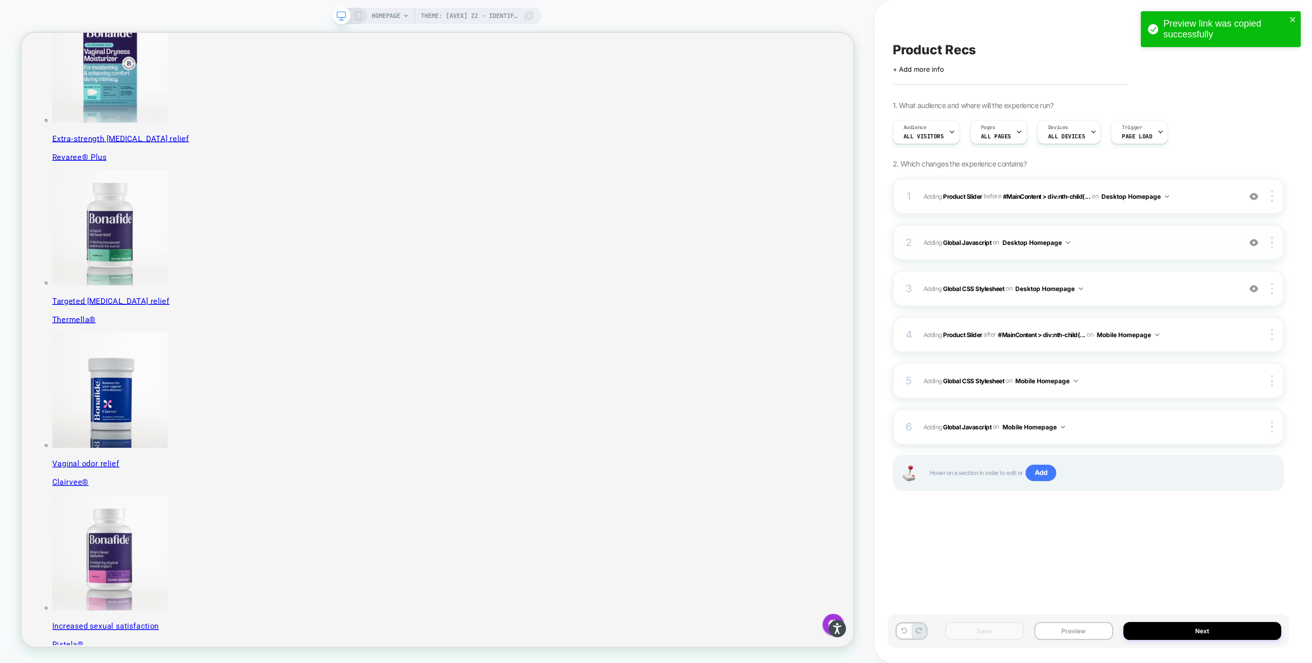
click at [0, 0] on span "Adding Global Javascript on Desktop Homepage" at bounding box center [0, 0] width 0 height 0
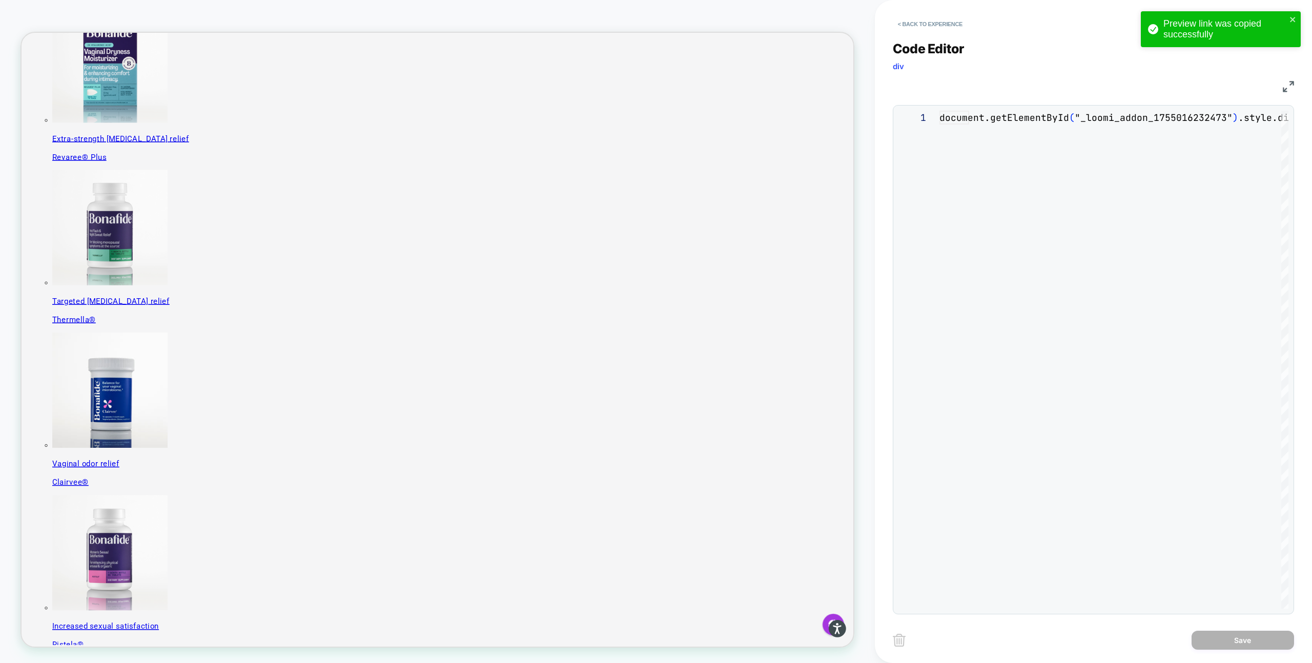
scroll to position [138, 0]
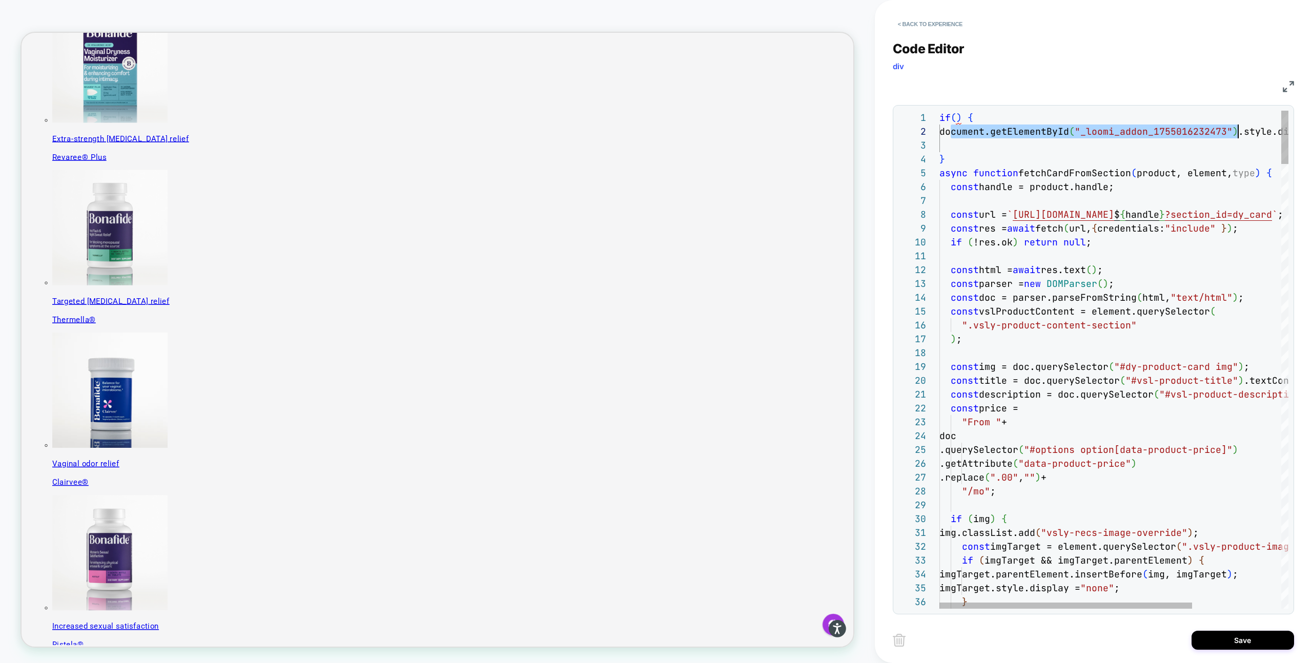
scroll to position [14, 304]
drag, startPoint x: 971, startPoint y: 132, endPoint x: 1244, endPoint y: 133, distance: 272.6
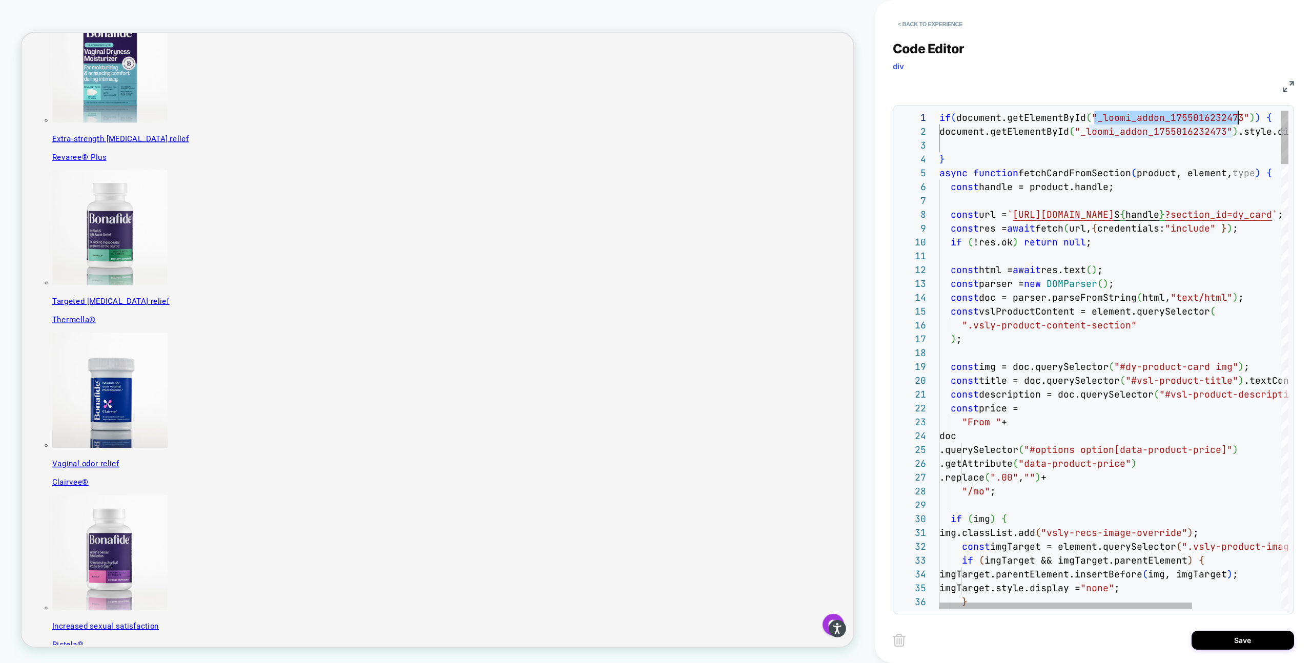
scroll to position [0, 299]
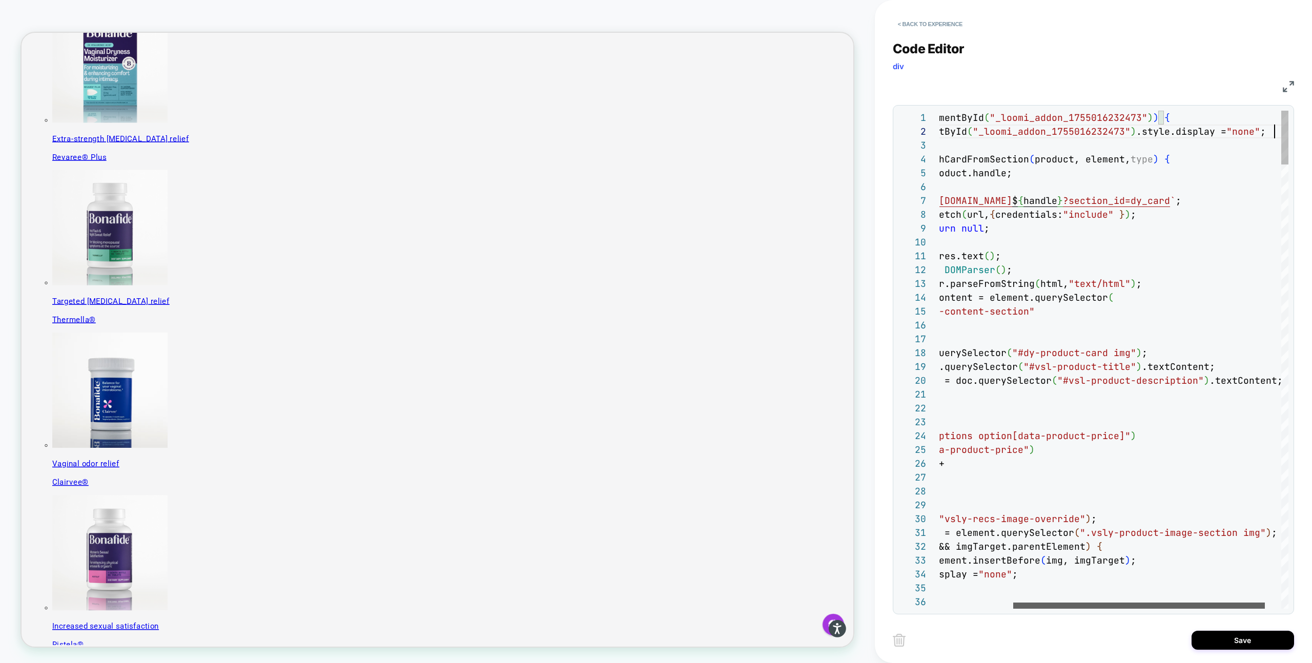
click at [1013, 604] on div at bounding box center [1139, 606] width 252 height 6
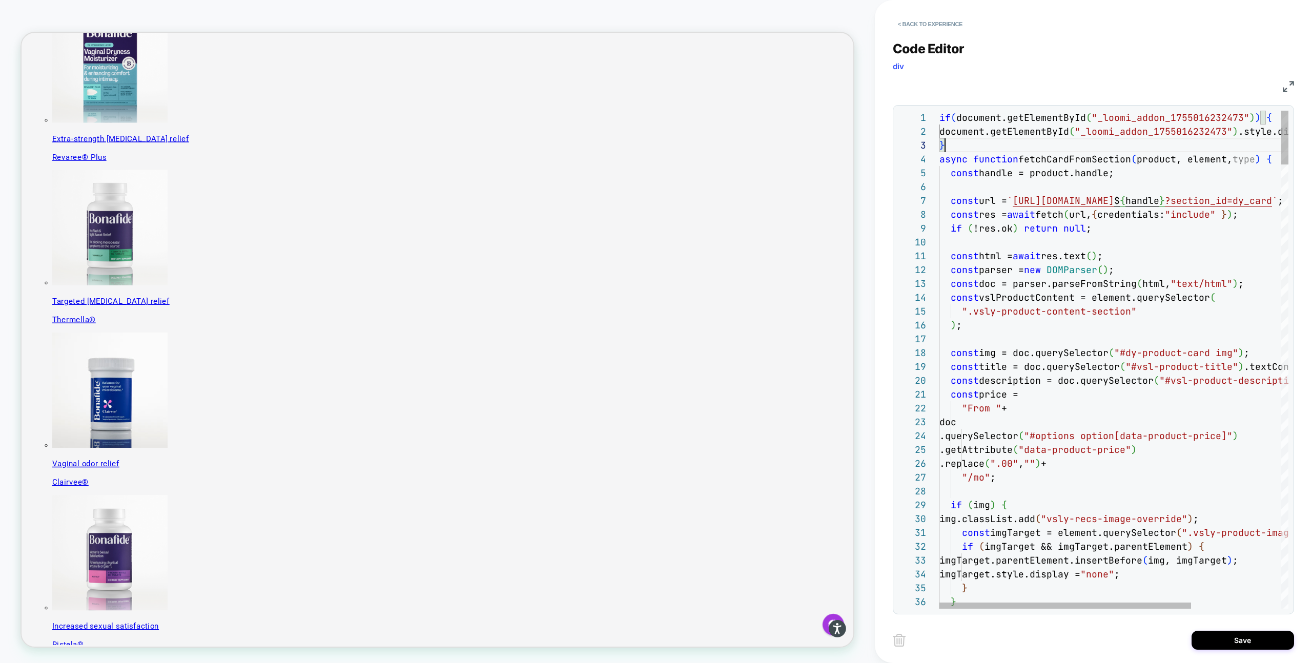
scroll to position [0, 0]
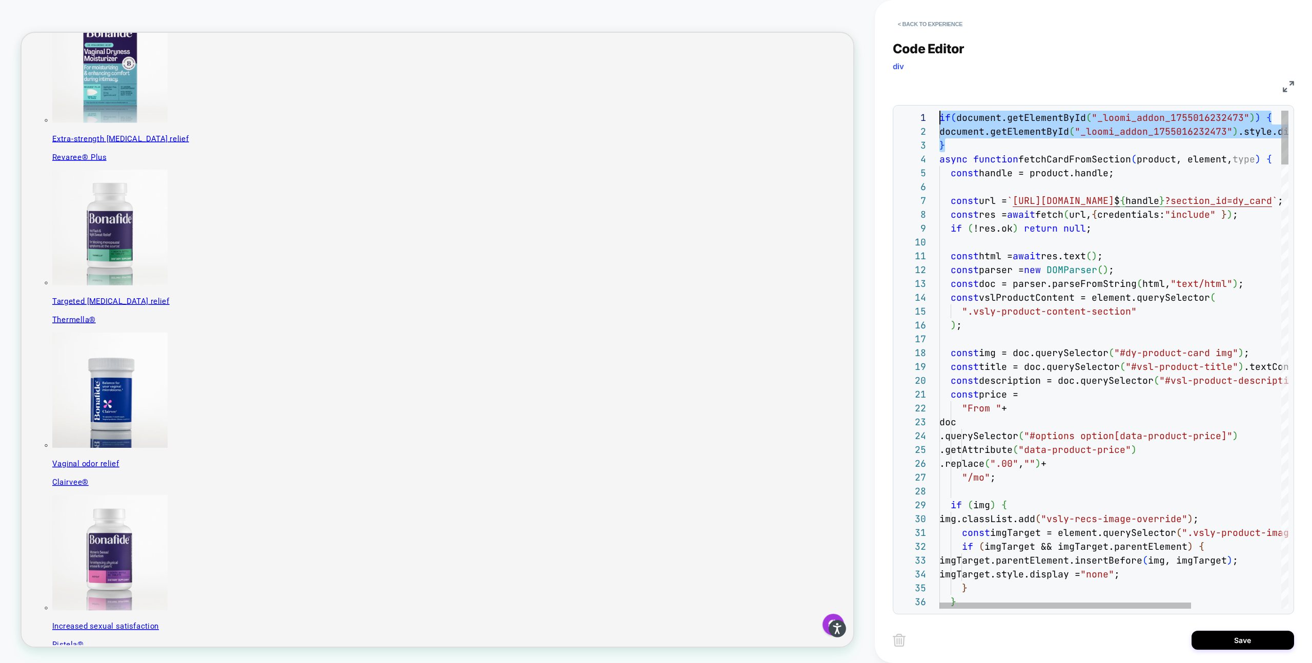
drag, startPoint x: 950, startPoint y: 146, endPoint x: 919, endPoint y: 98, distance: 56.7
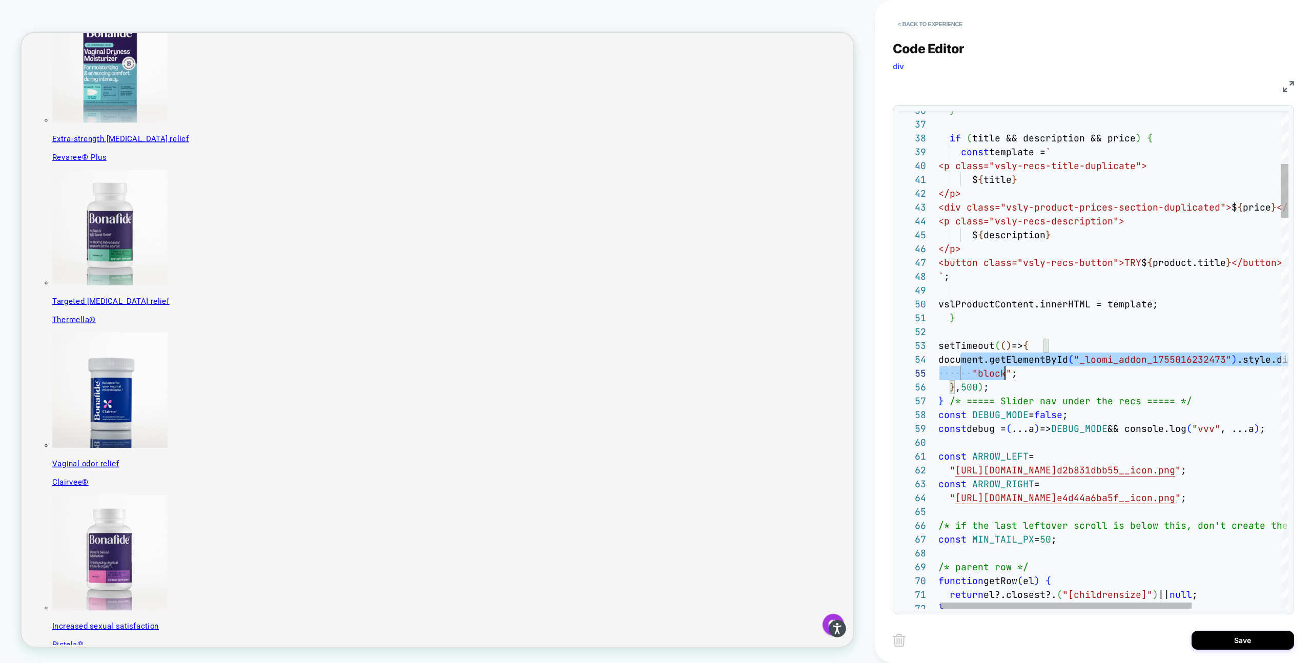
scroll to position [41, 77]
drag, startPoint x: 959, startPoint y: 360, endPoint x: 1023, endPoint y: 373, distance: 64.9
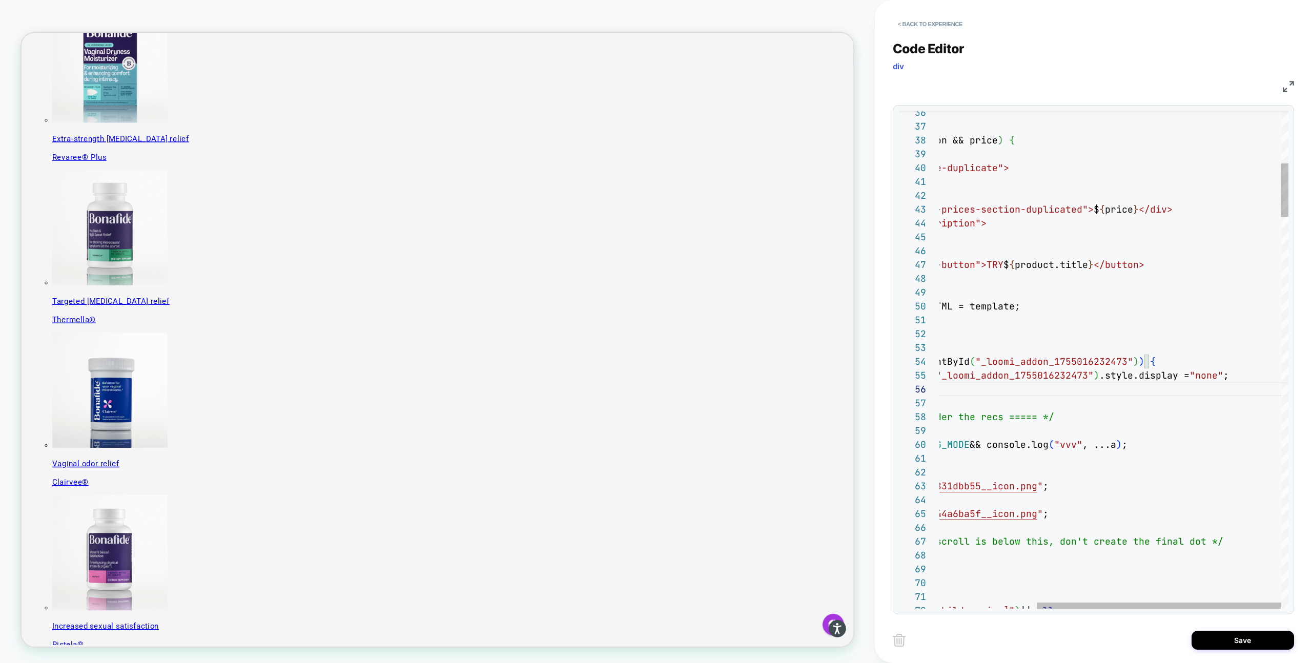
click at [1035, 603] on div at bounding box center [1155, 606] width 241 height 6
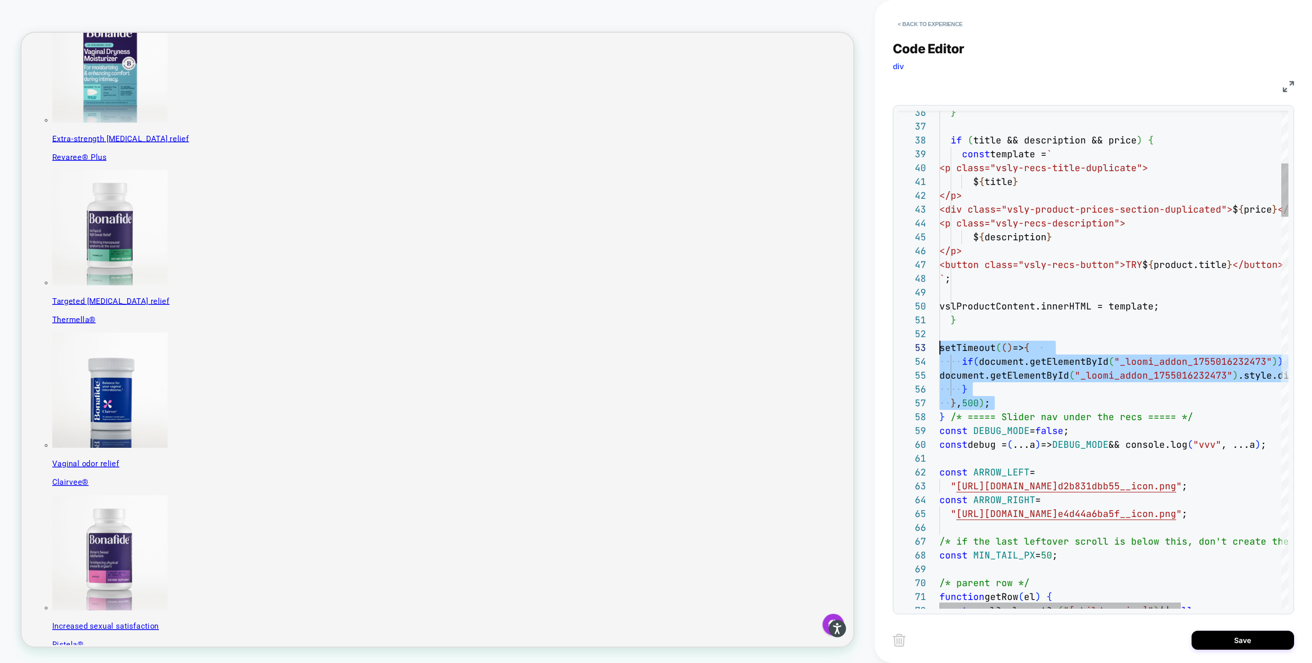
scroll to position [28, 0]
drag, startPoint x: 999, startPoint y: 405, endPoint x: 927, endPoint y: 350, distance: 90.3
type textarea "**********"
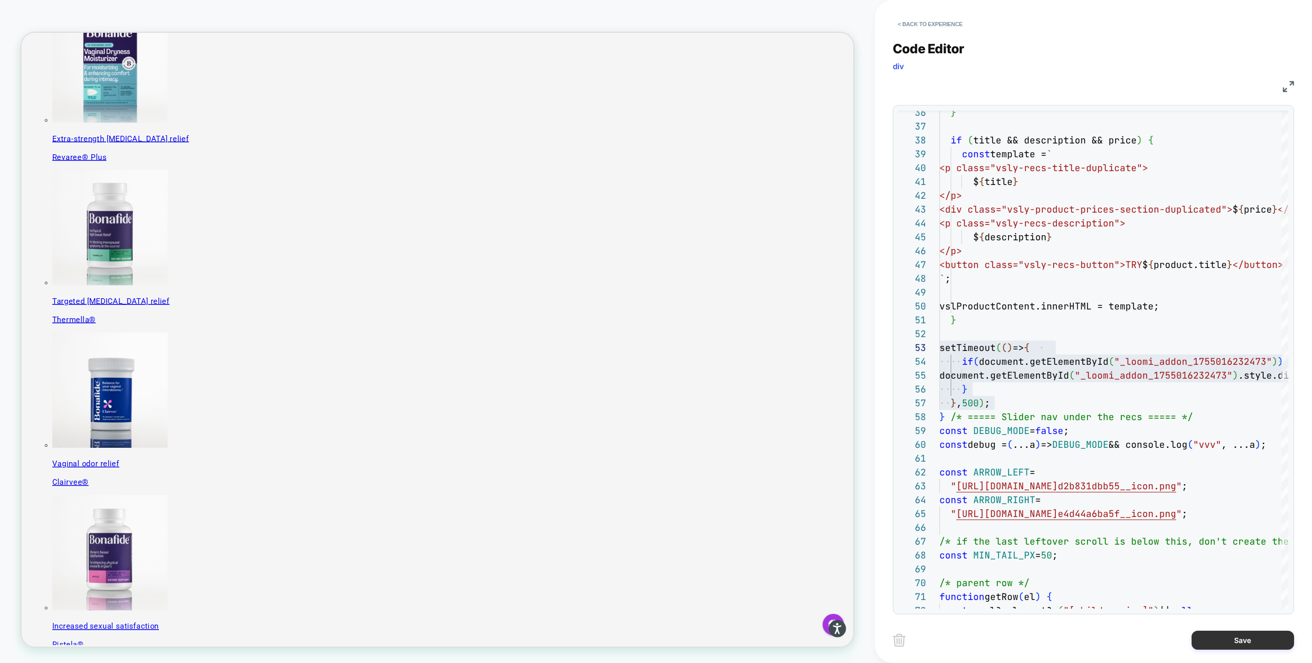
click at [1216, 644] on button "Save" at bounding box center [1242, 640] width 102 height 19
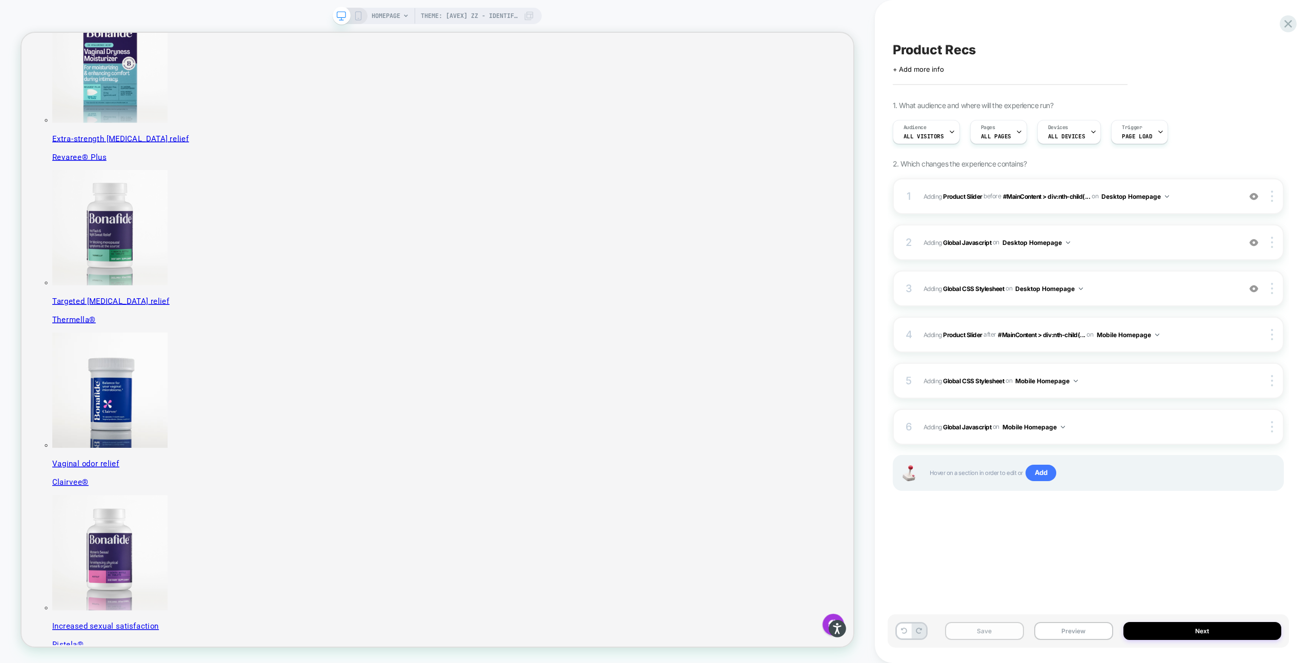
click at [0, 0] on button "Save" at bounding box center [0, 0] width 0 height 0
click at [360, 17] on icon at bounding box center [358, 15] width 9 height 9
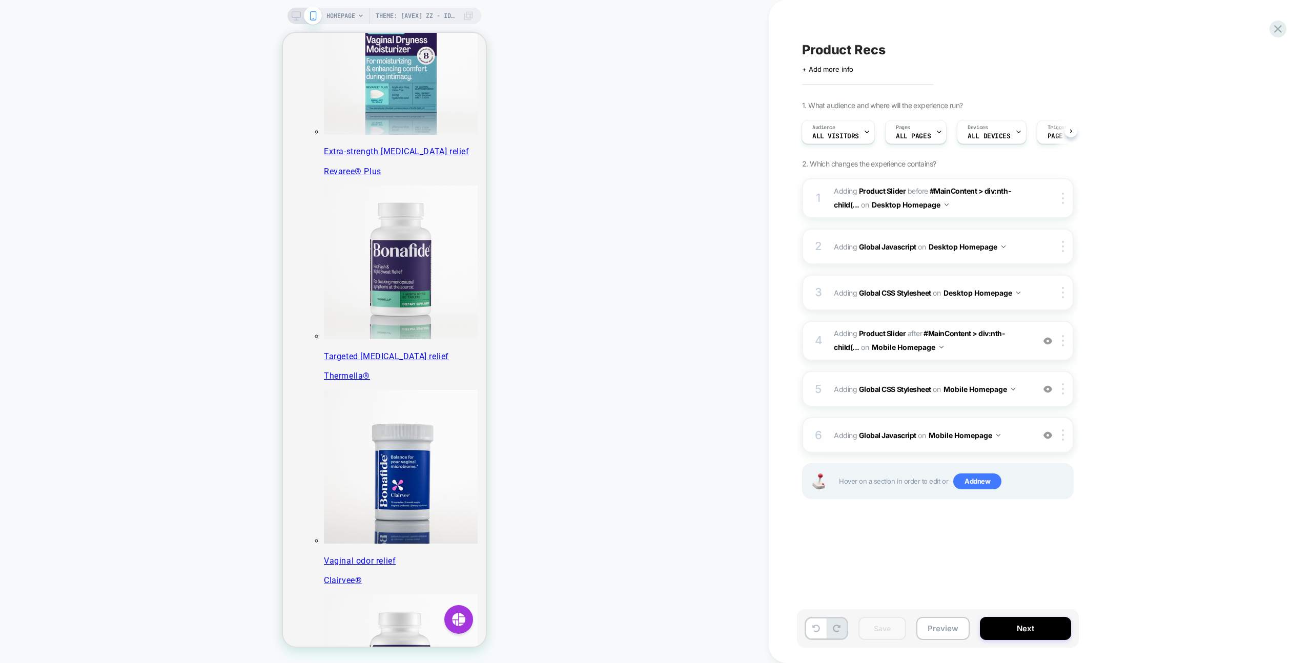
click at [1017, 435] on span "Adding Global Javascript on Mobile Homepage" at bounding box center [931, 435] width 195 height 15
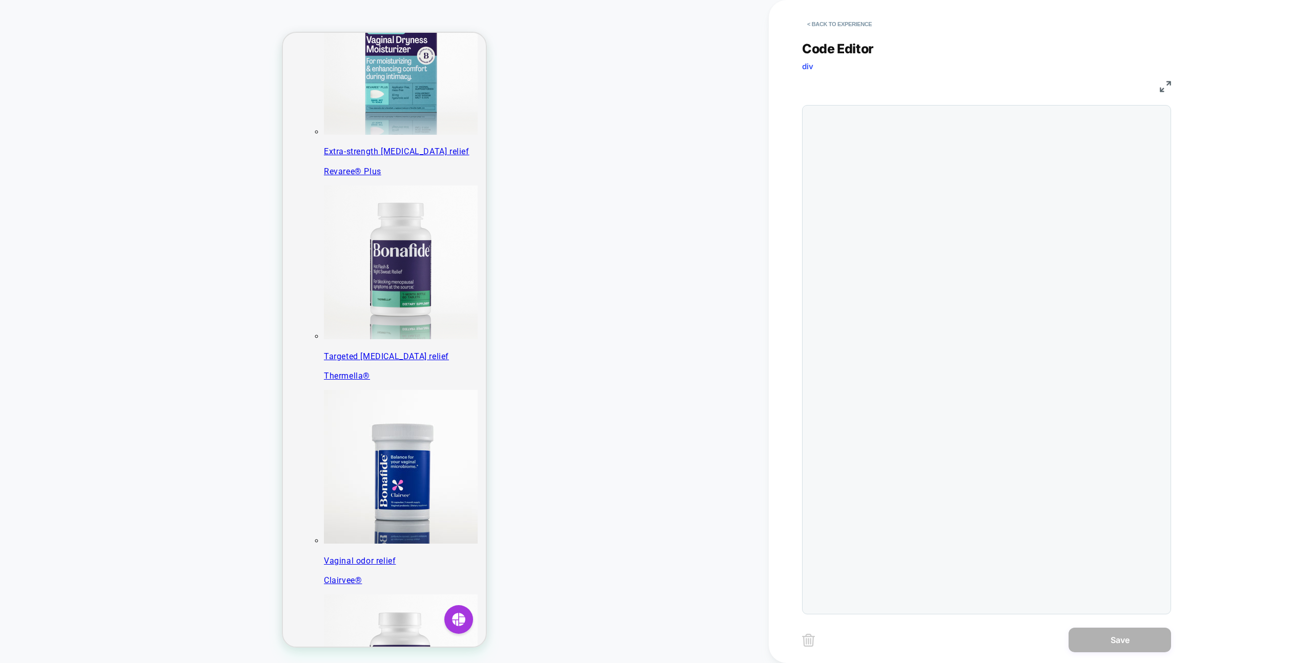
scroll to position [138, 0]
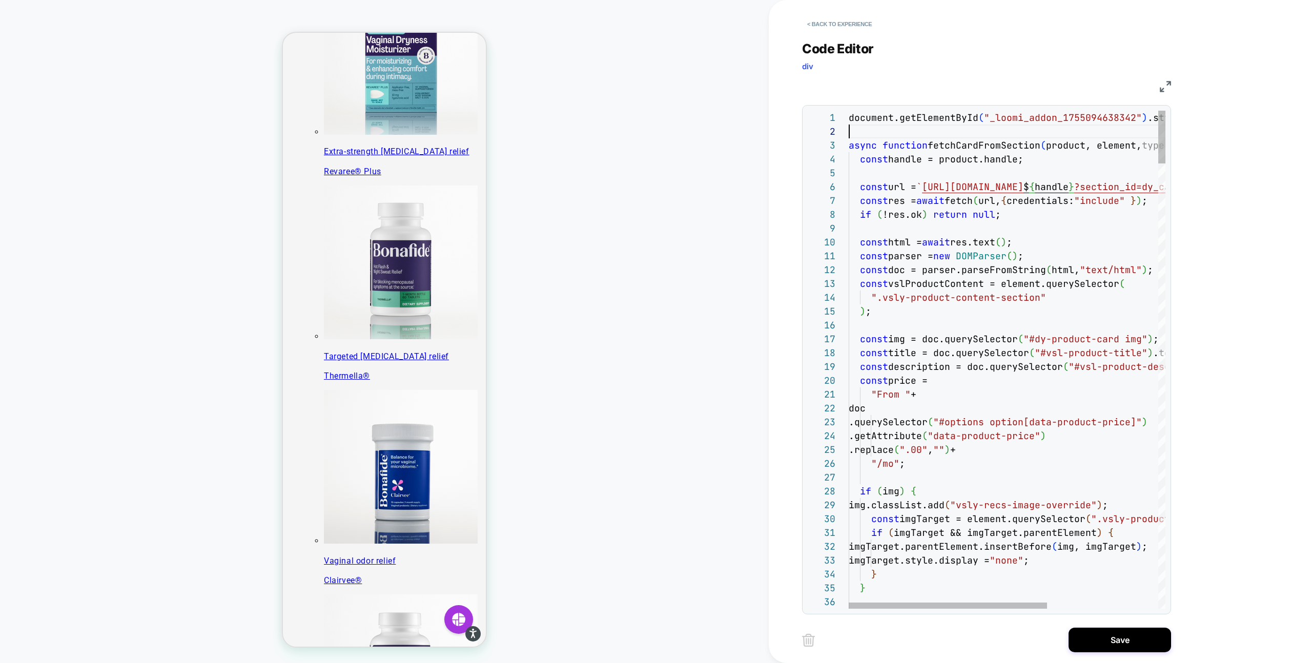
scroll to position [14, 0]
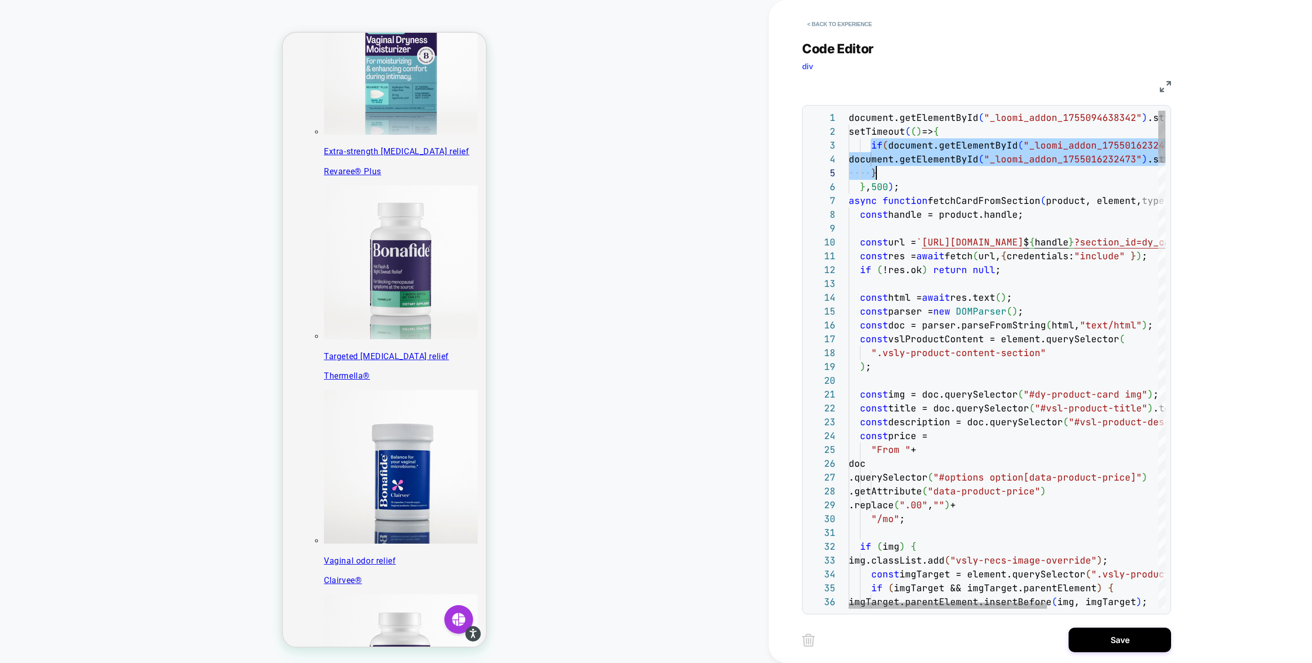
drag, startPoint x: 871, startPoint y: 143, endPoint x: 891, endPoint y: 171, distance: 33.4
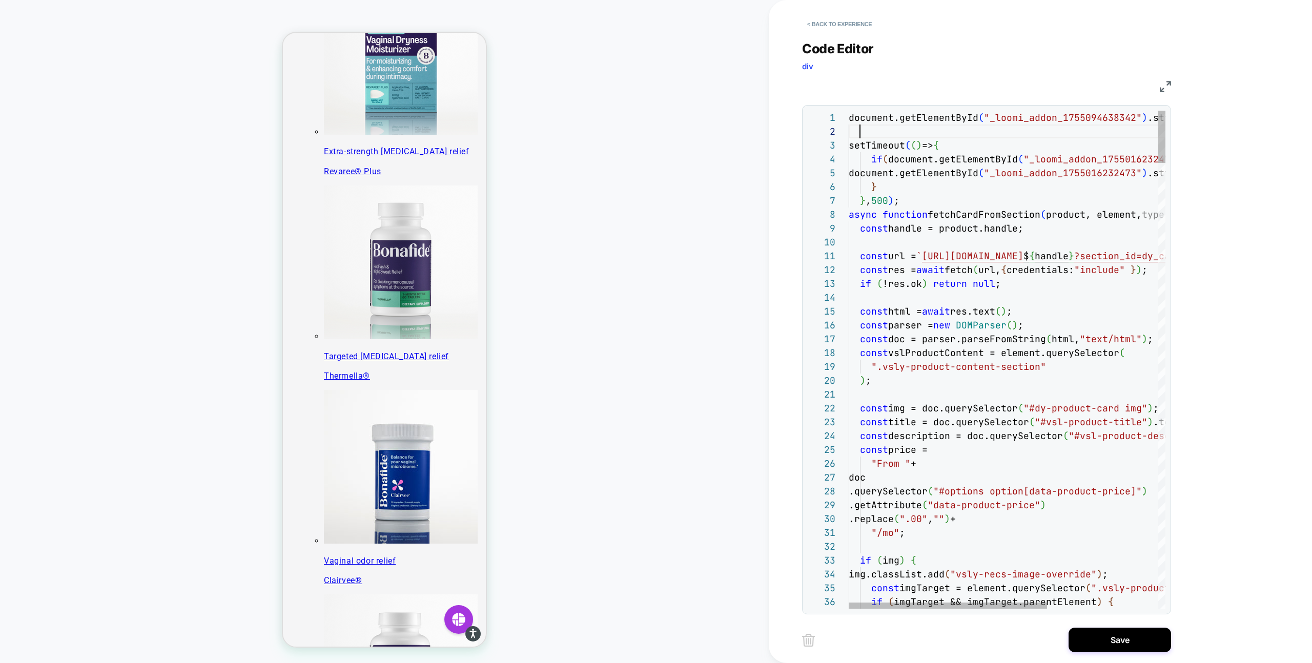
scroll to position [41, 28]
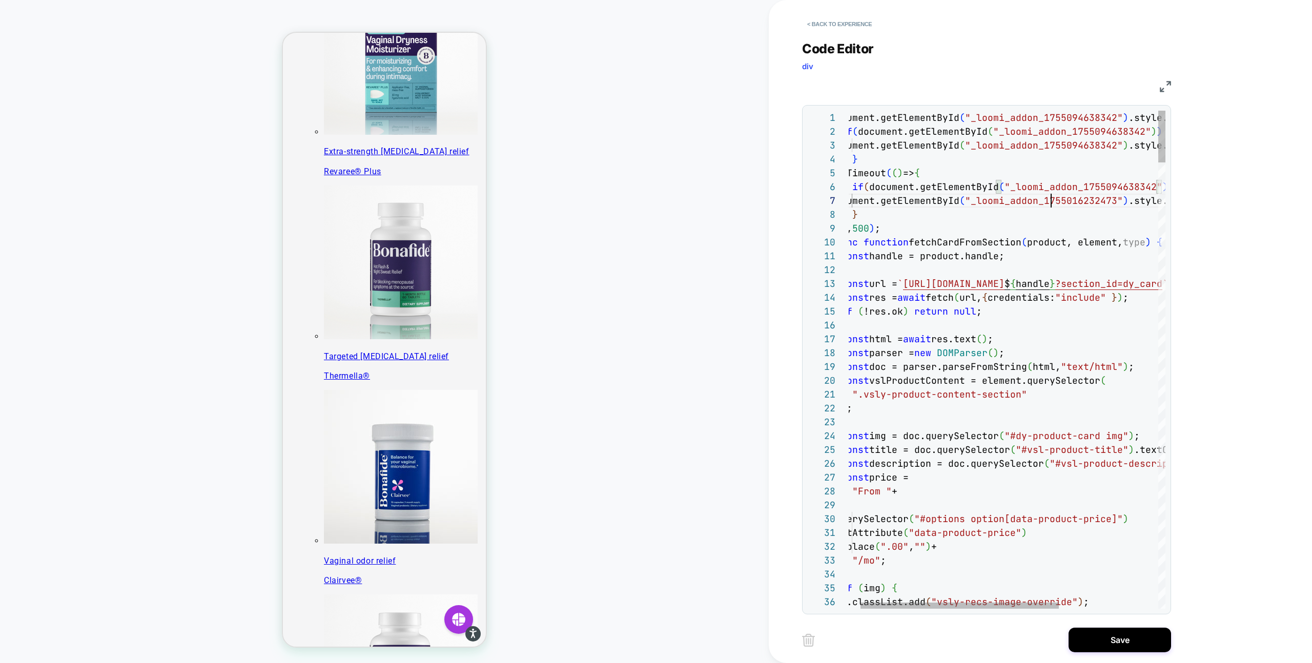
click at [890, 606] on div at bounding box center [959, 606] width 198 height 6
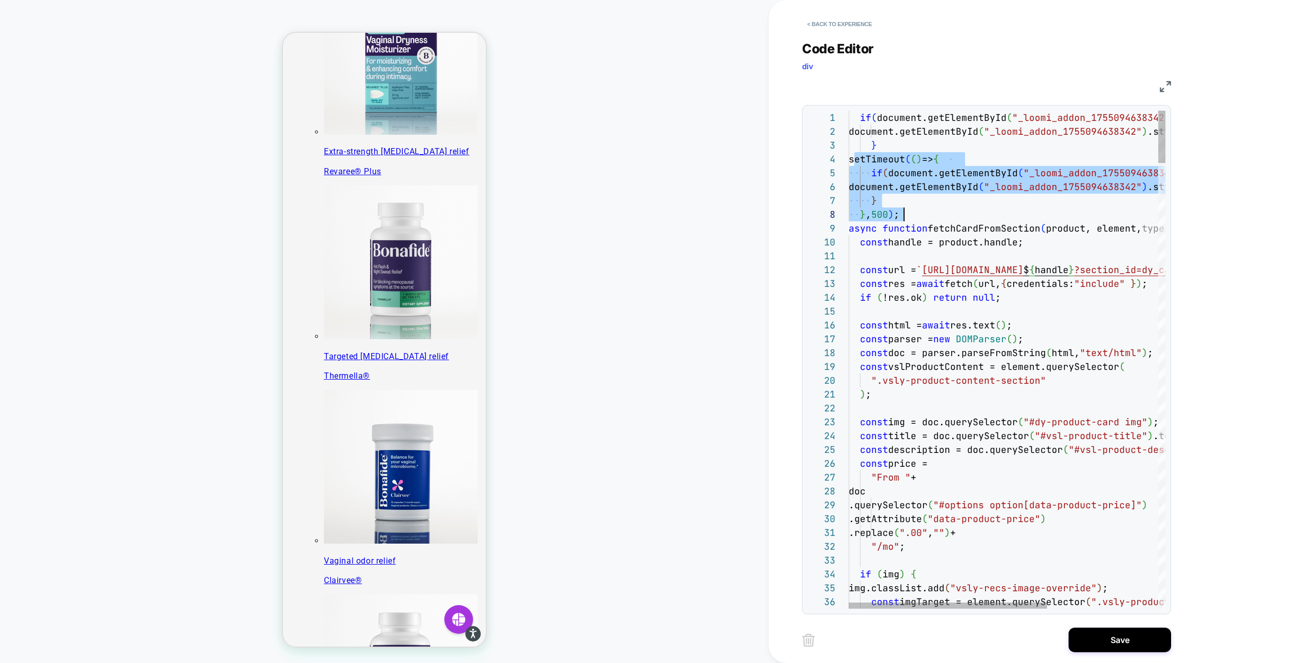
drag, startPoint x: 863, startPoint y: 162, endPoint x: 917, endPoint y: 208, distance: 70.9
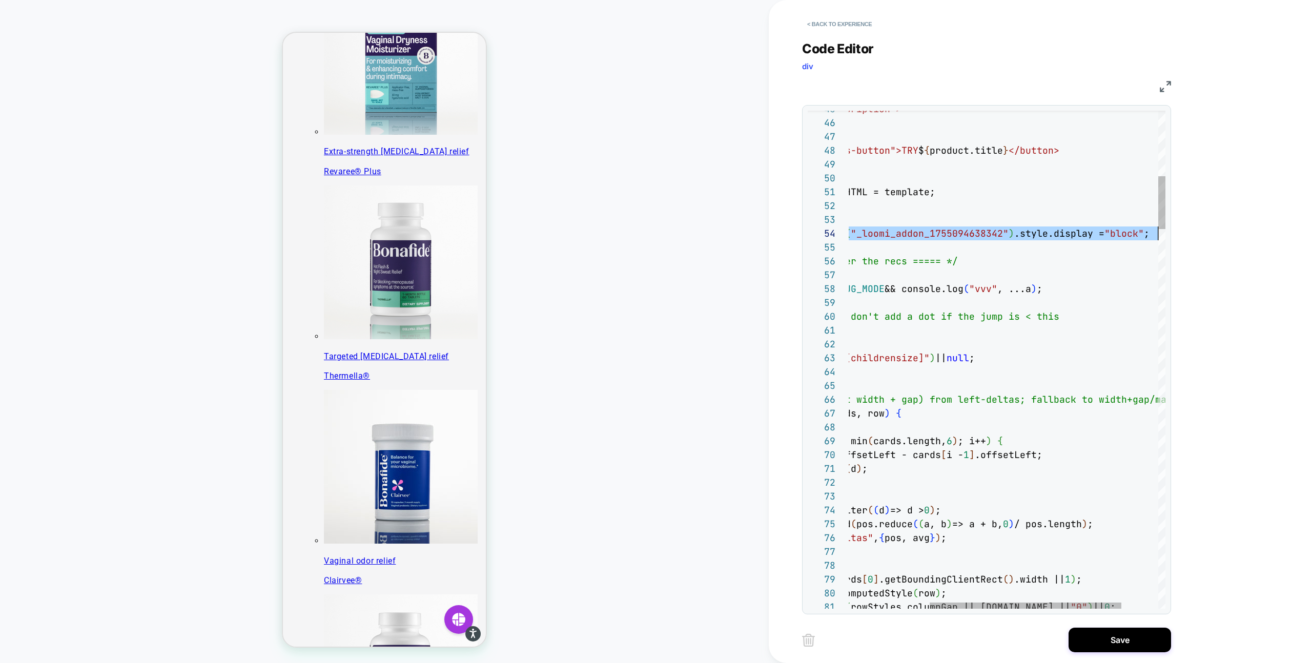
drag, startPoint x: 860, startPoint y: 235, endPoint x: 1181, endPoint y: 229, distance: 320.8
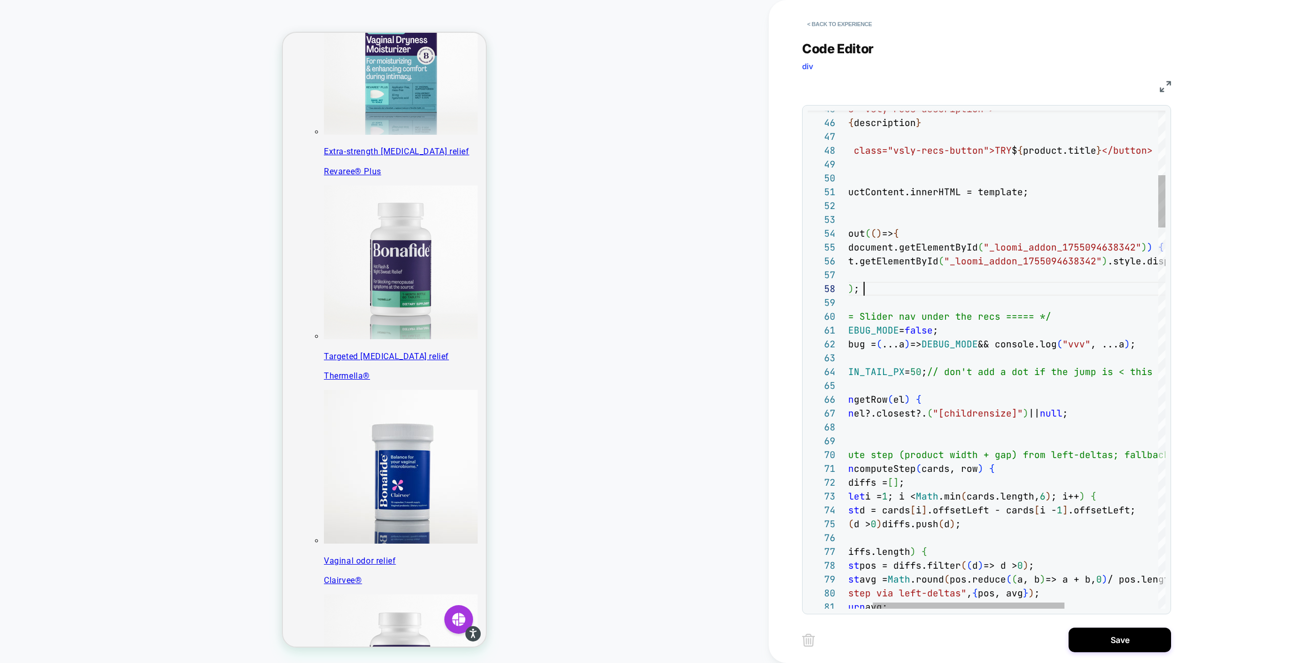
scroll to position [97, 55]
click at [1064, 603] on div at bounding box center [969, 606] width 192 height 6
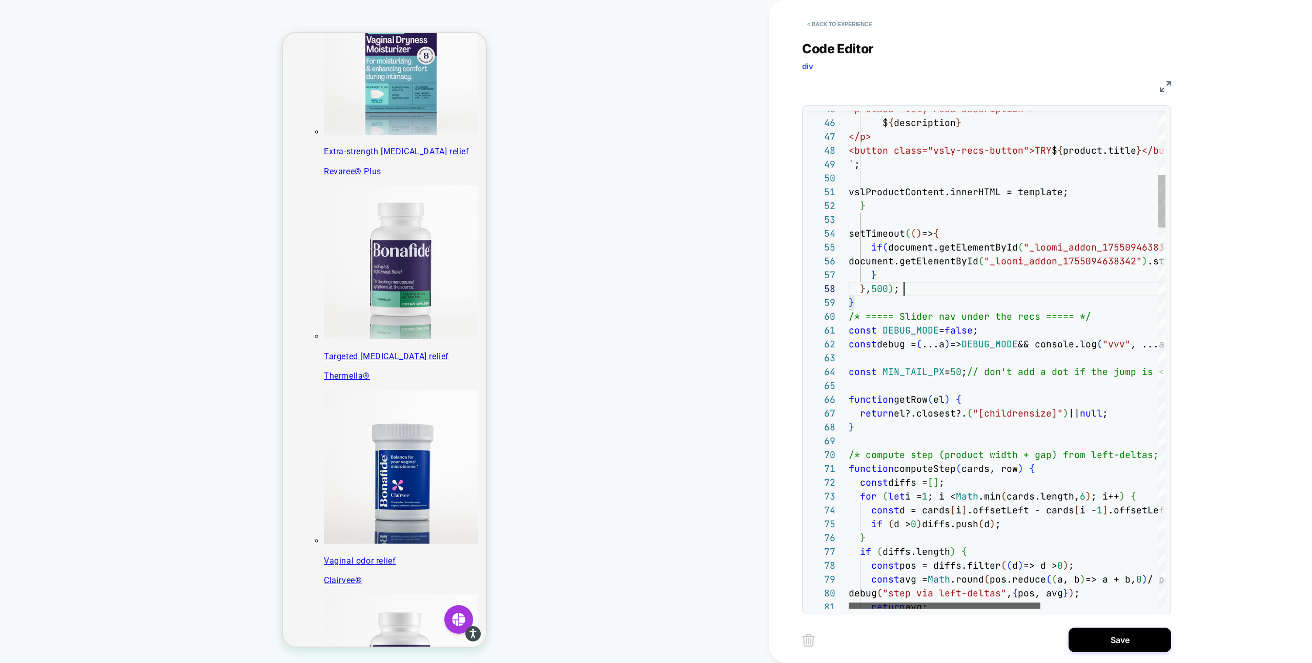
click at [920, 605] on div at bounding box center [944, 606] width 192 height 6
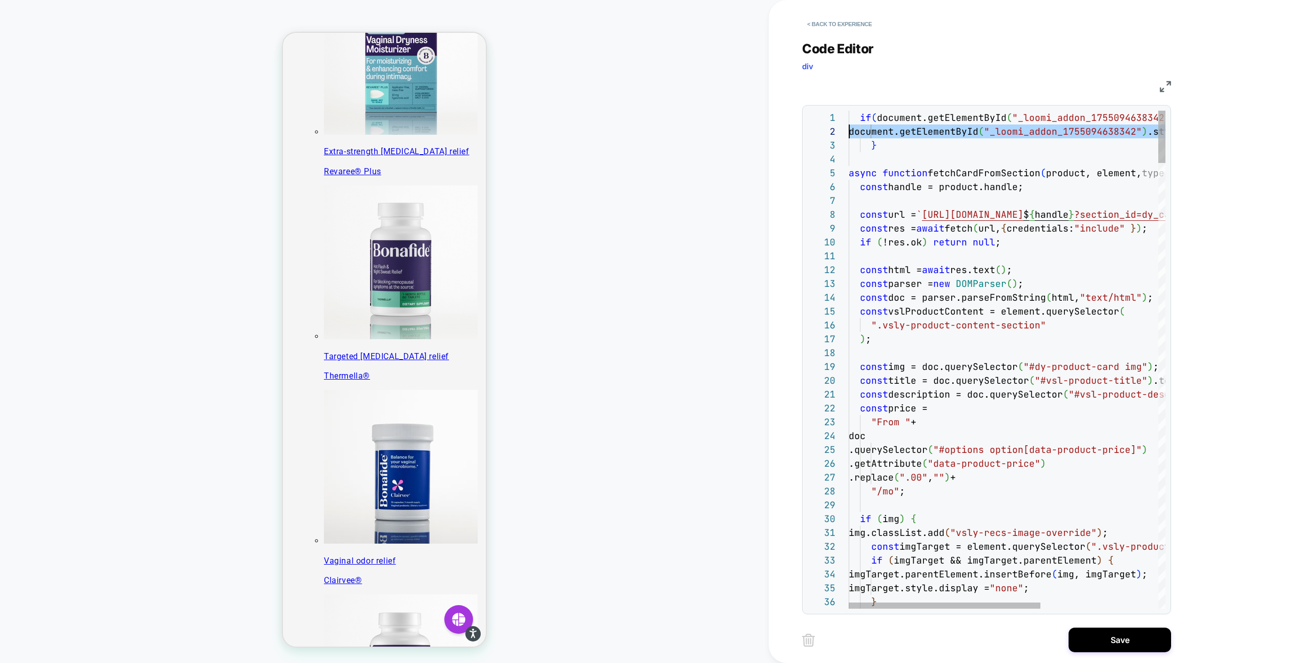
drag, startPoint x: 1135, startPoint y: 133, endPoint x: 754, endPoint y: 133, distance: 381.7
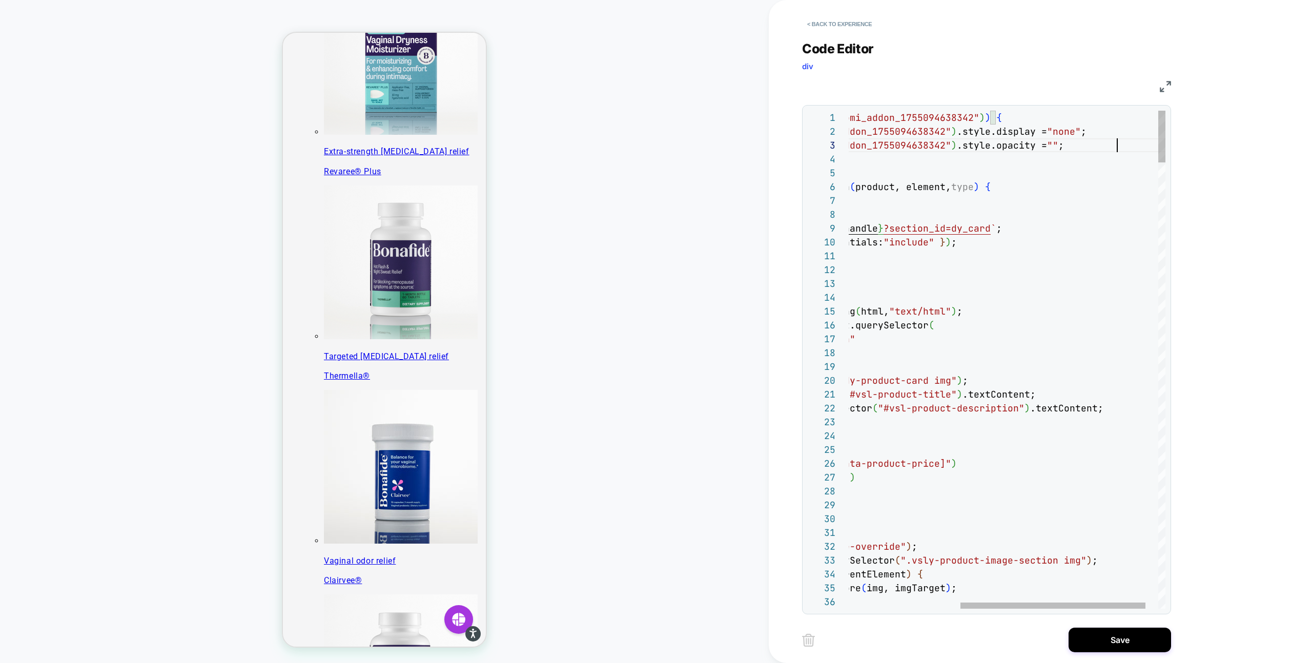
scroll to position [28, 465]
click at [960, 606] on div at bounding box center [1052, 606] width 185 height 6
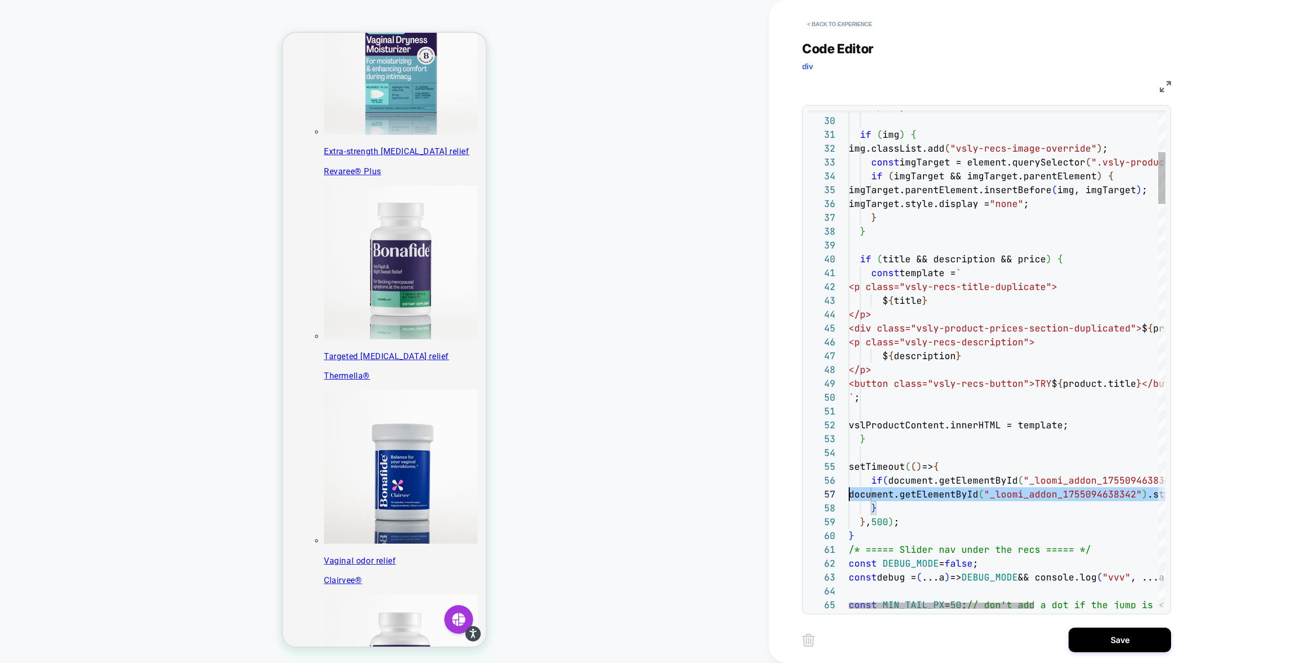
scroll to position [83, 0]
drag, startPoint x: 1104, startPoint y: 494, endPoint x: 782, endPoint y: 497, distance: 321.3
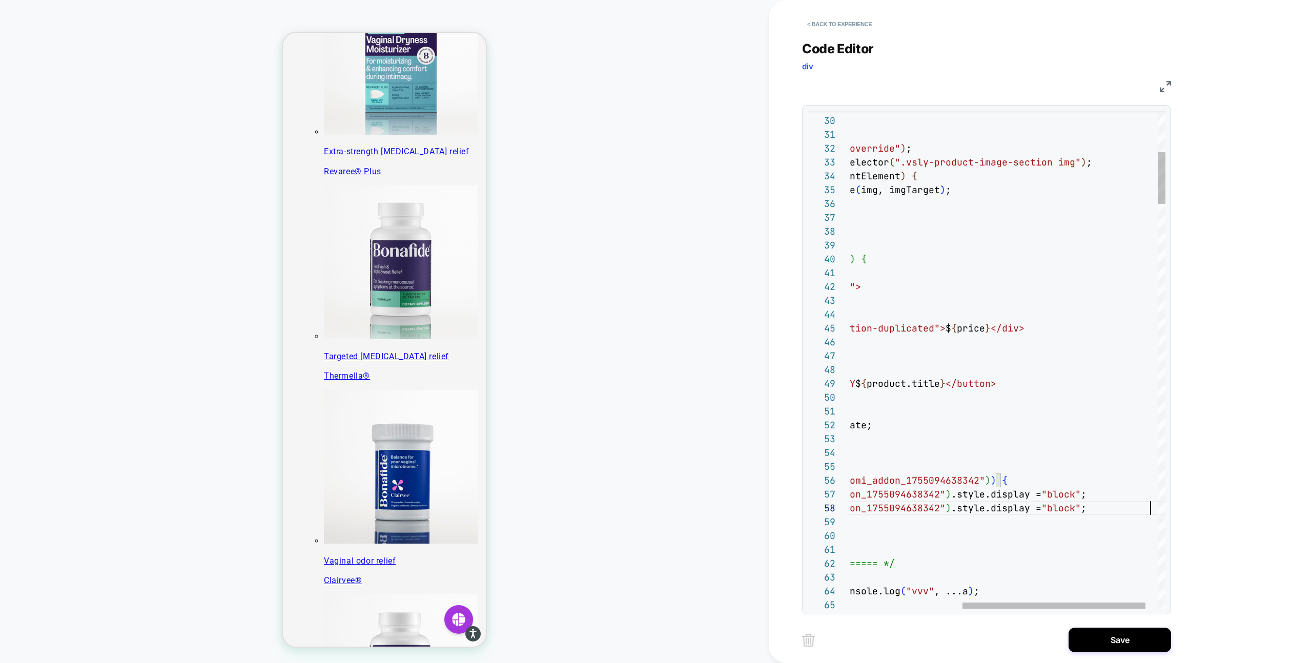
scroll to position [97, 497]
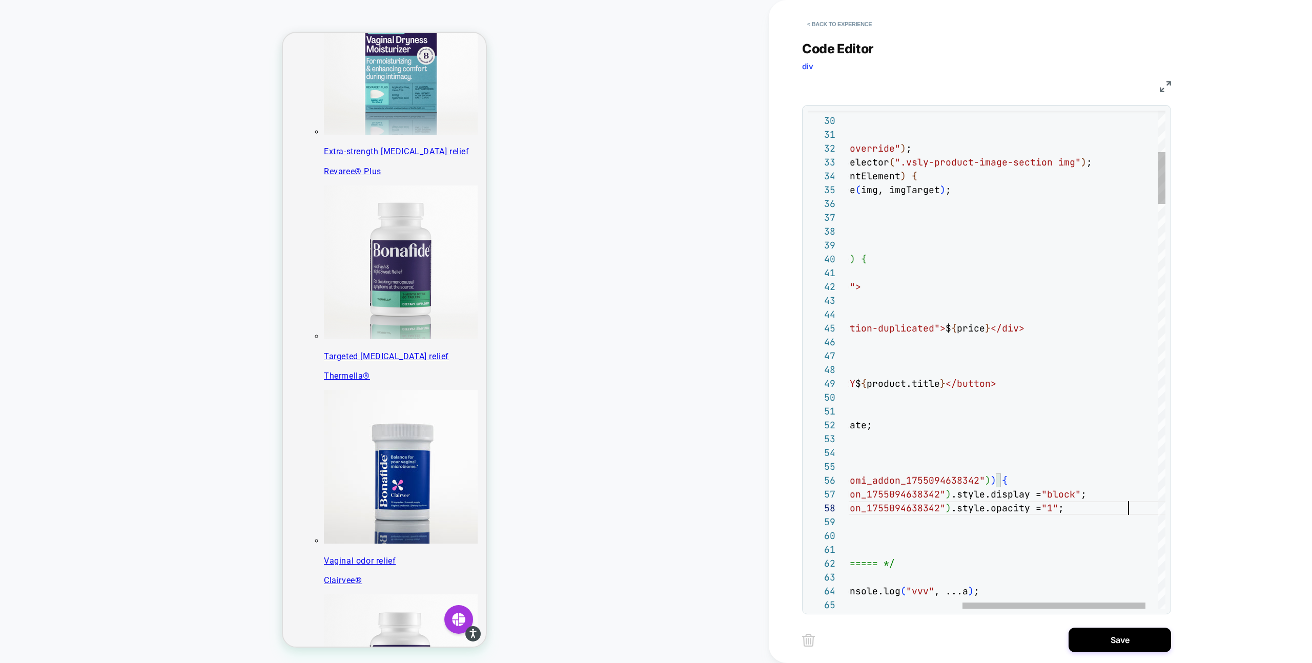
scroll to position [97, 354]
drag, startPoint x: 1133, startPoint y: 508, endPoint x: 739, endPoint y: 508, distance: 394.0
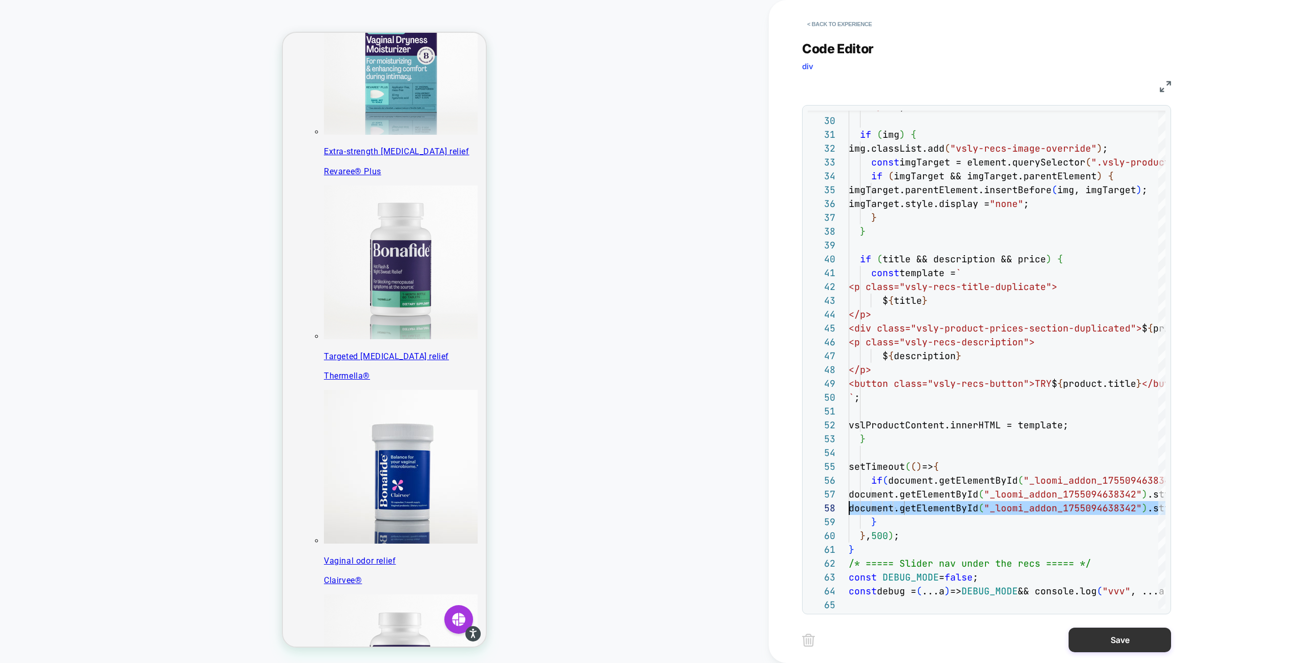
type textarea "**********"
click at [1106, 634] on button "Save" at bounding box center [1119, 640] width 102 height 25
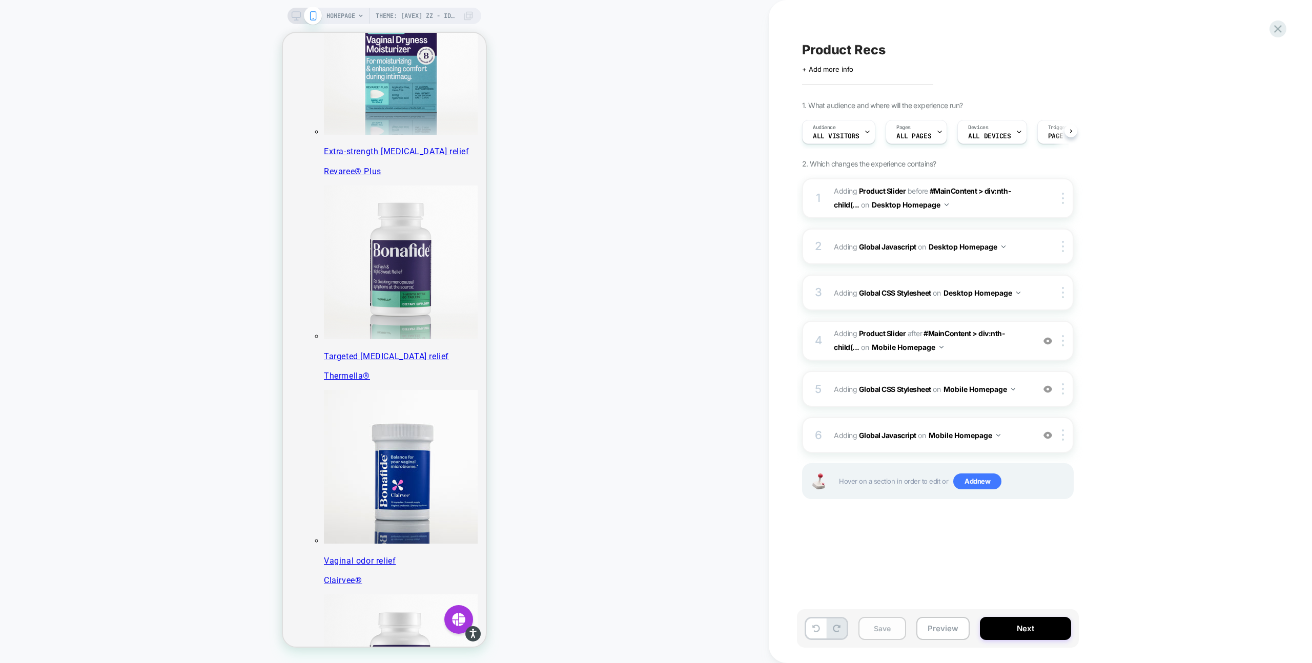
click at [886, 627] on button "Save" at bounding box center [882, 628] width 48 height 23
click at [298, 13] on icon at bounding box center [296, 15] width 9 height 9
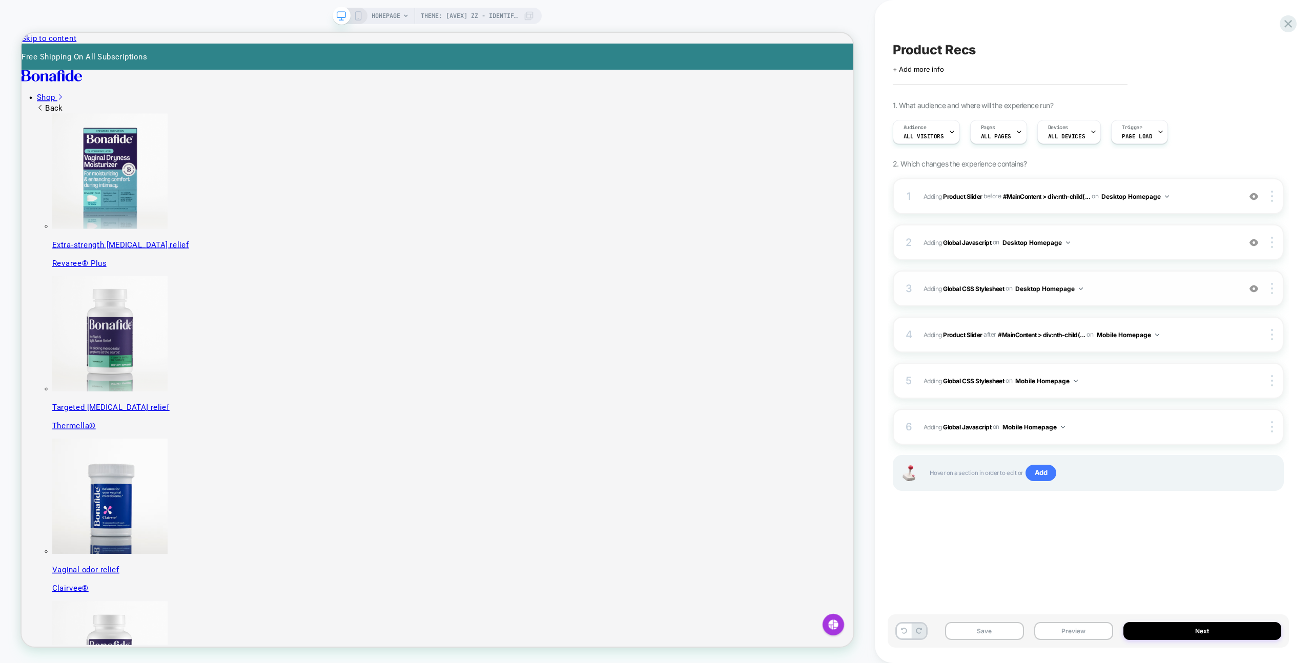
scroll to position [141, 0]
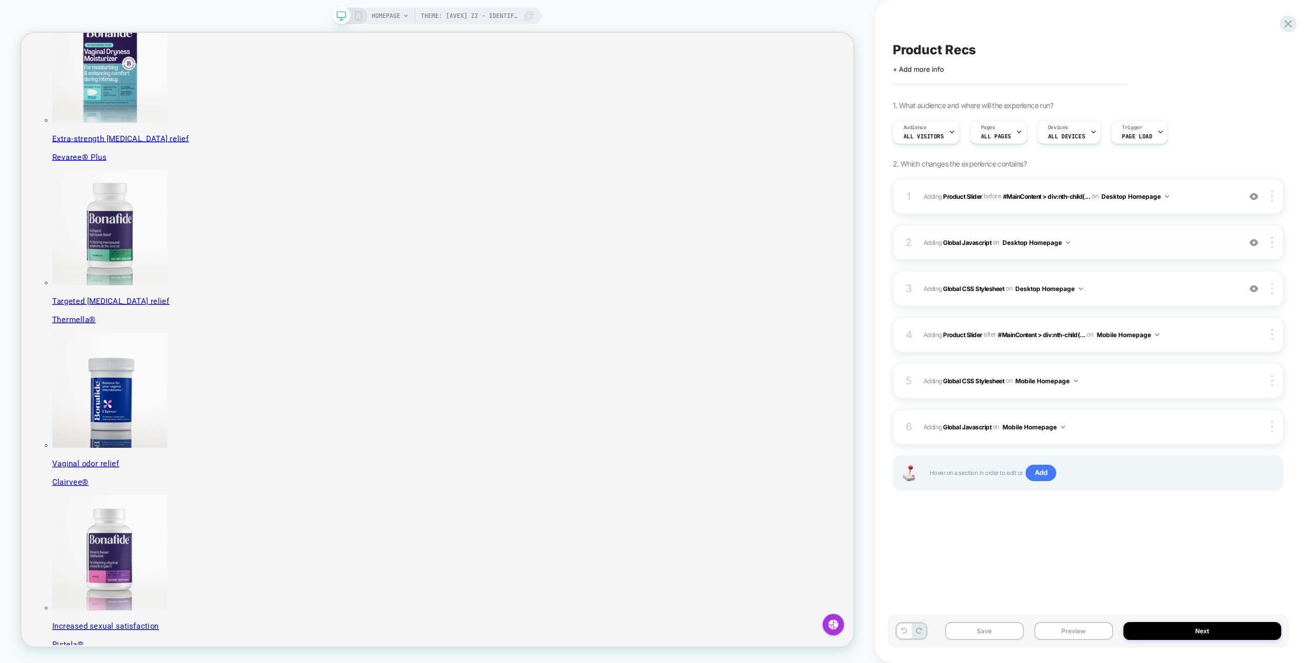
click at [1100, 238] on span "Adding Global Javascript on Desktop Homepage" at bounding box center [1079, 242] width 312 height 13
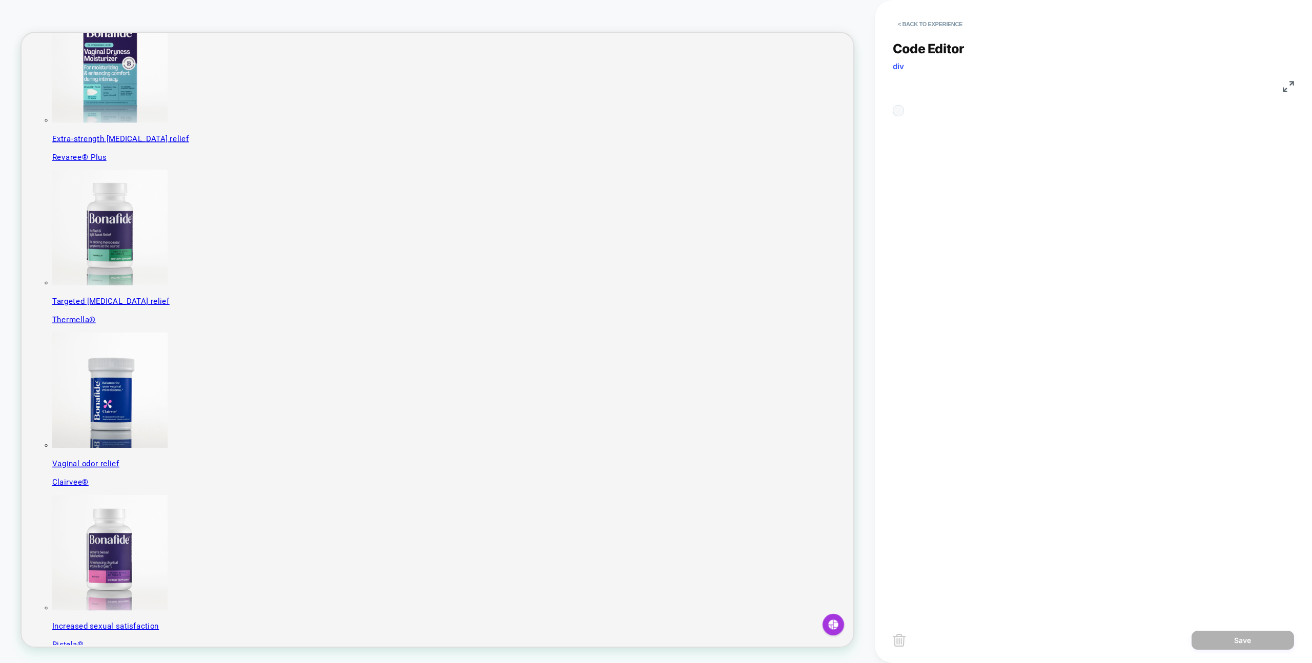
scroll to position [138, 0]
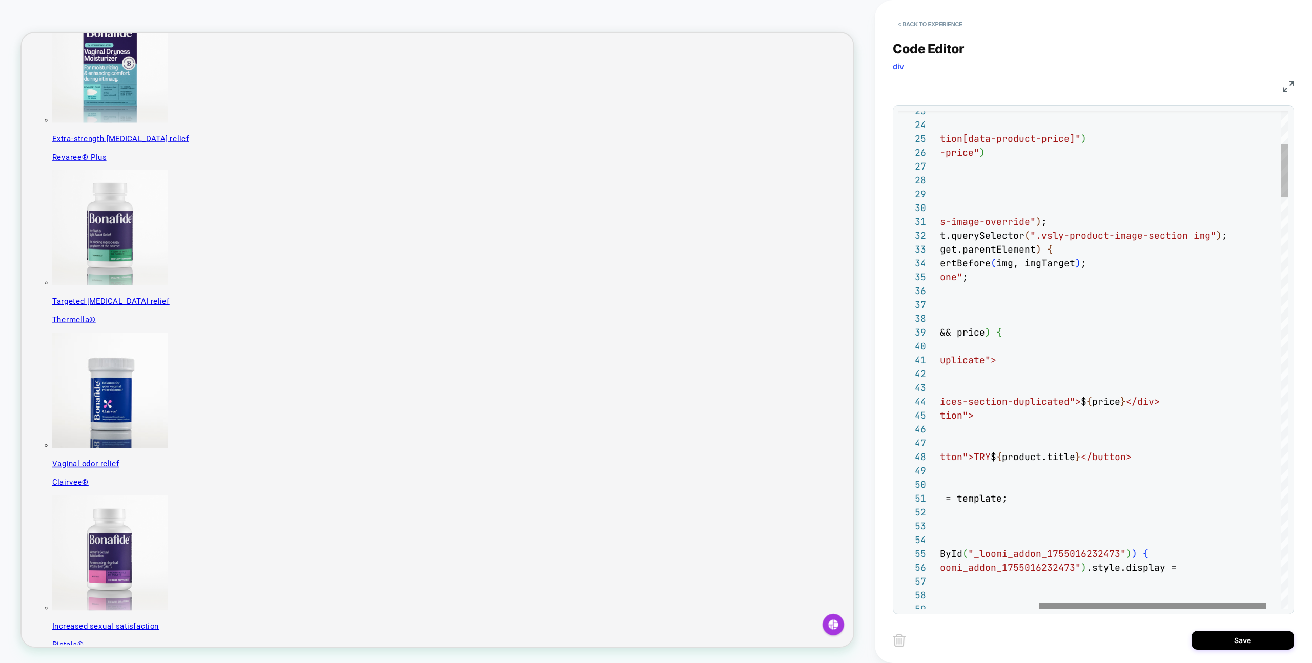
click at [1039, 604] on div at bounding box center [1152, 606] width 227 height 6
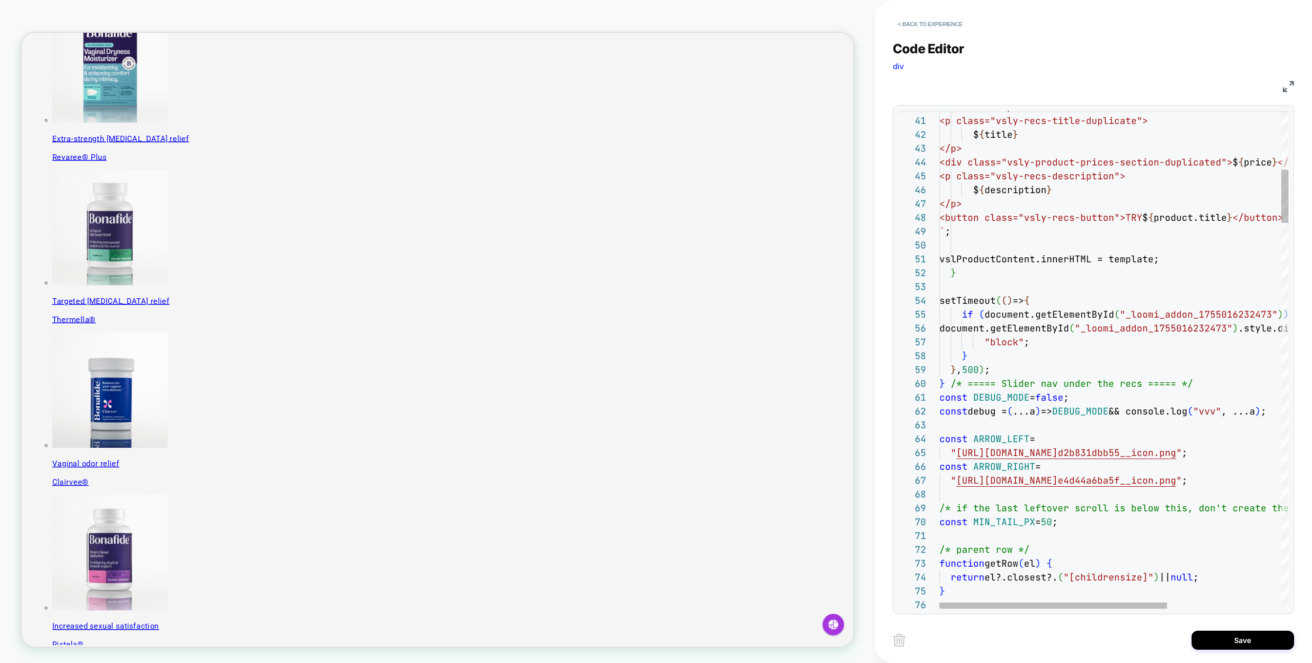
scroll to position [0, 0]
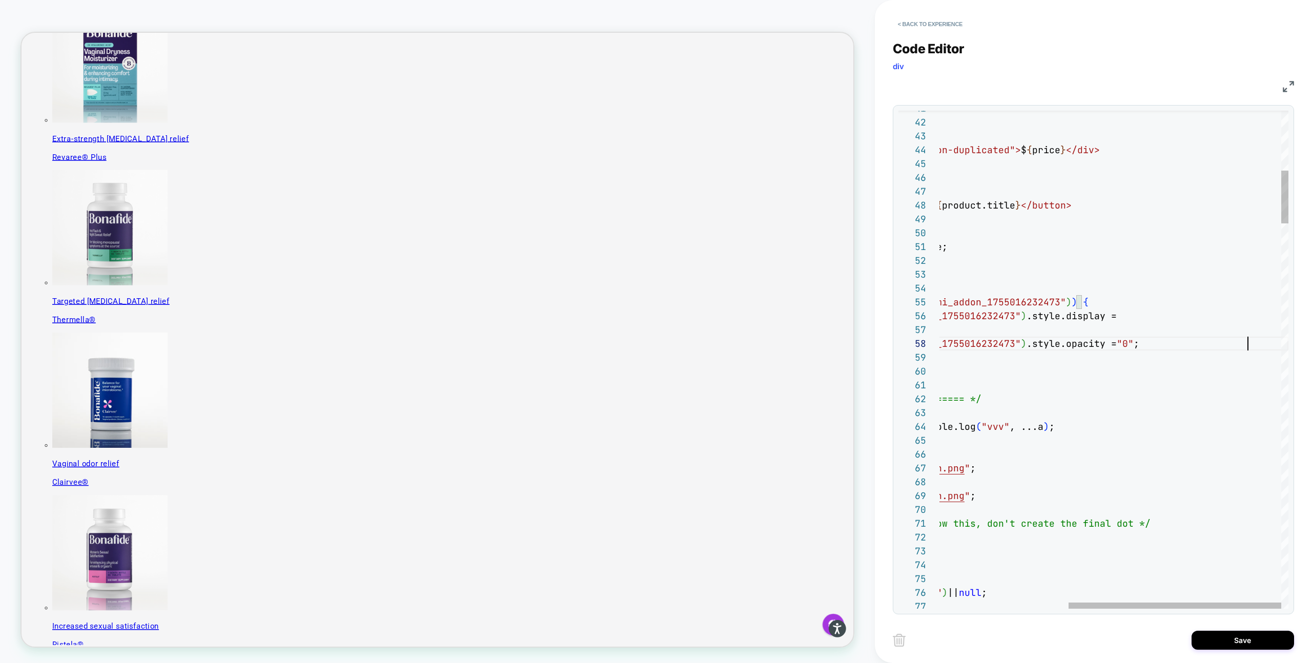
type textarea "**********"
click at [1238, 642] on button "Save" at bounding box center [1242, 640] width 102 height 19
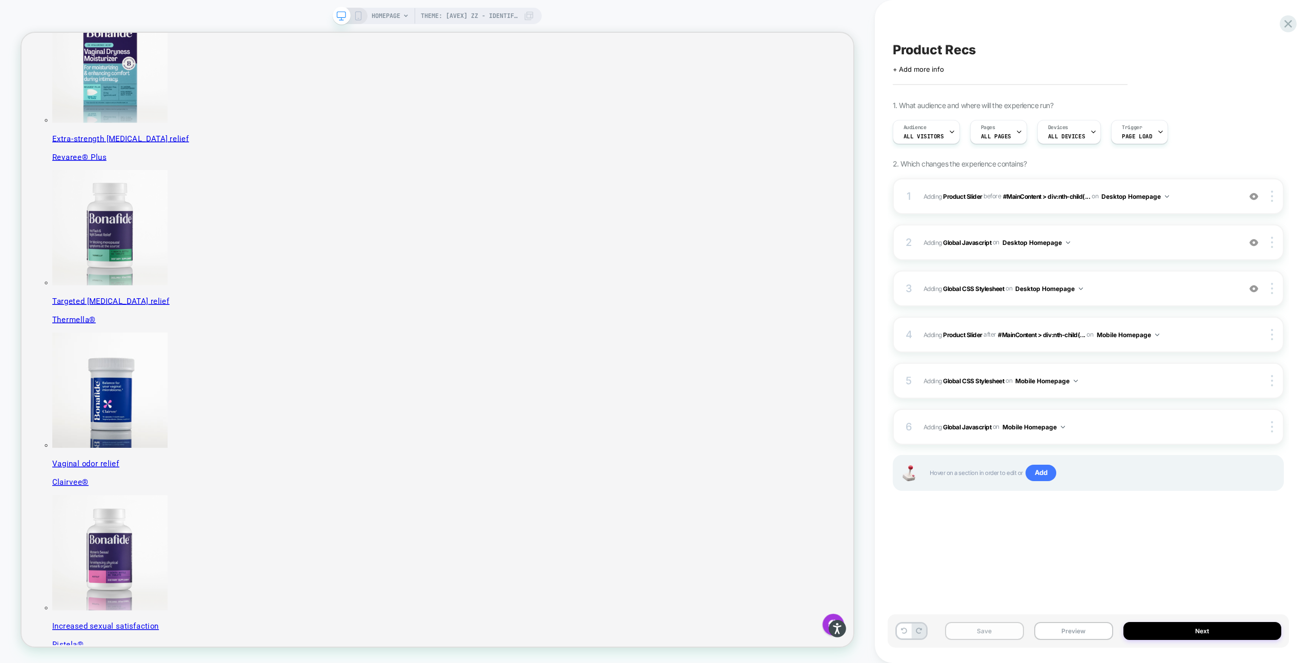
click at [963, 628] on button "Save" at bounding box center [984, 631] width 79 height 18
click at [1077, 633] on button "Preview" at bounding box center [1073, 631] width 79 height 18
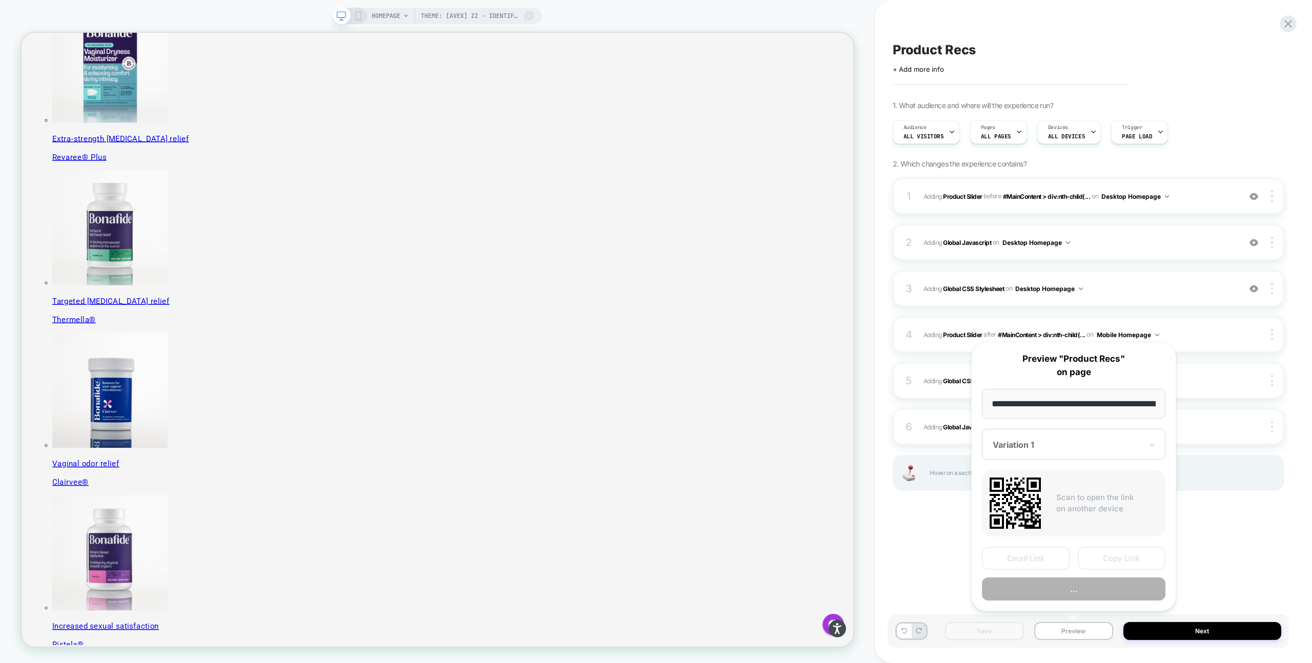
scroll to position [0, 88]
click at [1112, 558] on button "Copy Link" at bounding box center [1121, 558] width 88 height 23
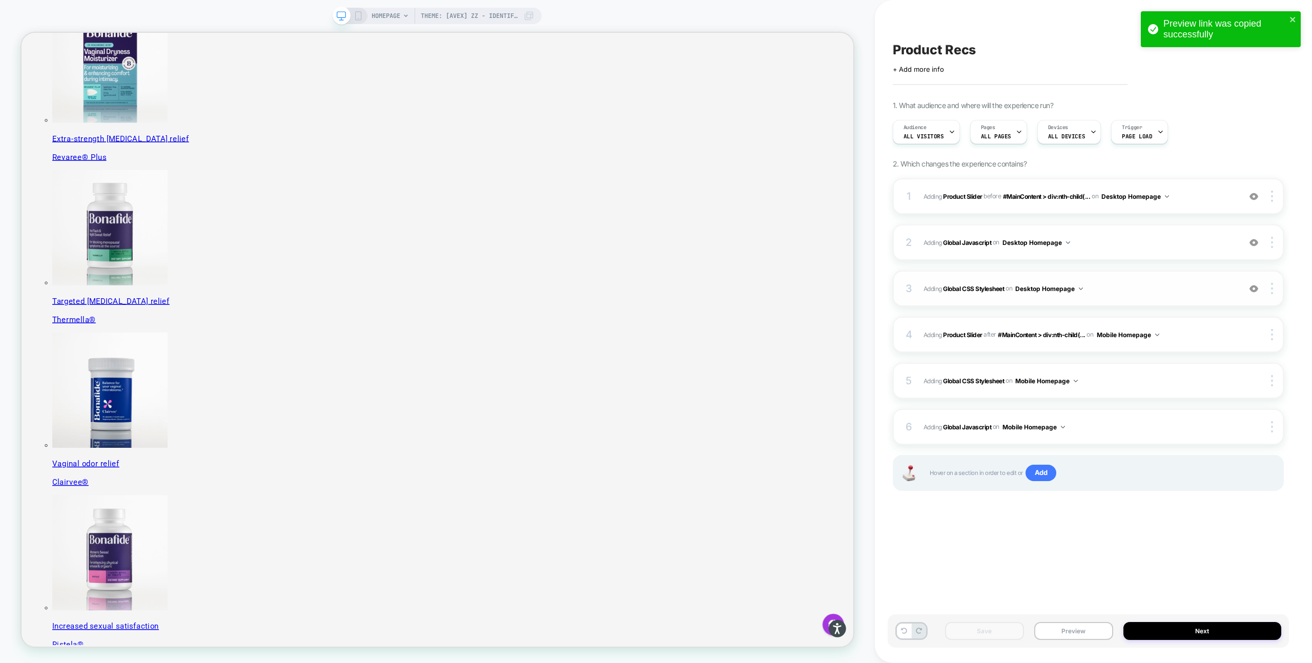
click at [1117, 289] on span "Adding Global CSS Stylesheet on Desktop Homepage" at bounding box center [1079, 288] width 312 height 13
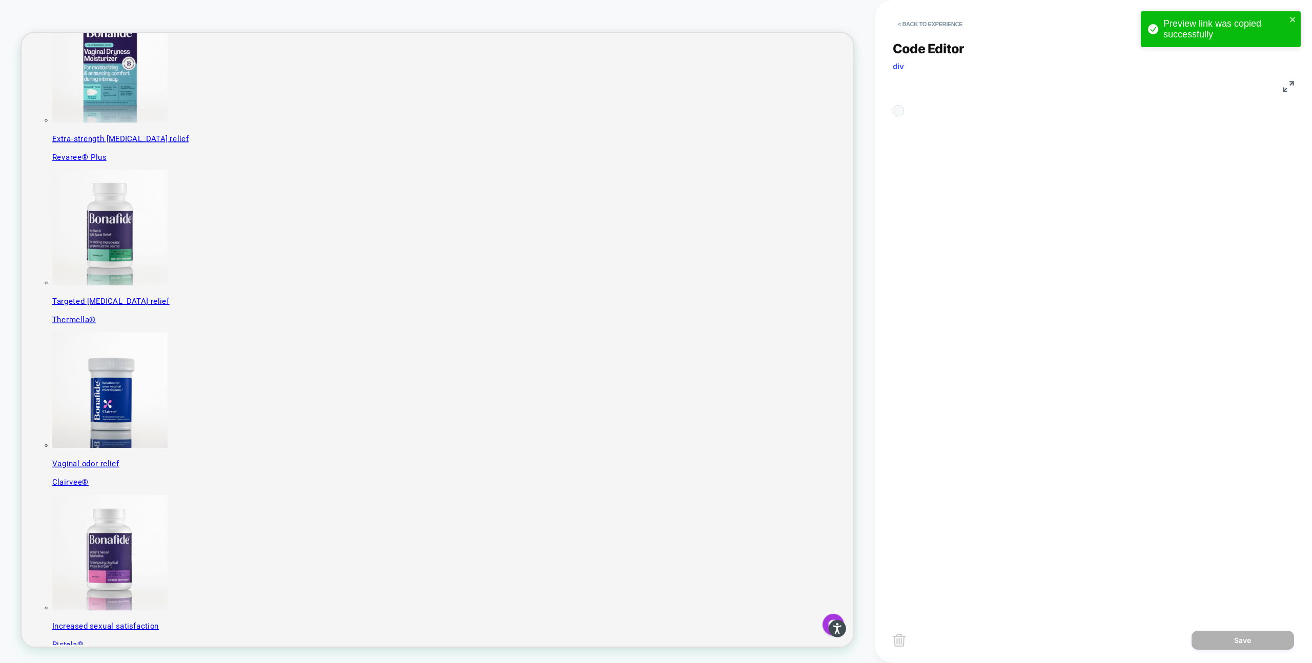
scroll to position [138, 0]
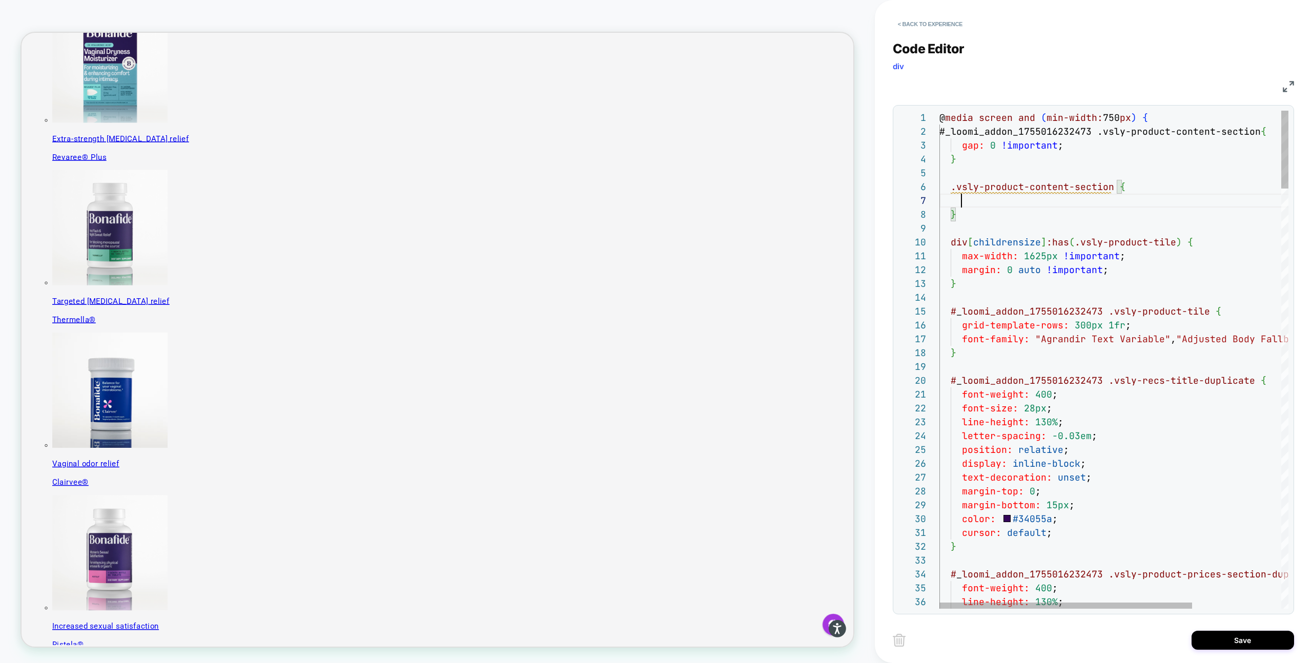
scroll to position [83, 22]
drag, startPoint x: 961, startPoint y: 532, endPoint x: 1056, endPoint y: 532, distance: 94.8
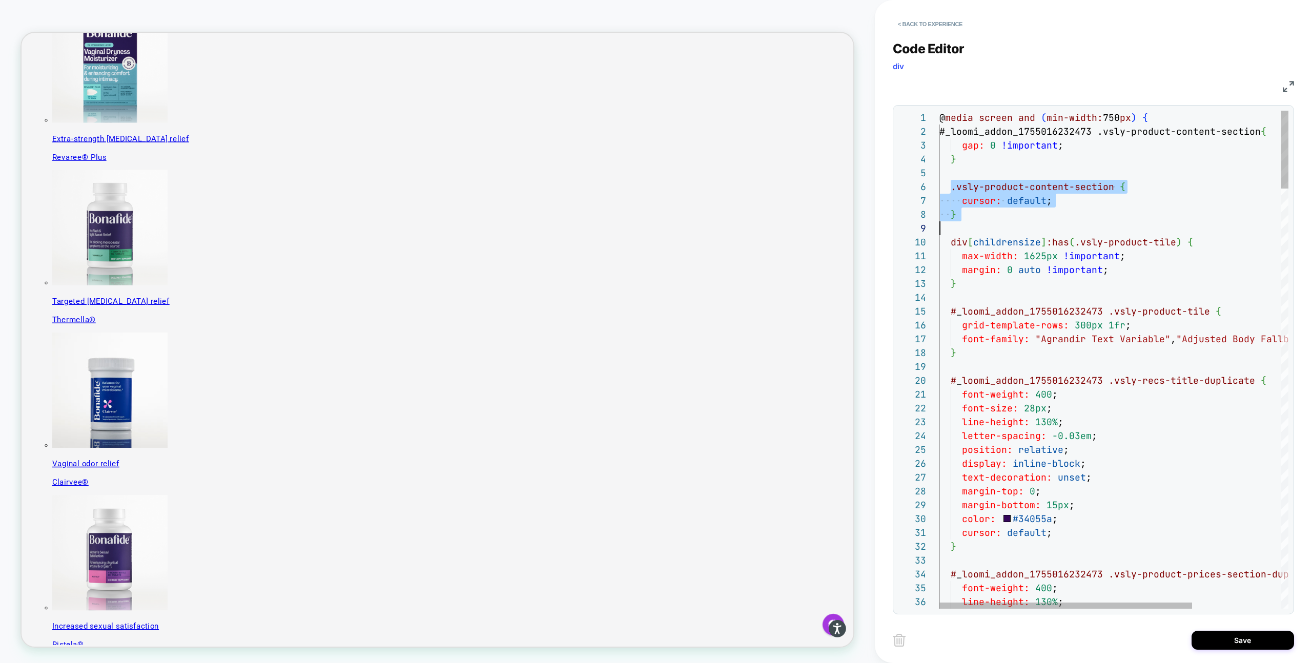
drag, startPoint x: 948, startPoint y: 188, endPoint x: 973, endPoint y: 220, distance: 40.5
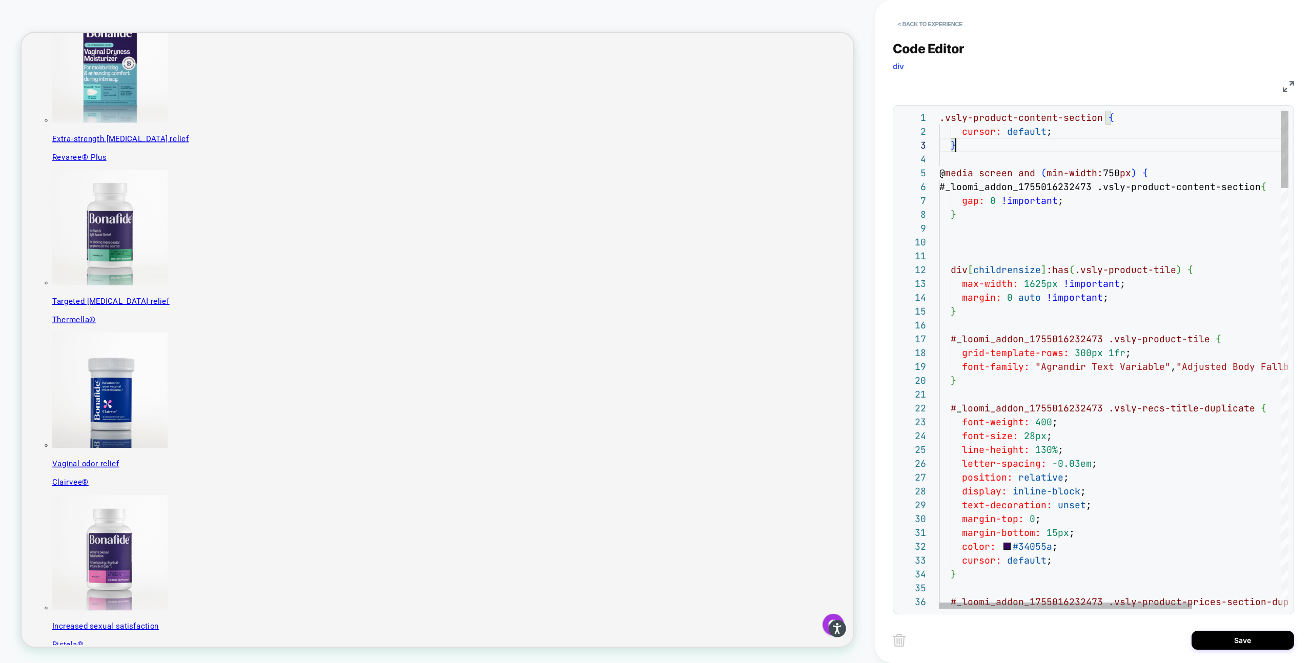
scroll to position [28, 16]
type textarea "**********"
click at [1203, 637] on button "Save" at bounding box center [1242, 640] width 102 height 19
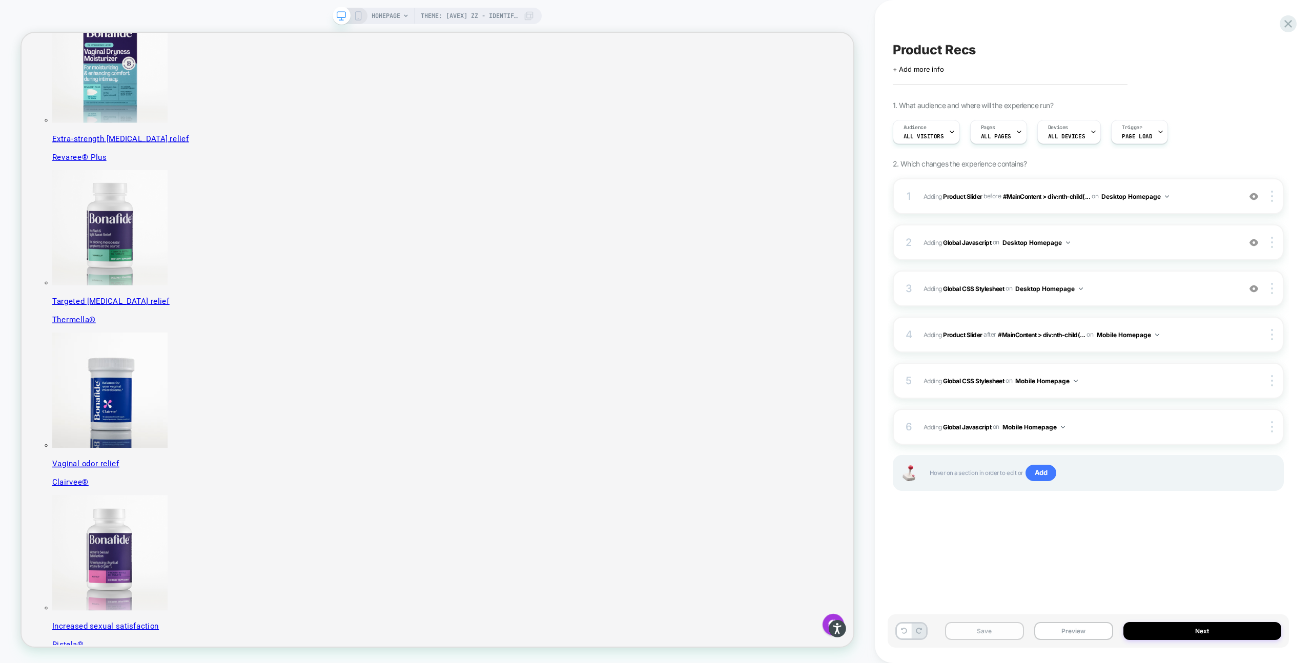
click at [964, 630] on button "Save" at bounding box center [984, 631] width 79 height 18
click at [357, 17] on icon at bounding box center [358, 15] width 9 height 9
click at [1104, 280] on div "3 Adding Global CSS Stylesheet on Desktop Homepage Add Before Add After Copy to…" at bounding box center [1088, 289] width 391 height 36
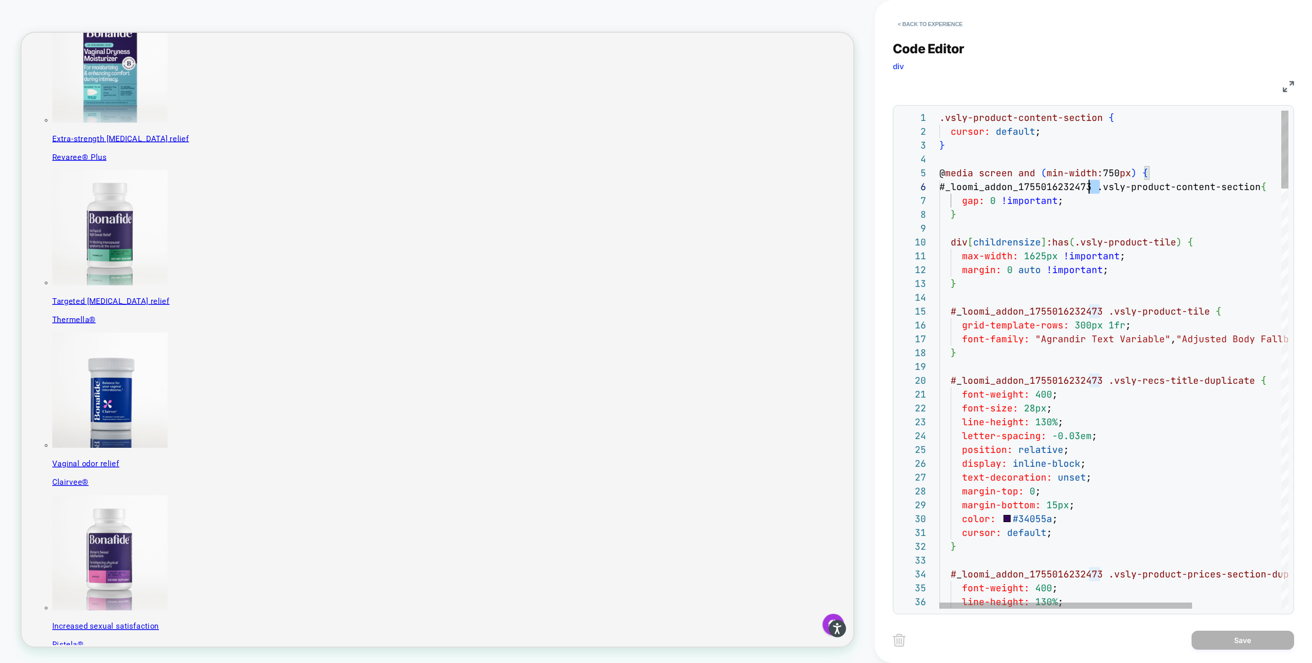
scroll to position [69, 0]
drag, startPoint x: 1099, startPoint y: 188, endPoint x: 928, endPoint y: 179, distance: 171.9
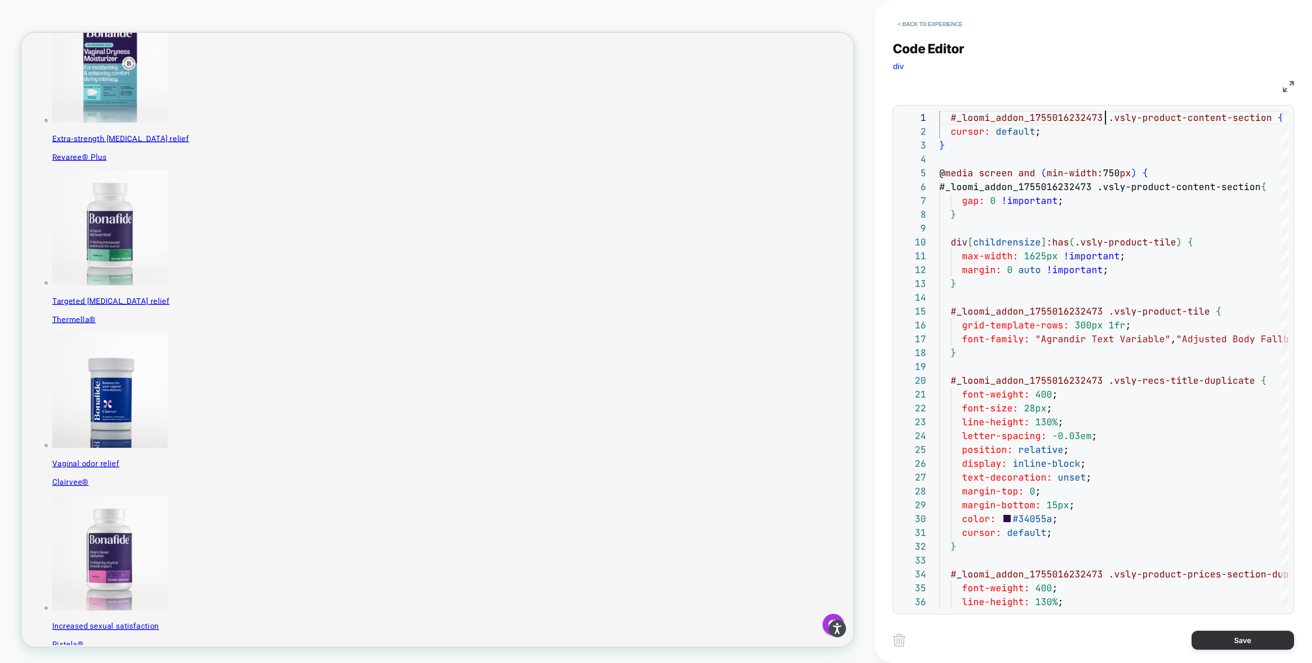
type textarea "**********"
click at [1231, 641] on button "Save" at bounding box center [1242, 640] width 102 height 19
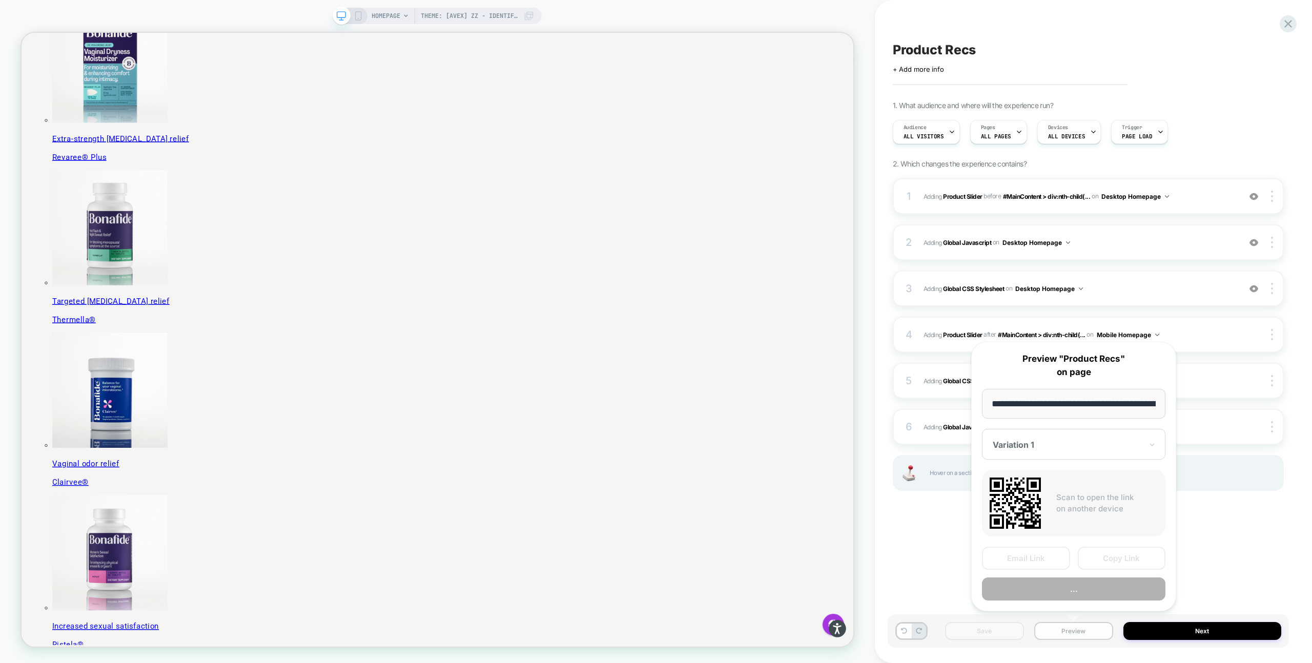
scroll to position [0, 88]
click at [0, 0] on button "Copy Link" at bounding box center [0, 0] width 0 height 0
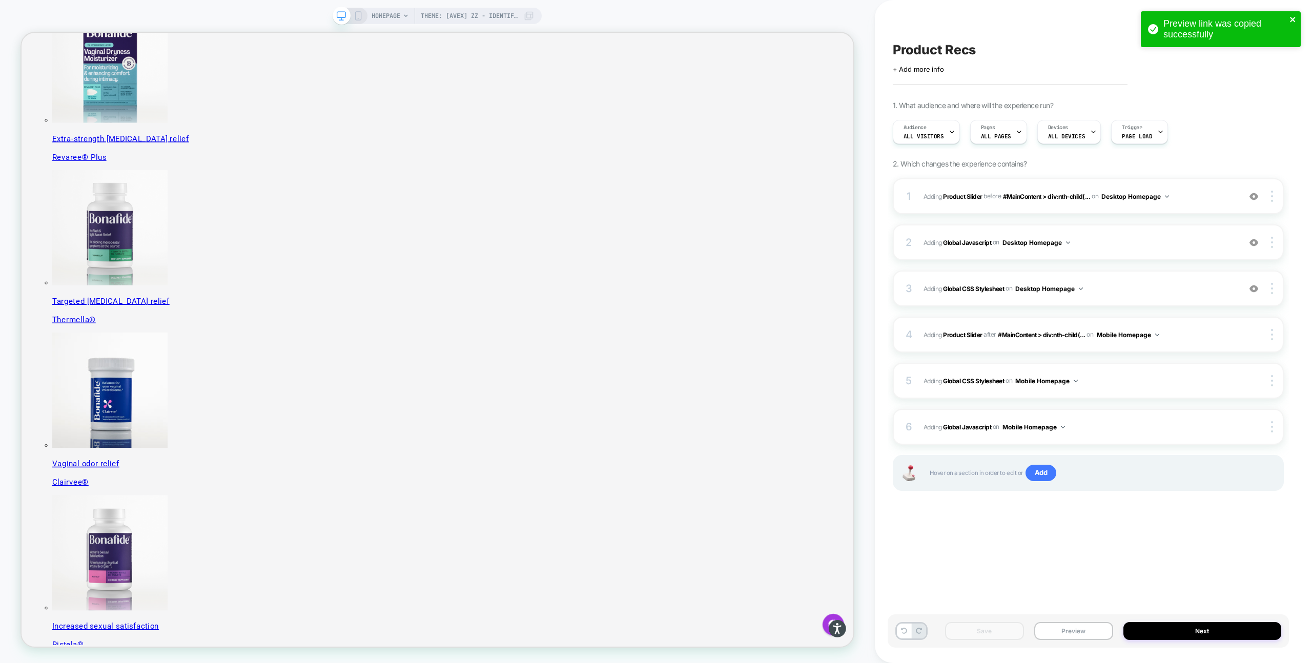
click at [1290, 16] on icon "close" at bounding box center [1292, 19] width 7 height 8
click at [1287, 23] on icon at bounding box center [1288, 24] width 8 height 8
